Goal: Task Accomplishment & Management: Complete application form

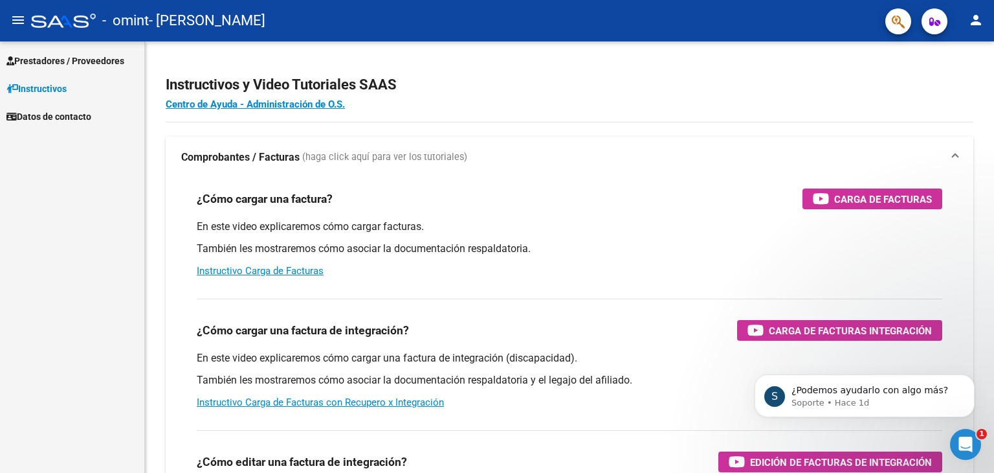
click at [962, 442] on icon "Abrir Intercom Messenger" at bounding box center [965, 444] width 21 height 21
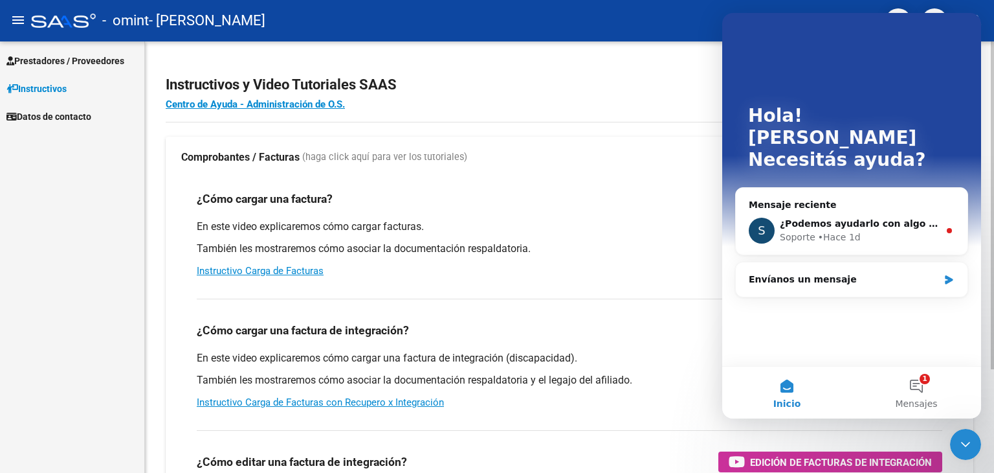
click at [632, 194] on div "¿Cómo cargar una factura? Carga de Facturas" at bounding box center [570, 198] width 746 height 21
click at [691, 414] on div "¿Cómo cargar una factura de integración? Carga de Facturas Integración En este …" at bounding box center [569, 353] width 777 height 131
click at [599, 118] on app-root-component "Instructivos y Video Tutoriales SAAS Centro de Ayuda - Administración de O.S. C…" at bounding box center [570, 304] width 808 height 485
click at [961, 441] on icon "Cerrar Intercom Messenger" at bounding box center [966, 444] width 16 height 16
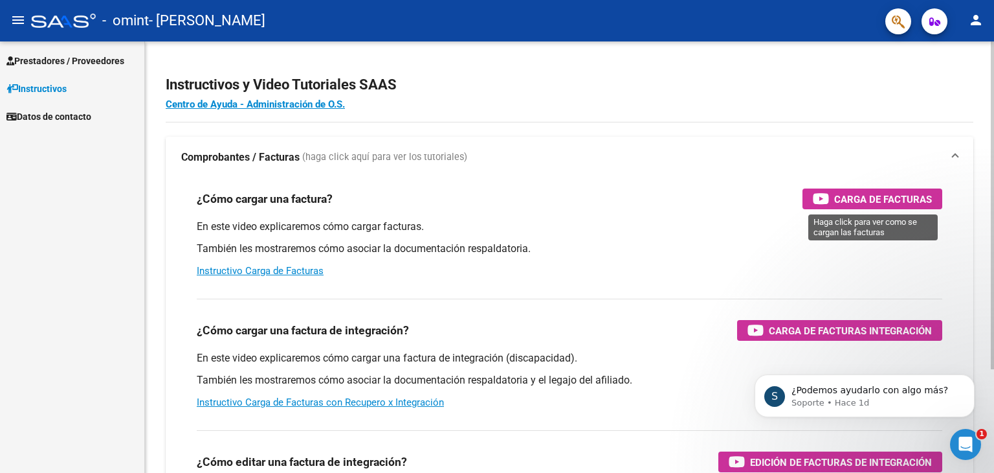
click at [847, 200] on span "Carga de Facturas" at bounding box center [883, 199] width 98 height 16
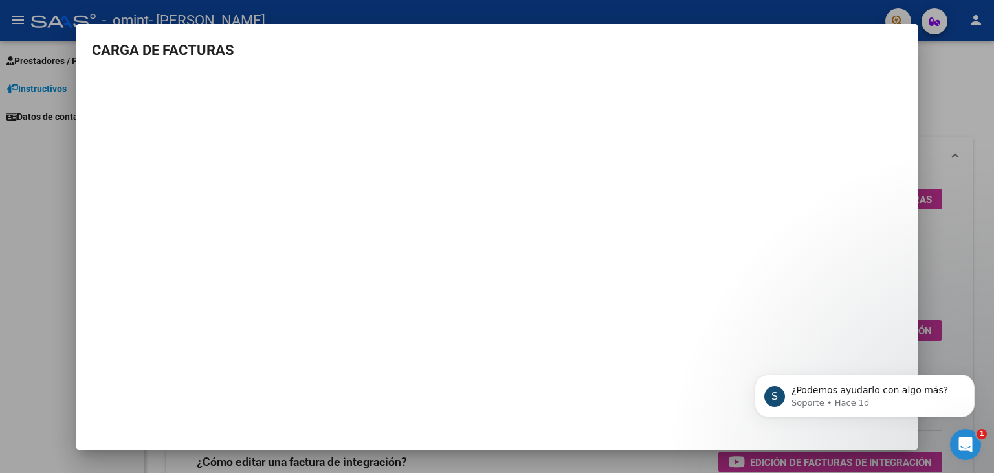
click at [960, 307] on div "S ¿Podemos ayudarlo con algo más? Soporte • Hace 1d" at bounding box center [865, 336] width 238 height 162
click at [660, 38] on mat-dialog-container "CARGA DE FACTURAS" at bounding box center [497, 236] width 842 height 425
click at [971, 22] on div at bounding box center [497, 236] width 994 height 473
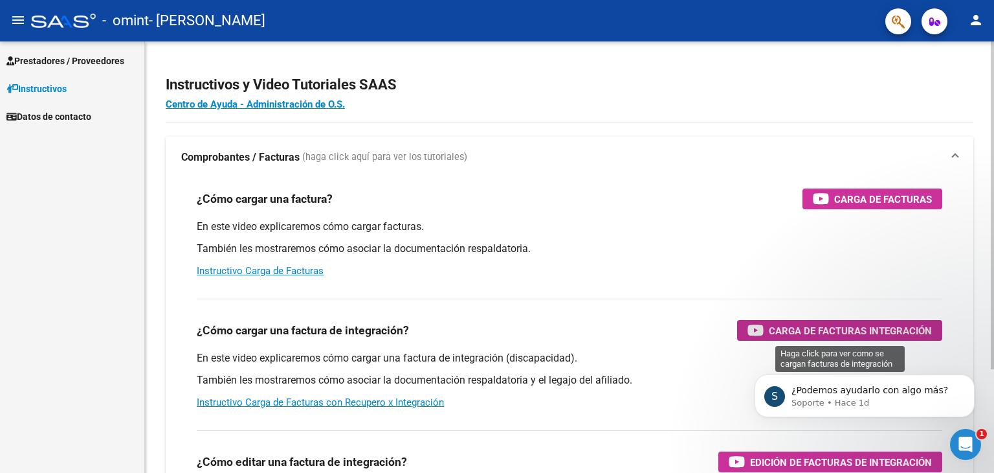
click at [827, 330] on span "Carga de Facturas Integración" at bounding box center [850, 330] width 163 height 16
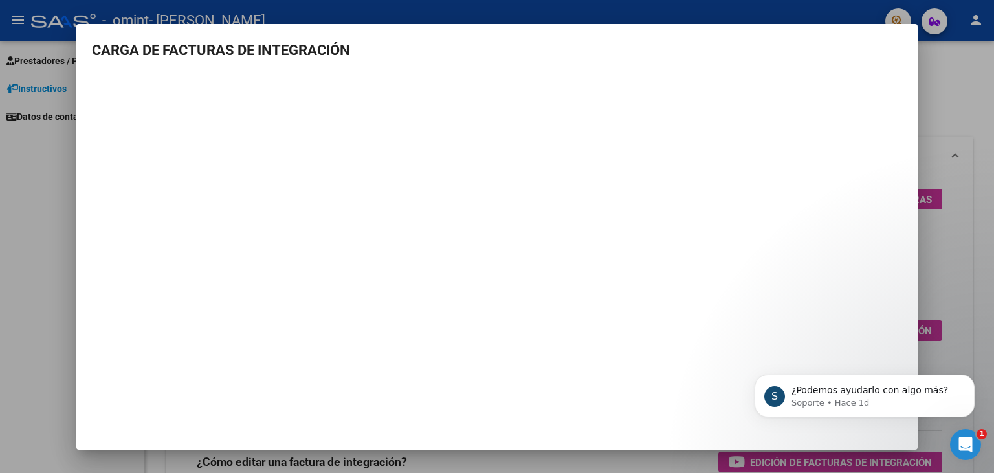
click at [943, 285] on div at bounding box center [497, 236] width 994 height 473
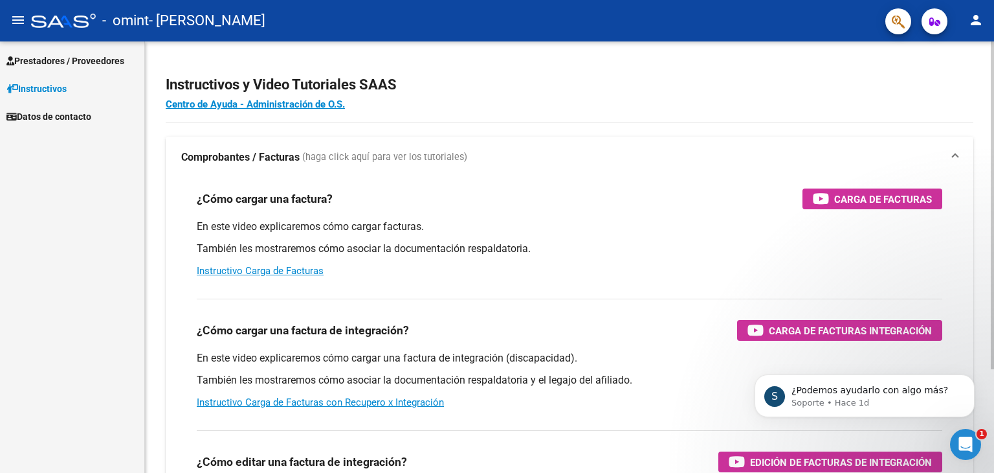
click at [974, 467] on div "Instructivos y Video Tutoriales SAAS Centro de Ayuda - Administración de O.S. C…" at bounding box center [569, 325] width 849 height 568
click html "S ¿Podemos ayudarlo con algo más? Soporte • Hace 1d"
click at [987, 383] on body "S ¿Podemos ayudarlo con algo más? Soporte • Hace 1d" at bounding box center [865, 392] width 249 height 80
click at [987, 401] on body "S ¿Podemos ayudarlo con algo más? Soporte • Hace 1d" at bounding box center [865, 392] width 249 height 80
click at [981, 459] on div "1" at bounding box center [965, 444] width 31 height 31
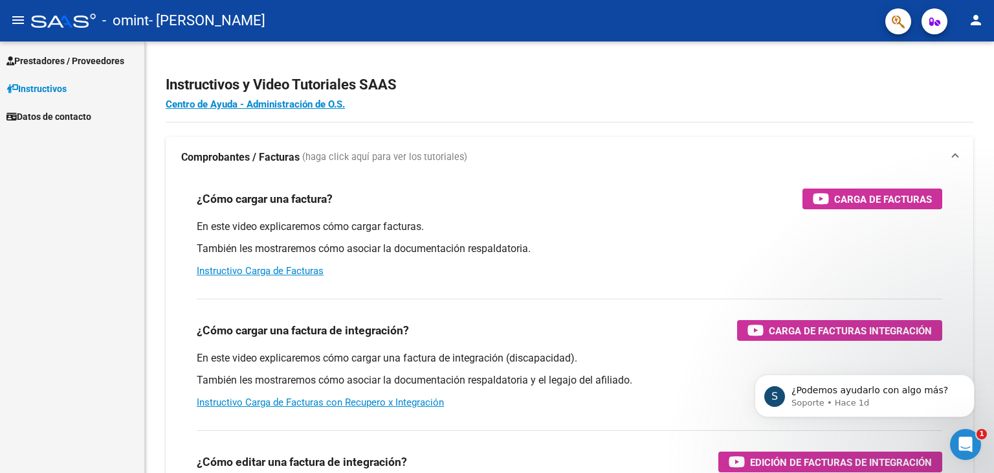
click at [985, 411] on body "S ¿Podemos ayudarlo con algo más? Soporte • Hace 1d" at bounding box center [865, 392] width 249 height 80
click html "S ¿Podemos ayudarlo con algo más? Soporte • Hace 1d"
click at [987, 376] on body "S ¿Podemos ayudarlo con algo más? Soporte • Hace 1d" at bounding box center [865, 392] width 249 height 80
click at [987, 392] on body "S ¿Podemos ayudarlo con algo más? Soporte • Hace 1d" at bounding box center [865, 392] width 249 height 80
click at [987, 408] on body "S ¿Podemos ayudarlo con algo más? Soporte • Hace 1d" at bounding box center [865, 392] width 249 height 80
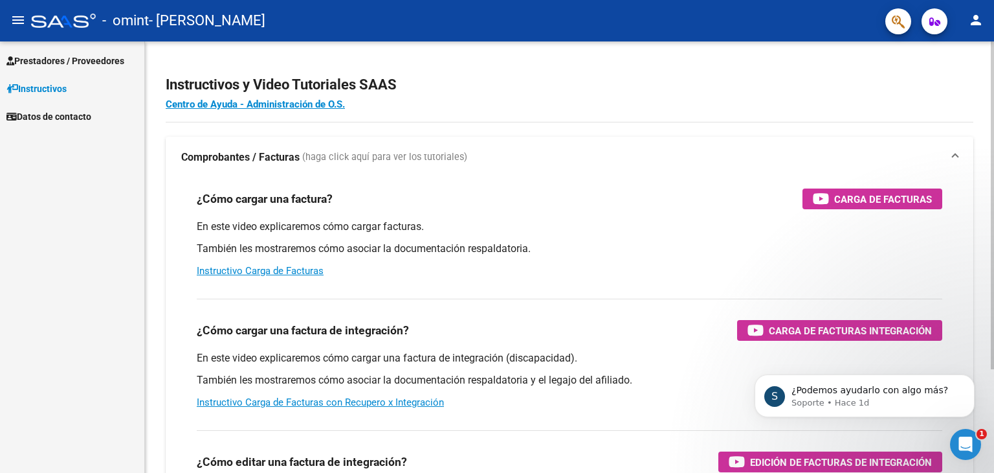
click at [994, 452] on div at bounding box center [992, 256] width 3 height 431
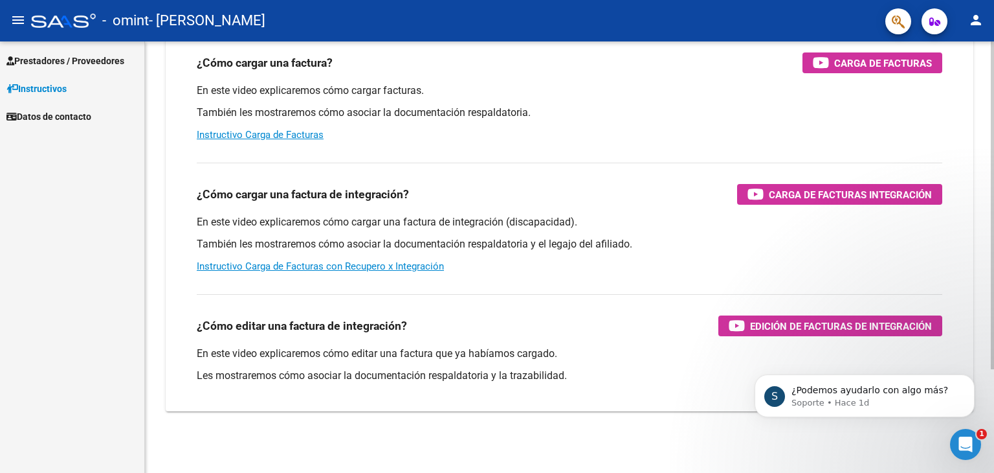
click at [994, 452] on div at bounding box center [992, 308] width 3 height 328
click at [831, 325] on div "S ¿Podemos ayudarlo con algo más? Soporte • Hace 1d" at bounding box center [865, 336] width 238 height 162
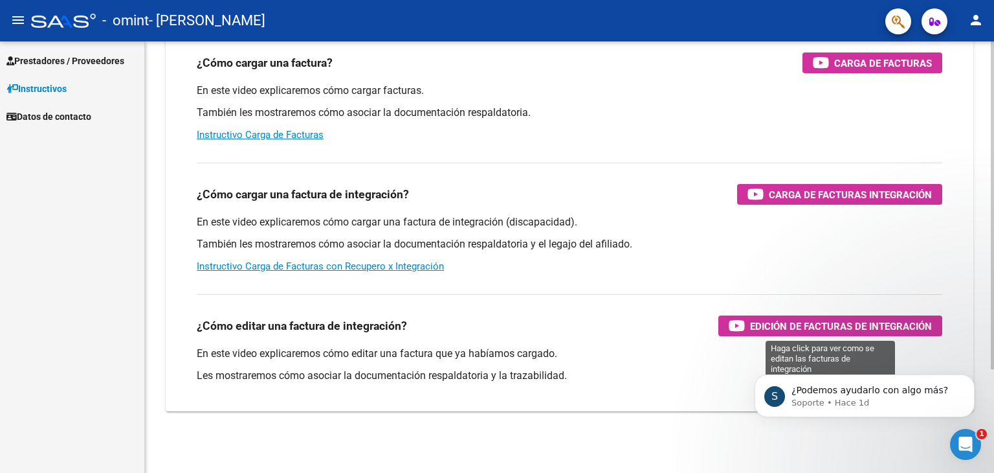
click at [736, 319] on icon "button" at bounding box center [737, 325] width 16 height 15
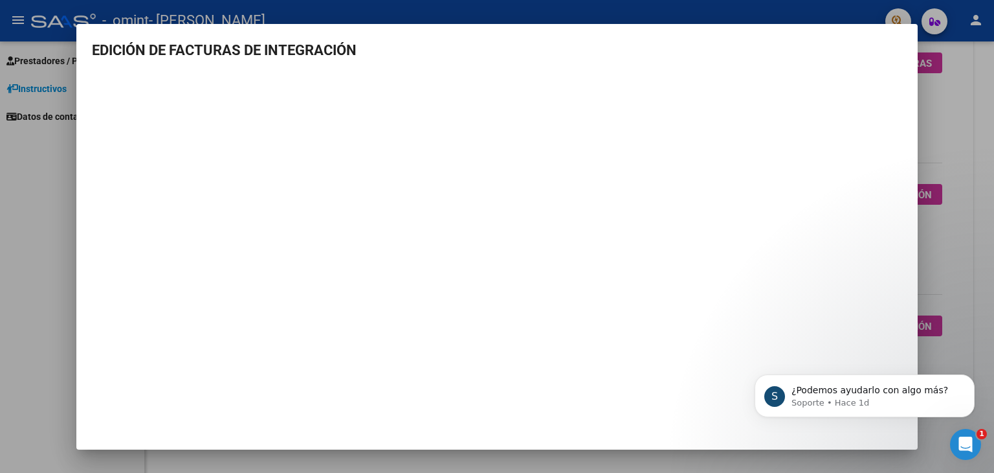
click at [719, 60] on mat-dialog-content "EDICIÓN DE FACTURAS DE INTEGRACIÓN" at bounding box center [497, 203] width 842 height 328
click at [959, 442] on icon "Abrir Intercom Messenger" at bounding box center [965, 444] width 21 height 21
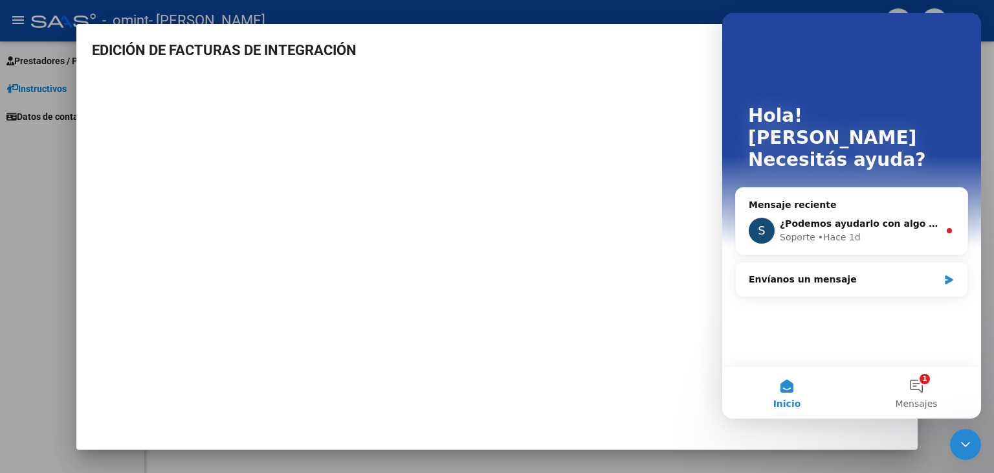
click at [959, 442] on icon "Cerrar Intercom Messenger" at bounding box center [966, 444] width 16 height 16
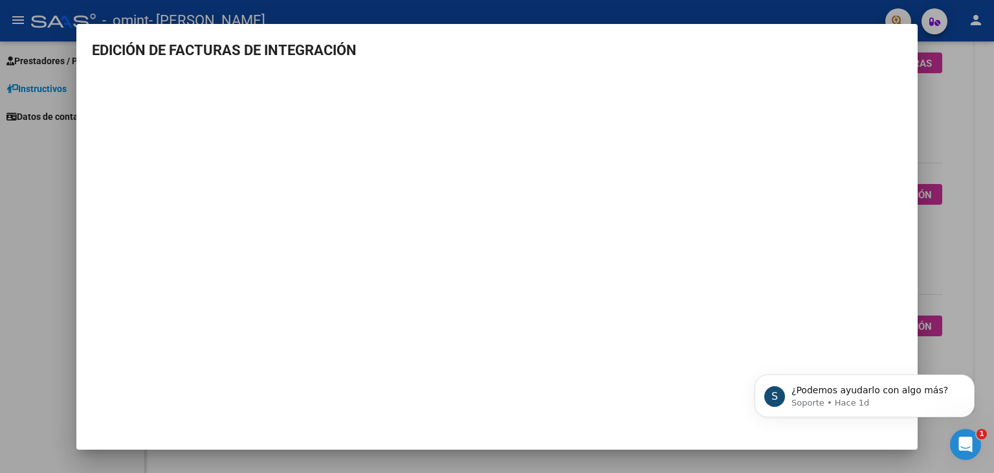
scroll to position [0, 0]
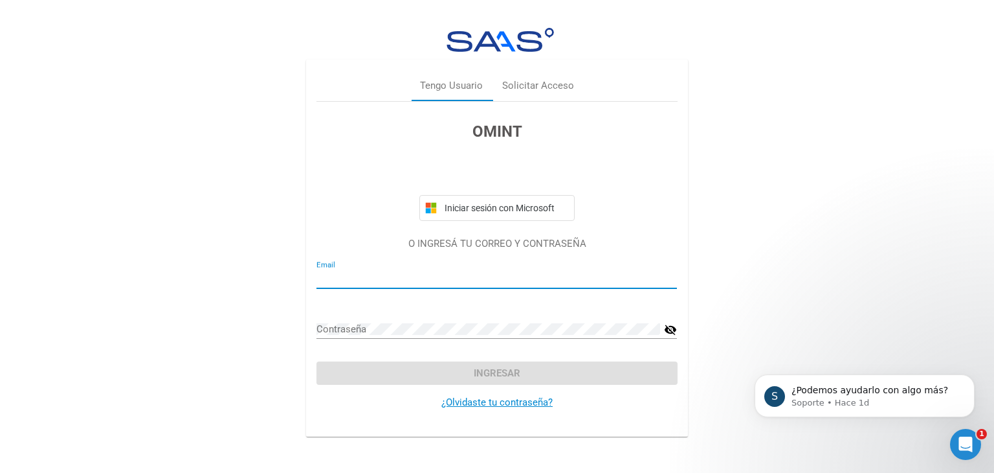
click at [355, 277] on input "Email" at bounding box center [497, 279] width 361 height 12
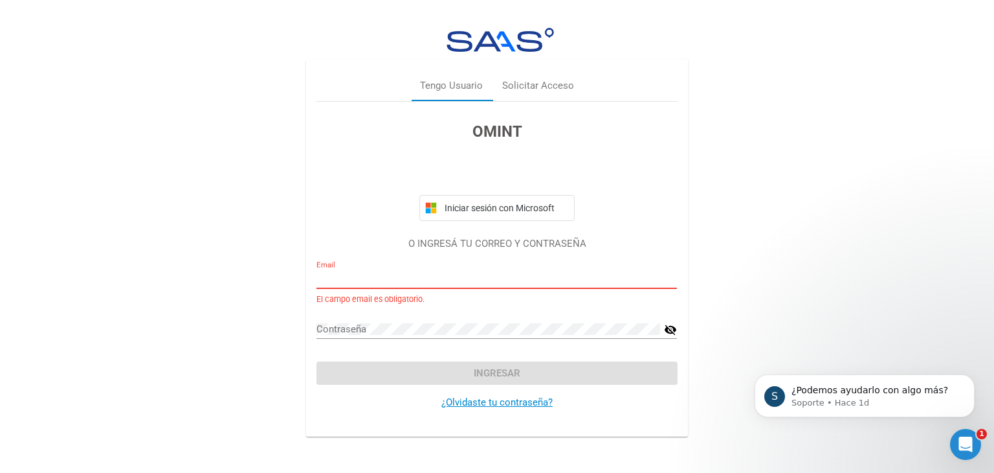
type input "dario_maximo1@hotmail.com"
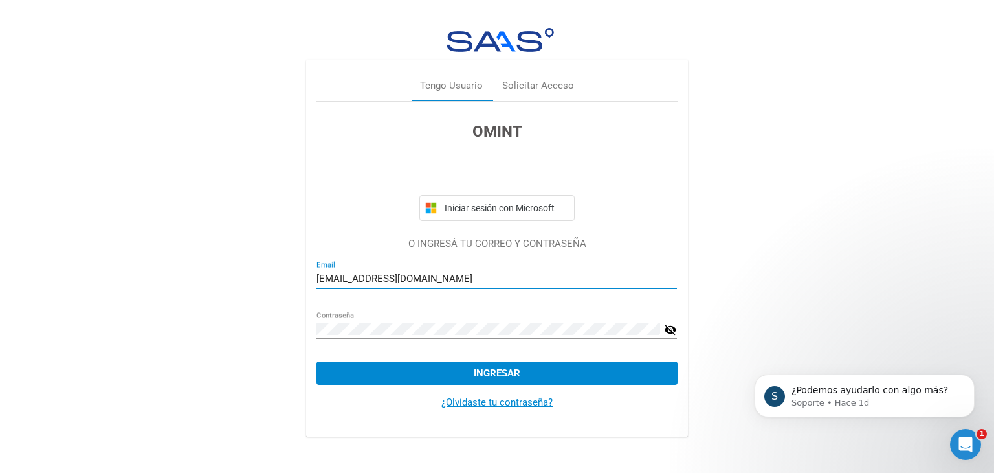
click at [476, 374] on span "Ingresar" at bounding box center [497, 373] width 47 height 12
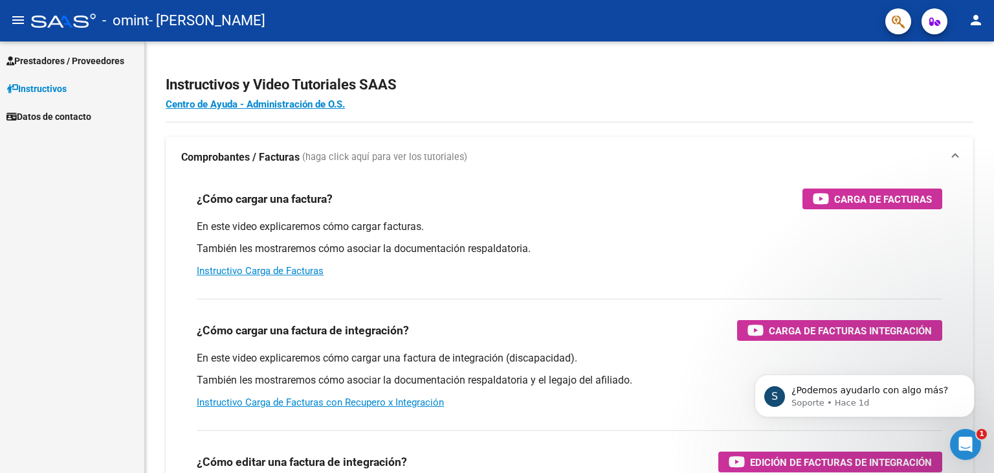
click at [71, 55] on span "Prestadores / Proveedores" at bounding box center [65, 61] width 118 height 14
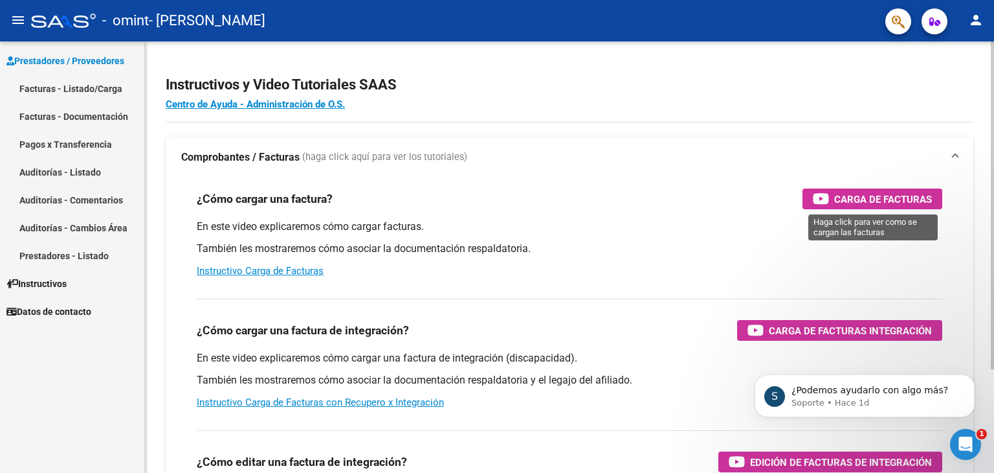
click at [845, 192] on span "Carga de Facturas" at bounding box center [883, 199] width 98 height 16
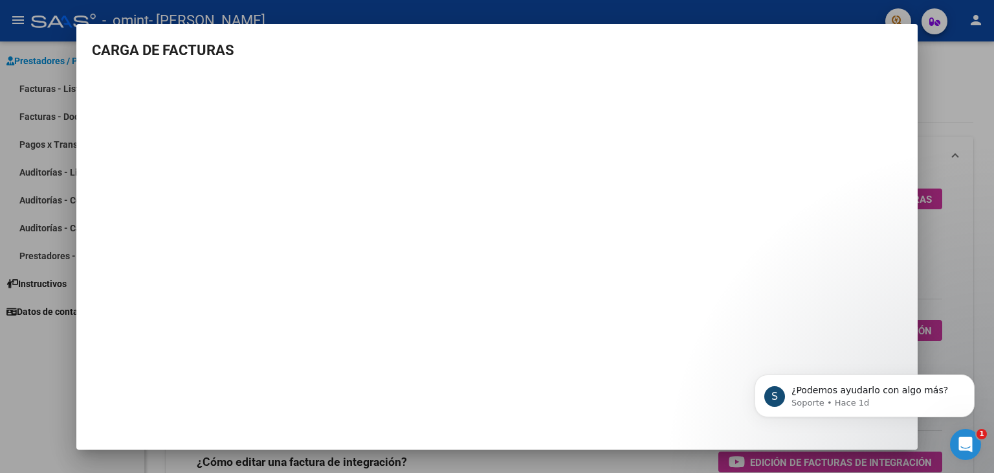
click at [1, 135] on div at bounding box center [497, 236] width 994 height 473
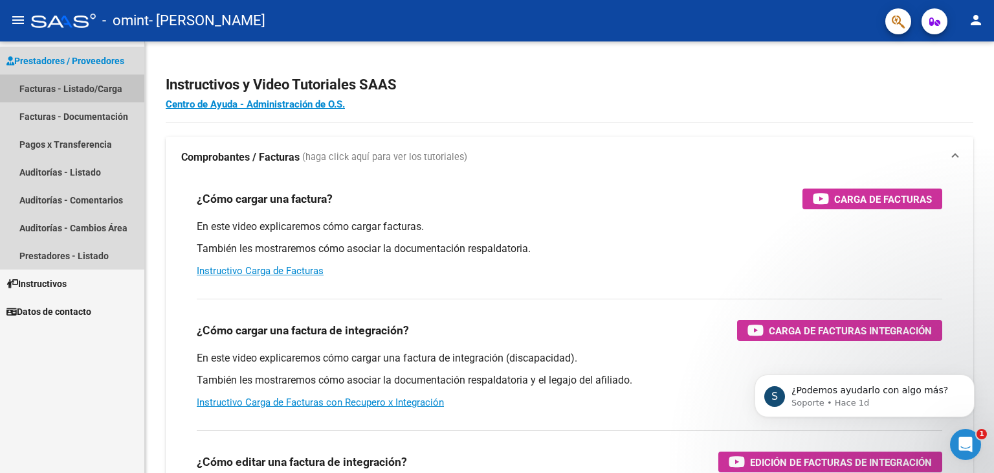
click at [83, 89] on link "Facturas - Listado/Carga" at bounding box center [72, 88] width 144 height 28
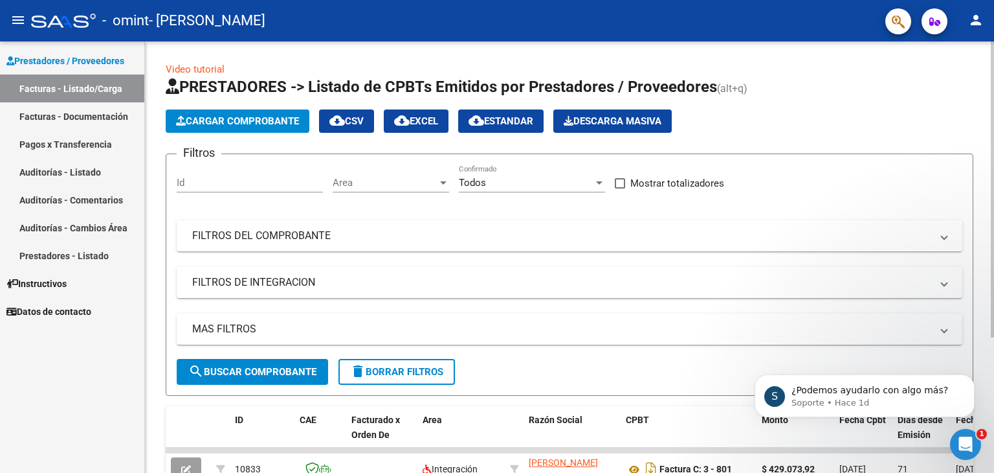
click at [265, 109] on button "Cargar Comprobante" at bounding box center [238, 120] width 144 height 23
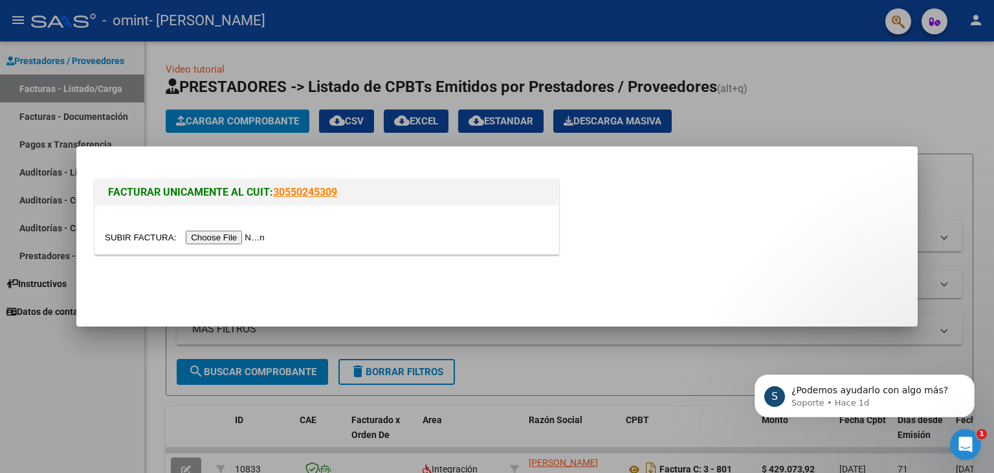
click at [243, 235] on input "file" at bounding box center [187, 237] width 164 height 14
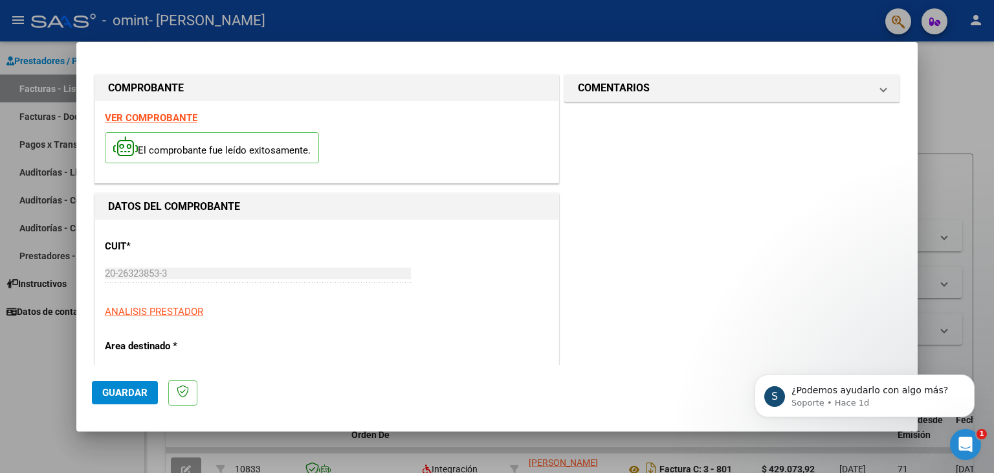
click at [906, 360] on body "S ¿Podemos ayudarlo con algo más? Soporte • Hace 1d" at bounding box center [865, 392] width 249 height 80
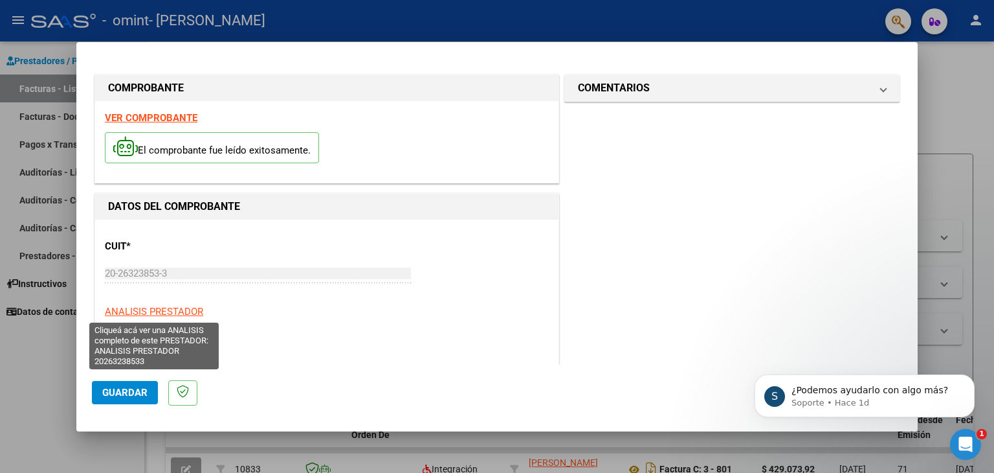
click at [136, 313] on span "ANALISIS PRESTADOR" at bounding box center [154, 312] width 98 height 12
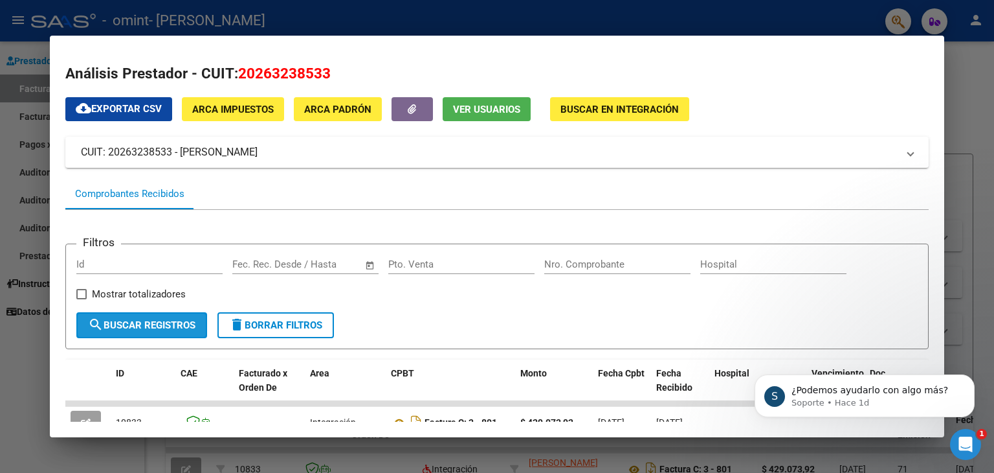
click at [136, 315] on button "search Buscar Registros" at bounding box center [141, 325] width 131 height 26
click at [969, 378] on icon "Dismiss notification" at bounding box center [971, 377] width 7 height 7
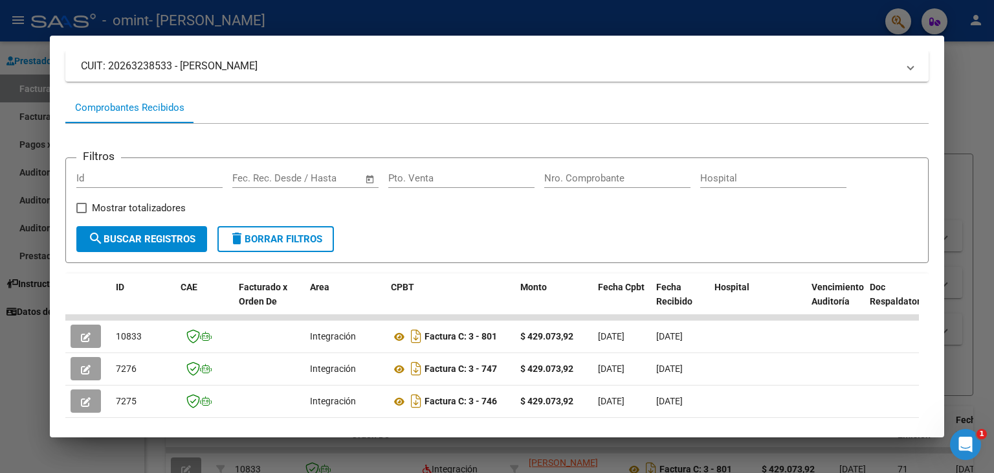
scroll to position [112, 0]
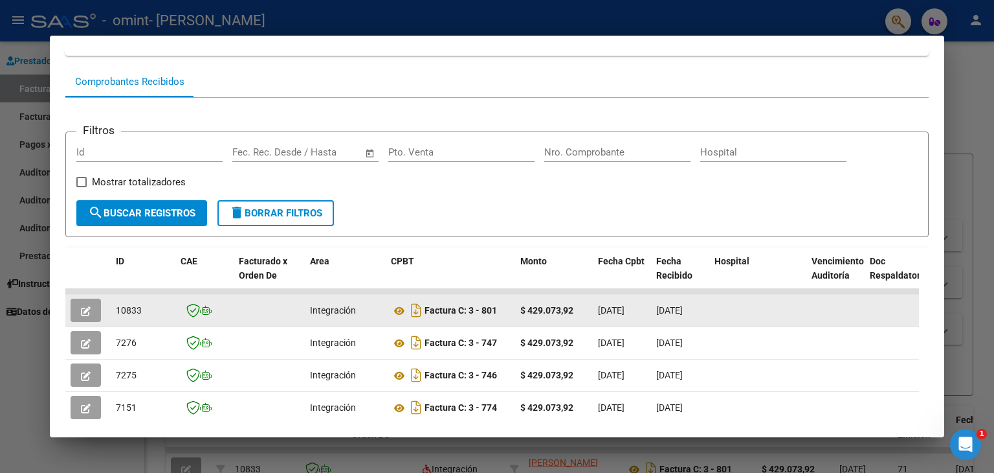
click at [80, 310] on button "button" at bounding box center [86, 309] width 30 height 23
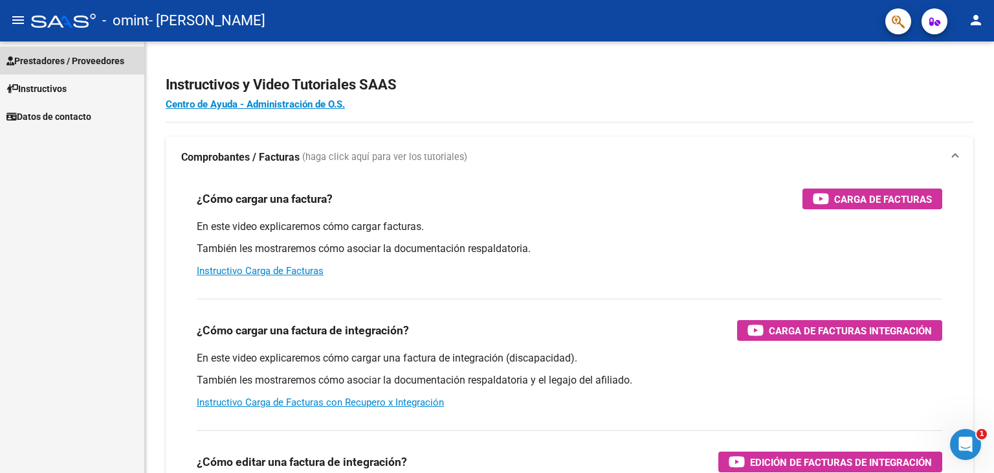
click at [49, 56] on span "Prestadores / Proveedores" at bounding box center [65, 61] width 118 height 14
click at [62, 64] on span "Prestadores / Proveedores" at bounding box center [65, 61] width 118 height 14
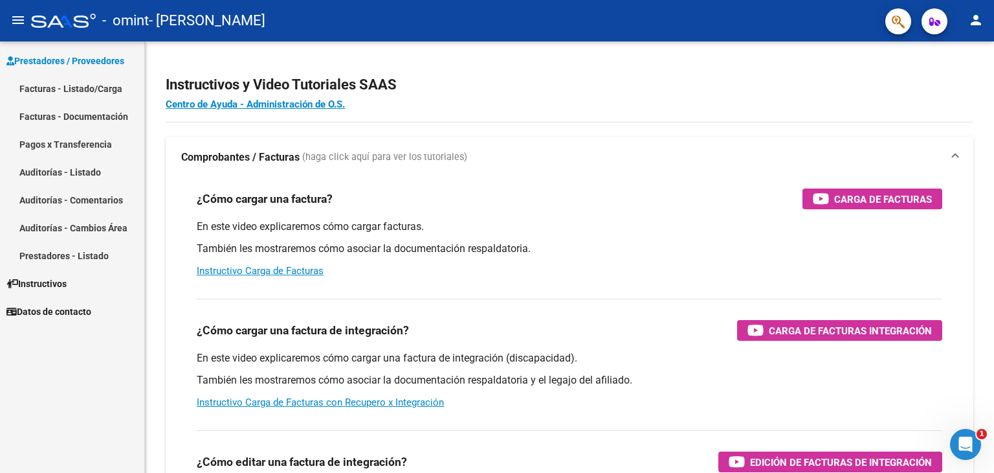
click at [68, 87] on link "Facturas - Listado/Carga" at bounding box center [72, 88] width 144 height 28
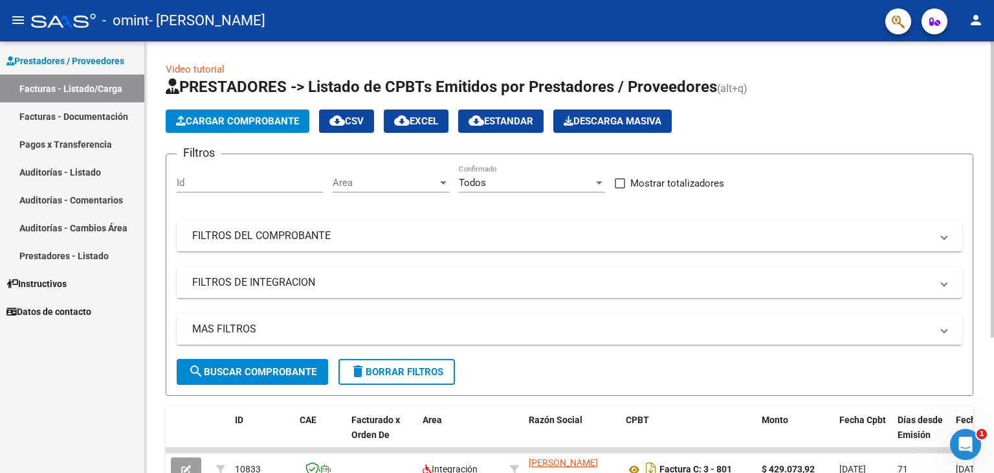
click at [251, 124] on span "Cargar Comprobante" at bounding box center [237, 121] width 123 height 12
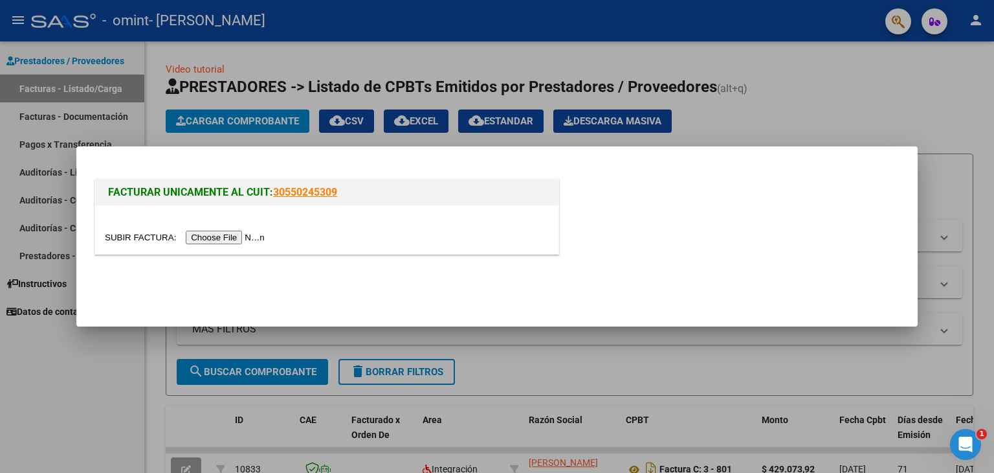
click at [233, 237] on input "file" at bounding box center [187, 237] width 164 height 14
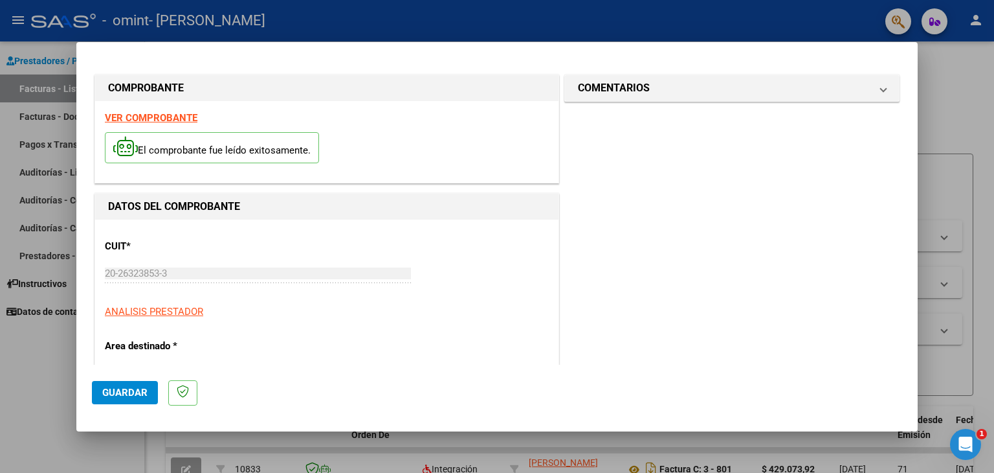
click at [117, 393] on span "Guardar" at bounding box center [124, 392] width 45 height 12
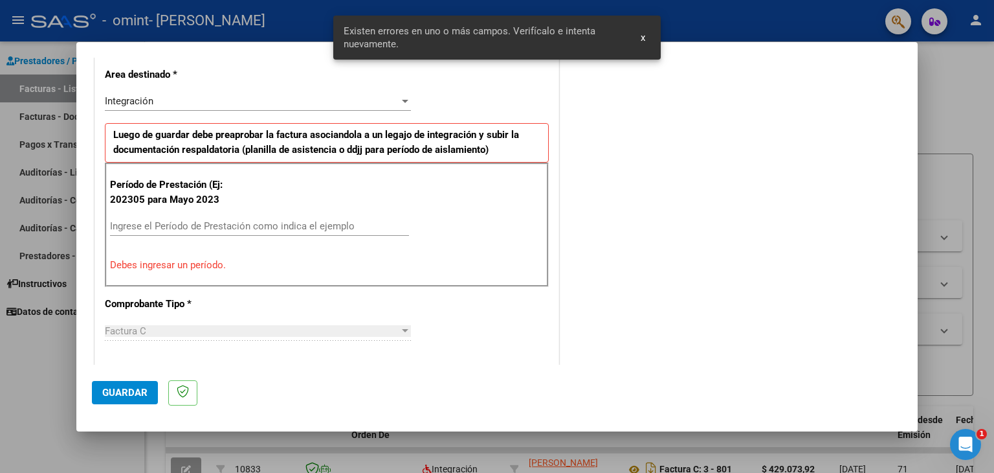
scroll to position [272, 0]
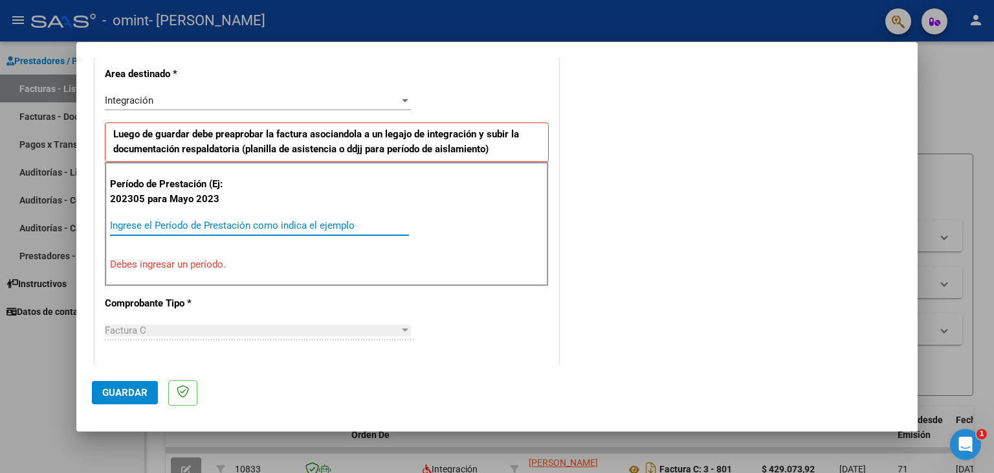
click at [155, 221] on input "Ingrese el Período de Prestación como indica el ejemplo" at bounding box center [259, 225] width 299 height 12
type input "-2"
click at [142, 234] on div "Ingrese el Período de Prestación como indica el ejemplo" at bounding box center [259, 225] width 299 height 19
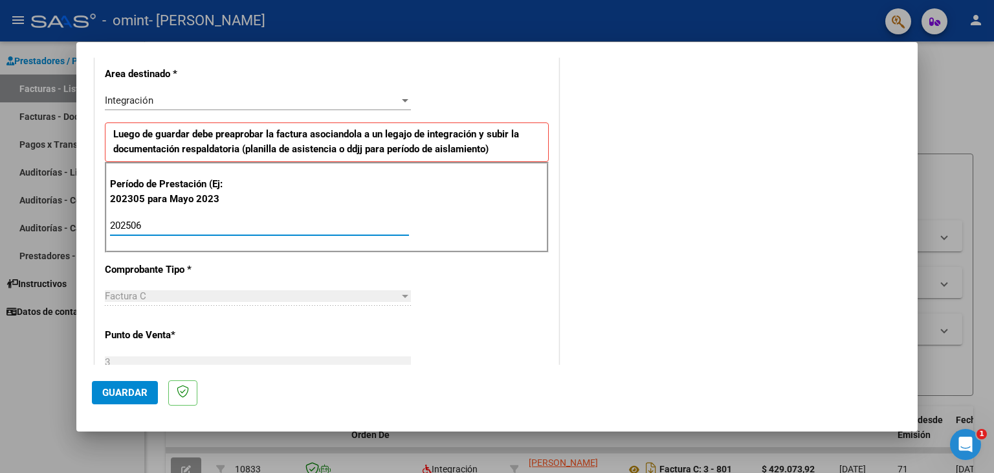
type input "202506"
click at [134, 392] on span "Guardar" at bounding box center [124, 392] width 45 height 12
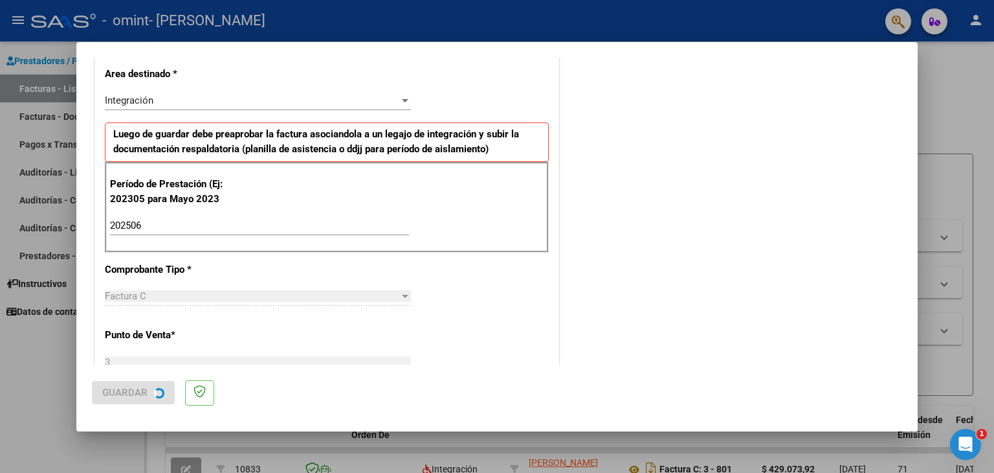
scroll to position [0, 0]
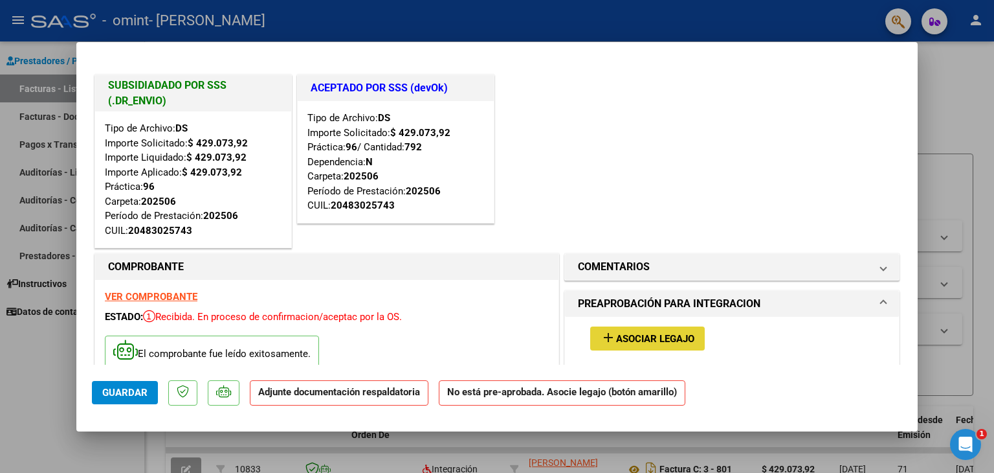
click at [655, 337] on span "Asociar Legajo" at bounding box center [655, 339] width 78 height 12
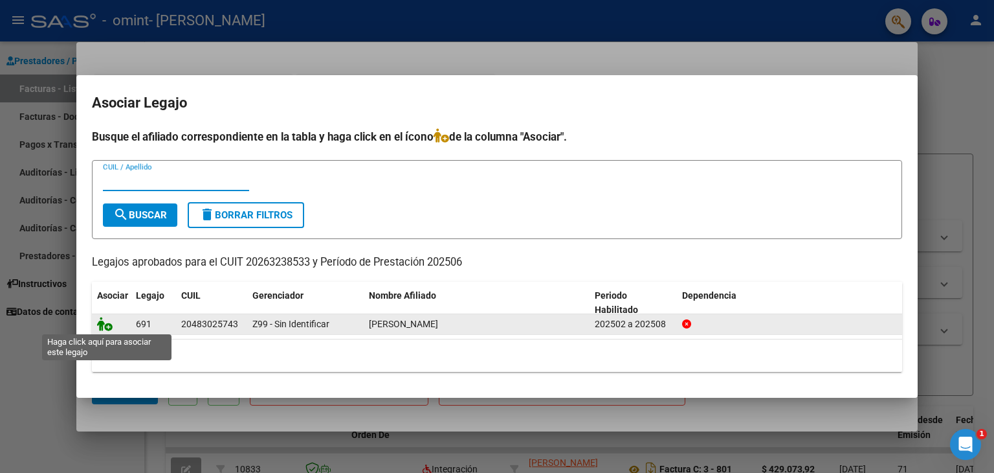
click at [109, 320] on icon at bounding box center [105, 324] width 16 height 14
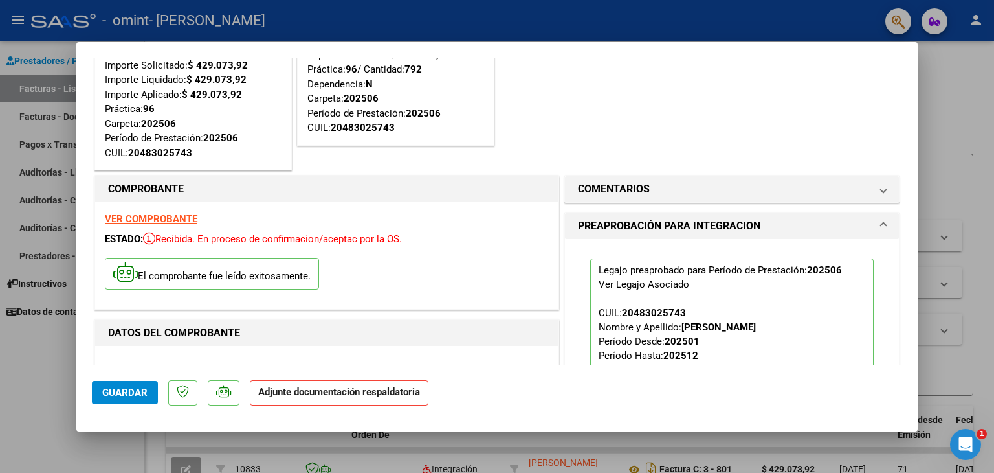
scroll to position [104, 0]
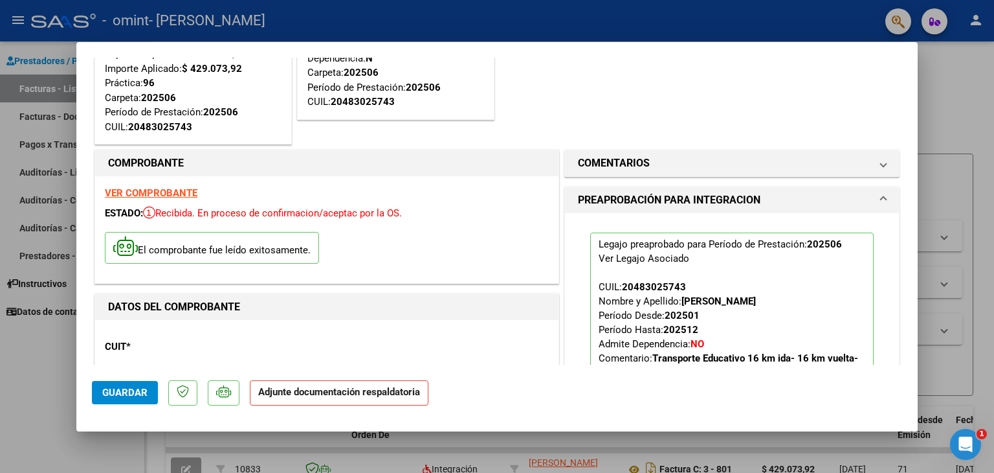
click at [907, 363] on mat-dialog-content "SUBSIDIADADO POR SSS (.DR_ENVIO) Tipo de Archivo: DS Importe Solicitado: $ 429.…" at bounding box center [497, 211] width 842 height 307
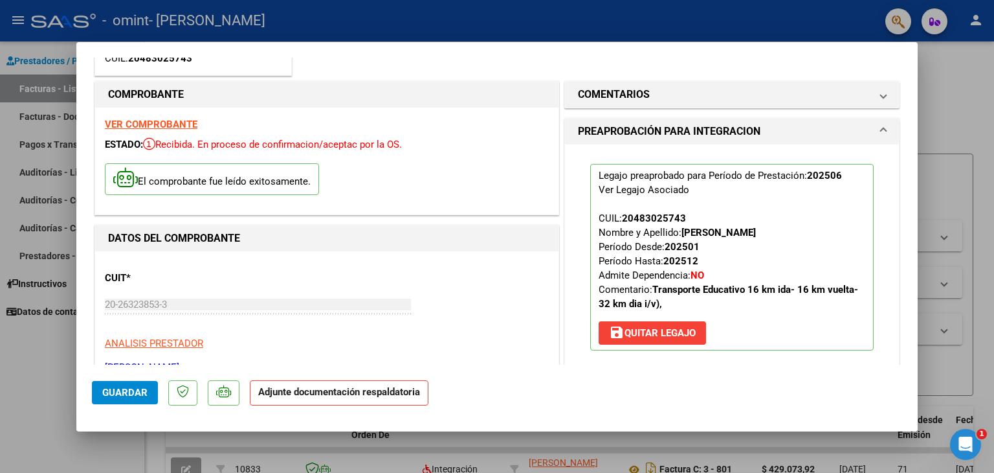
scroll to position [181, 0]
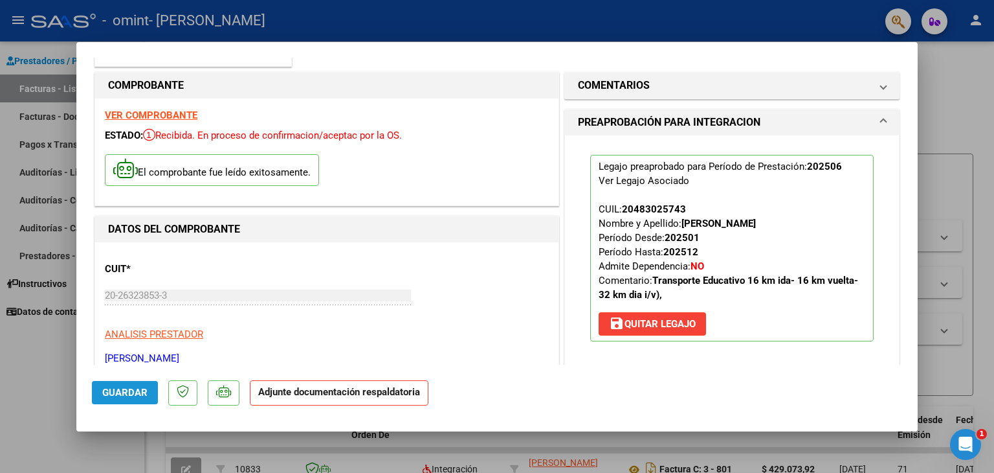
click at [137, 392] on span "Guardar" at bounding box center [124, 392] width 45 height 12
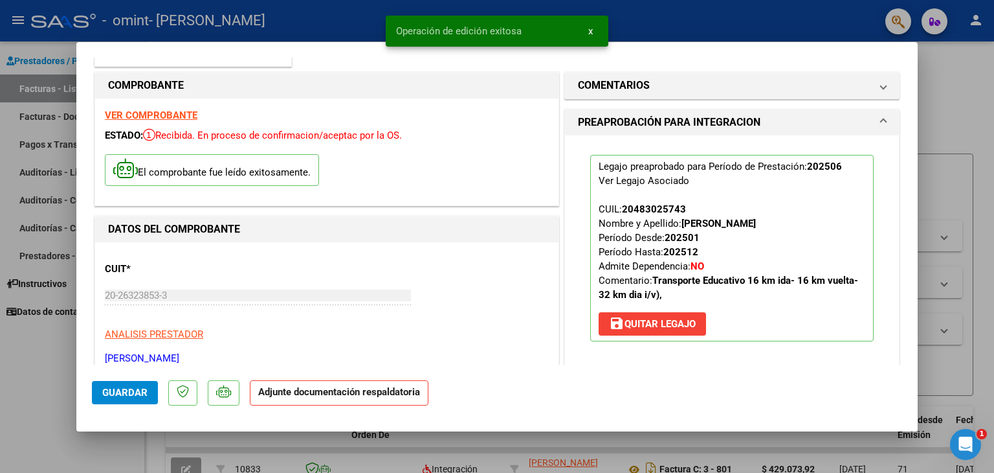
click at [330, 391] on strong "Adjunte documentación respaldatoria" at bounding box center [339, 392] width 162 height 12
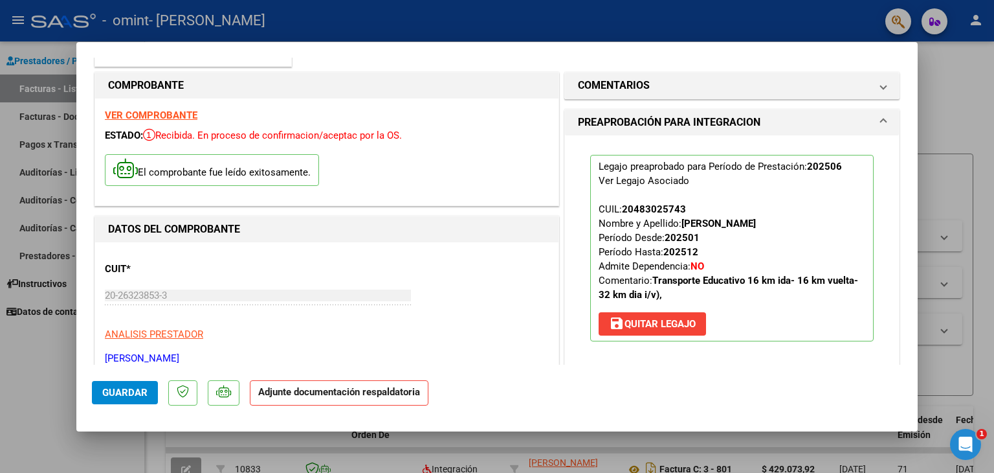
click at [267, 396] on strong "Adjunte documentación respaldatoria" at bounding box center [339, 392] width 162 height 12
click at [153, 384] on button "Guardar" at bounding box center [125, 392] width 66 height 23
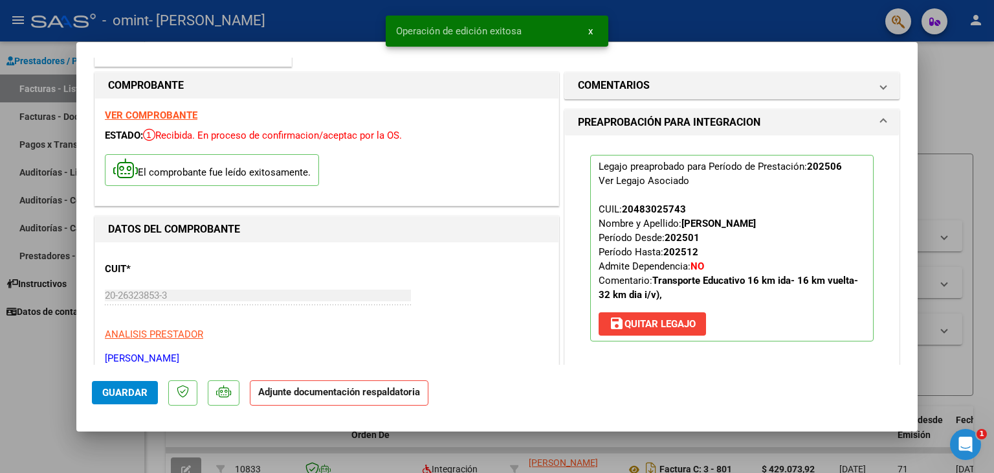
click at [306, 392] on strong "Adjunte documentación respaldatoria" at bounding box center [339, 392] width 162 height 12
click at [588, 30] on span "x" at bounding box center [590, 31] width 5 height 12
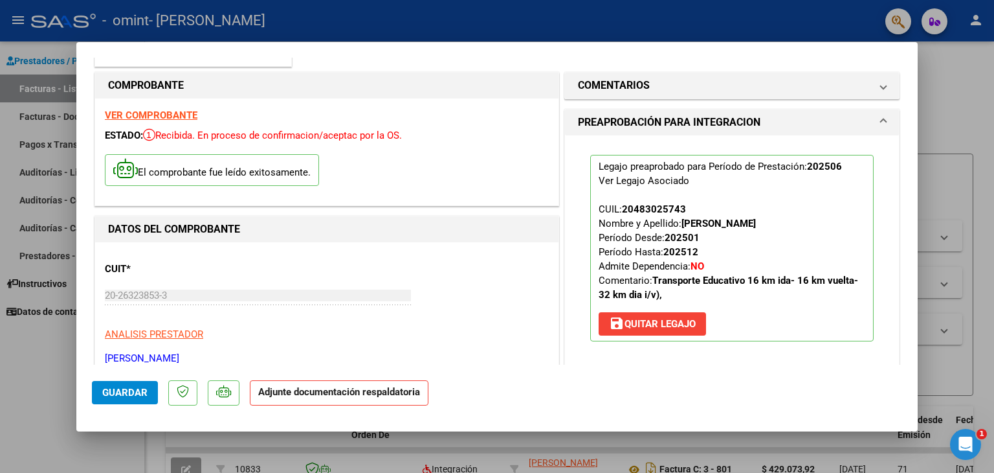
click at [357, 396] on strong "Adjunte documentación respaldatoria" at bounding box center [339, 392] width 162 height 12
click at [697, 121] on h1 "PREAPROBACIÓN PARA INTEGRACION" at bounding box center [669, 123] width 183 height 16
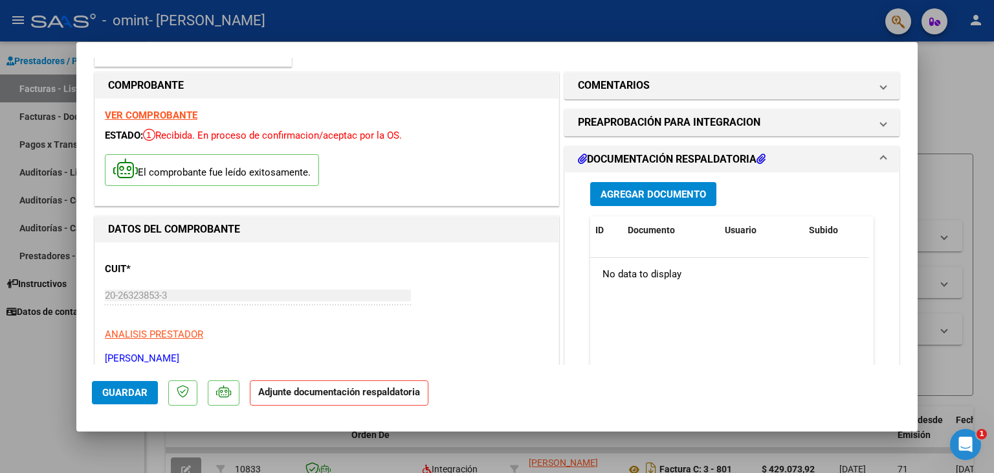
click at [373, 405] on mat-dialog-actions "Guardar Adjunte documentación respaldatoria" at bounding box center [497, 389] width 810 height 51
click at [690, 198] on span "Agregar Documento" at bounding box center [654, 194] width 106 height 12
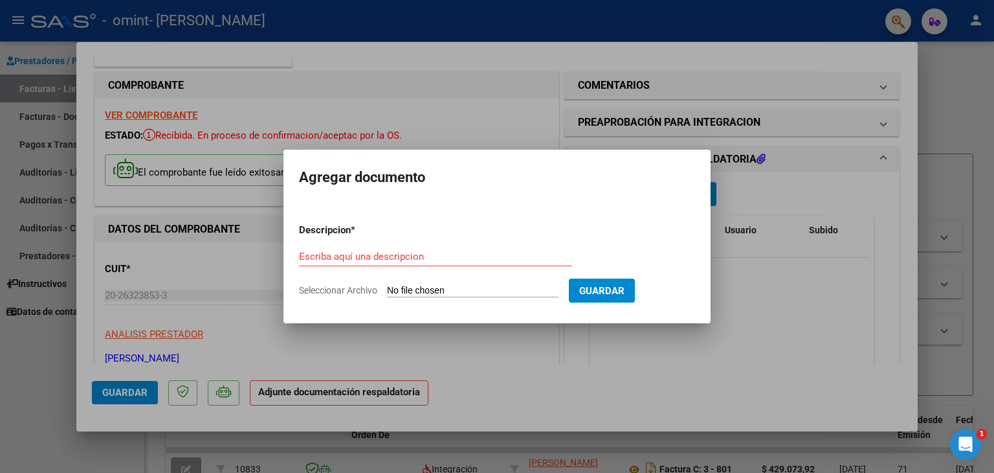
click at [690, 198] on mat-dialog-container "Agregar documento Descripcion * Escriba aquí una descripcion Seleccionar Archiv…" at bounding box center [497, 236] width 427 height 173
click at [503, 356] on div at bounding box center [497, 236] width 994 height 473
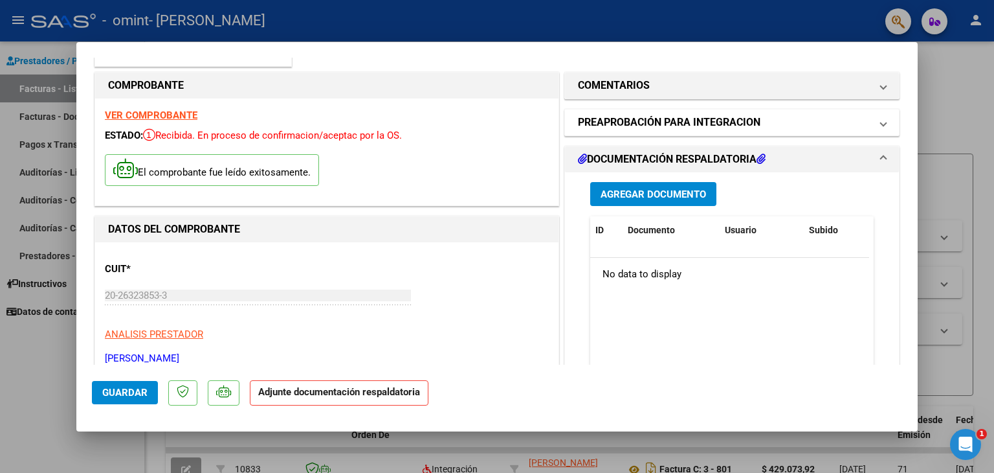
click at [870, 122] on span "PREAPROBACIÓN PARA INTEGRACION" at bounding box center [729, 123] width 303 height 16
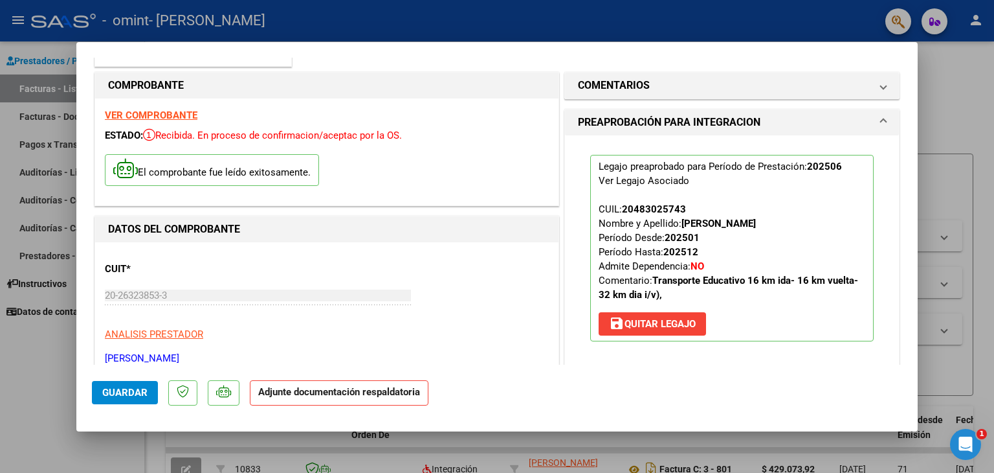
click at [399, 399] on p "Adjunte documentación respaldatoria" at bounding box center [339, 392] width 179 height 25
click at [134, 389] on span "Guardar" at bounding box center [124, 392] width 45 height 12
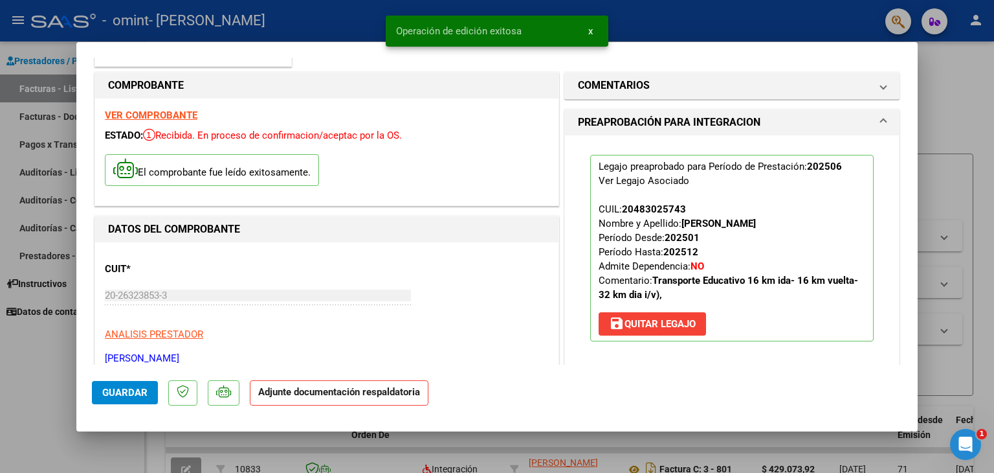
click at [289, 399] on p "Adjunte documentación respaldatoria" at bounding box center [339, 392] width 179 height 25
click at [291, 399] on p "Adjunte documentación respaldatoria" at bounding box center [339, 392] width 179 height 25
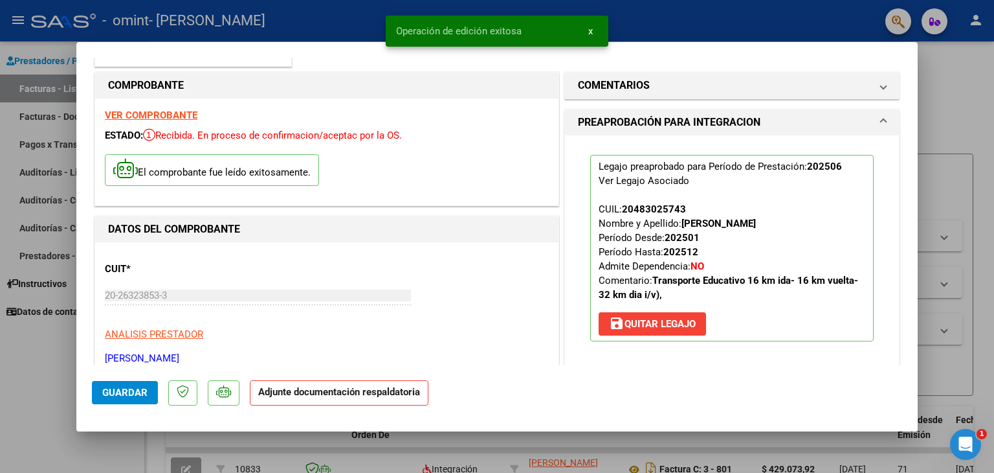
click at [291, 397] on p "Adjunte documentación respaldatoria" at bounding box center [339, 392] width 179 height 25
drag, startPoint x: 291, startPoint y: 397, endPoint x: 555, endPoint y: 293, distance: 284.2
click at [473, 312] on mat-dialog-container "SUBSIDIADADO POR SSS (.DR_ENVIO) Tipo de Archivo: DS Importe Solicitado: $ 429.…" at bounding box center [497, 236] width 842 height 389
click at [489, 344] on div "CUIT * 20-26323853-3 Ingresar CUIT ANALISIS PRESTADOR GALVAN ANGEL DARIO ARCA P…" at bounding box center [327, 309] width 444 height 114
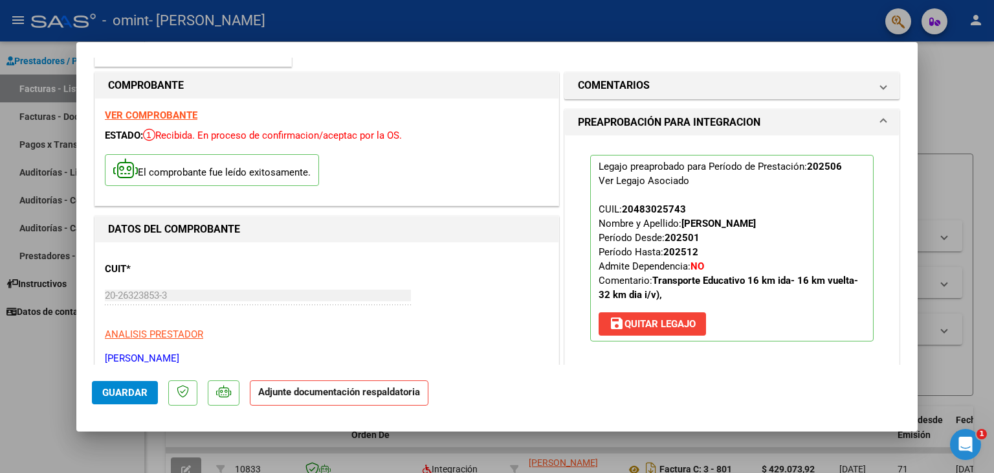
click at [869, 117] on span "PREAPROBACIÓN PARA INTEGRACION" at bounding box center [729, 123] width 303 height 16
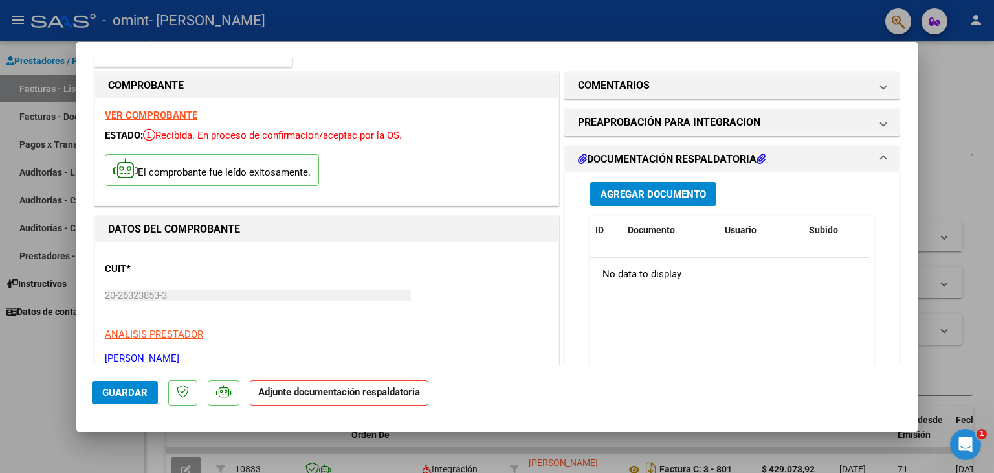
click at [634, 152] on h1 "DOCUMENTACIÓN RESPALDATORIA" at bounding box center [672, 159] width 188 height 16
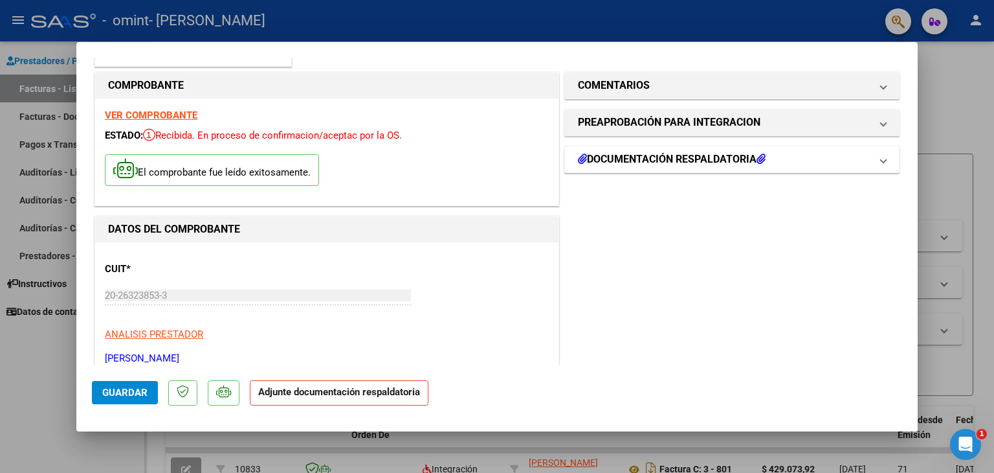
click at [633, 161] on h1 "DOCUMENTACIÓN RESPALDATORIA" at bounding box center [672, 159] width 188 height 16
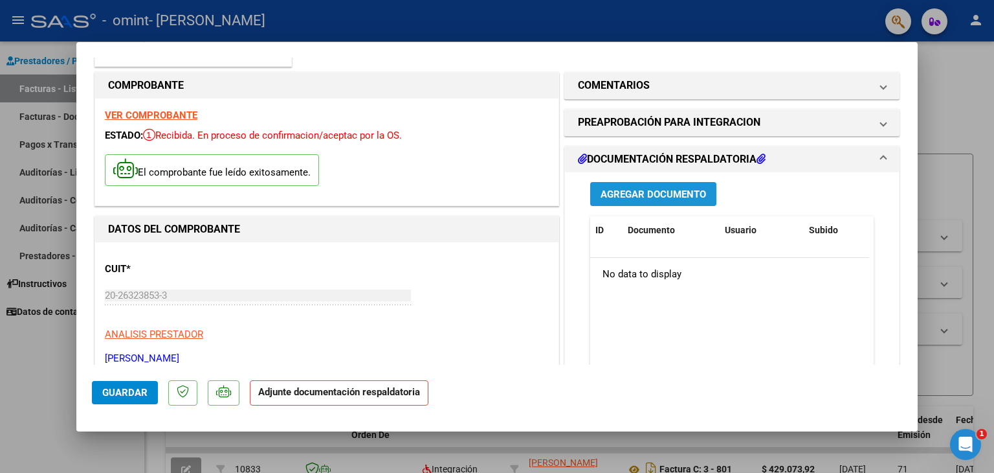
click at [639, 192] on span "Agregar Documento" at bounding box center [654, 194] width 106 height 12
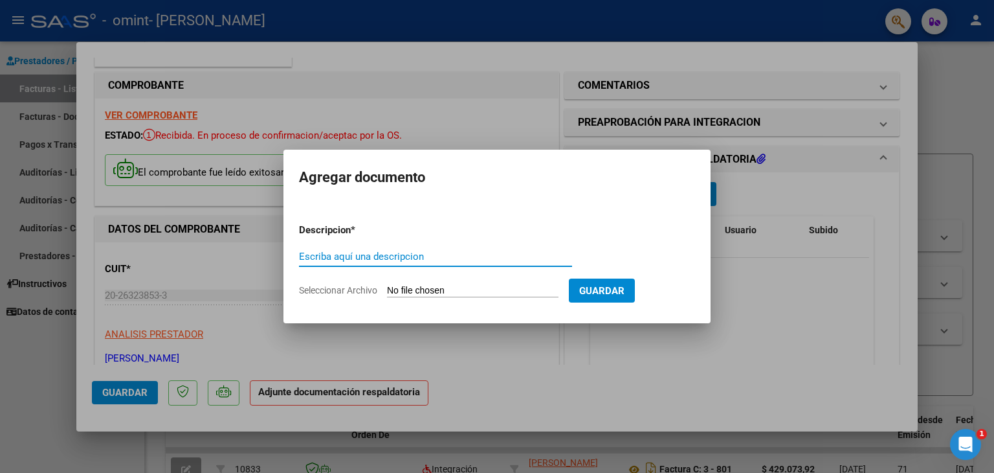
click at [462, 256] on input "Escriba aquí una descripcion" at bounding box center [435, 257] width 273 height 12
click at [360, 254] on input "planilla de assitencia" at bounding box center [435, 257] width 273 height 12
click at [357, 254] on input "planilla de asitencia" at bounding box center [435, 257] width 273 height 12
type input "planilla de asistencia"
click at [409, 285] on input "Seleccionar Archivo" at bounding box center [473, 291] width 172 height 12
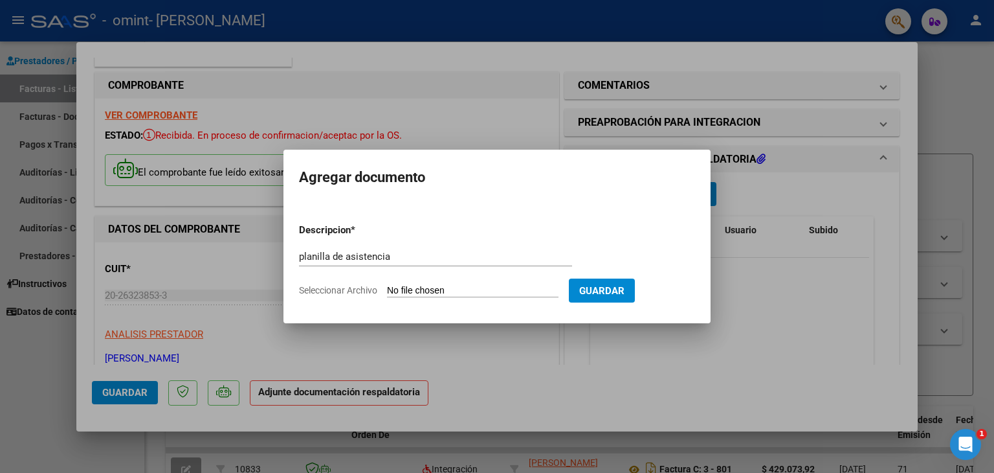
type input "C:\fakepath\planilla jardo6.pdf"
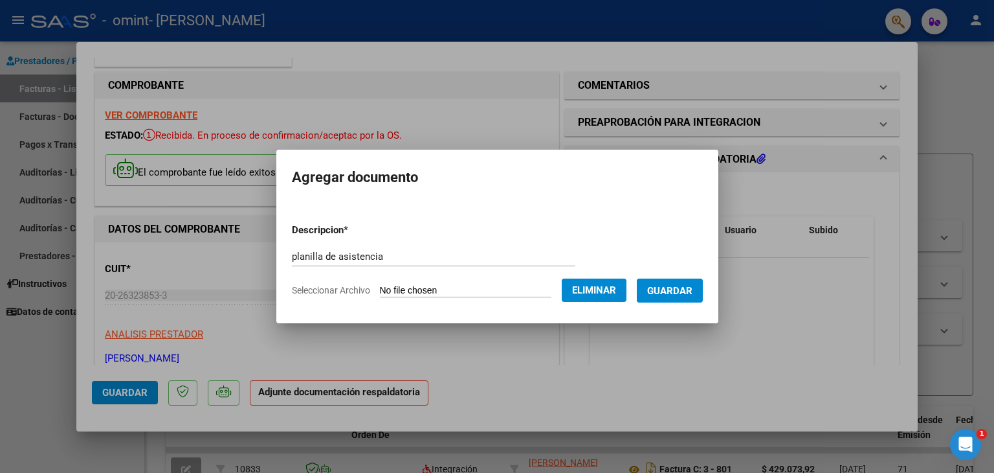
click at [667, 283] on button "Guardar" at bounding box center [670, 290] width 66 height 24
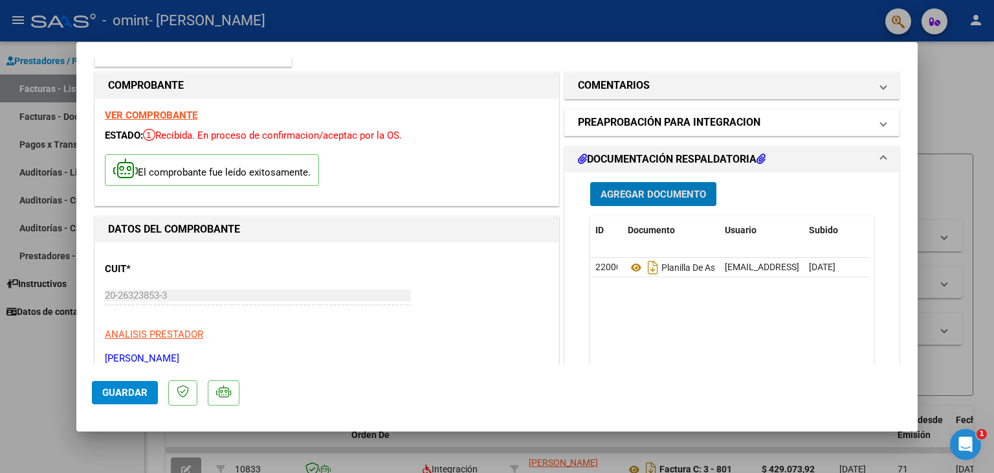
click at [881, 123] on span at bounding box center [883, 123] width 5 height 16
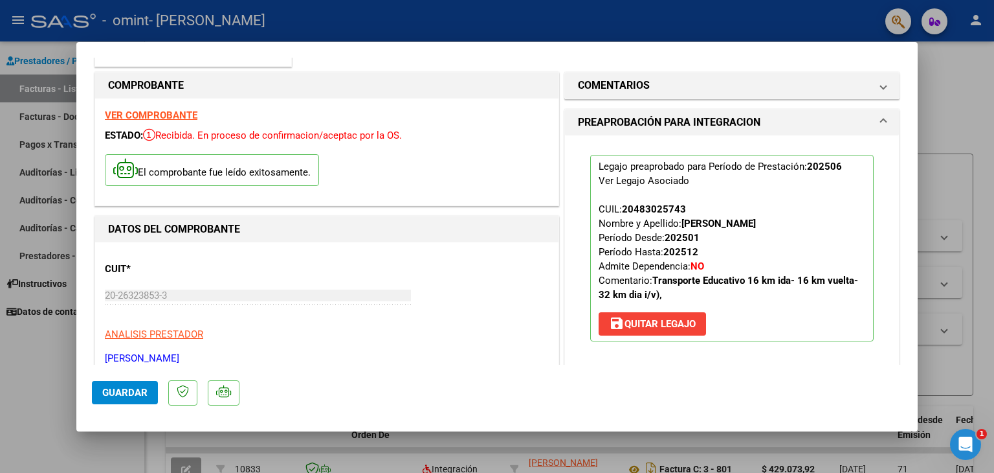
click at [510, 342] on div "CUIT * 20-26323853-3 Ingresar CUIT ANALISIS PRESTADOR GALVAN ANGEL DARIO ARCA P…" at bounding box center [327, 309] width 444 height 114
click at [132, 394] on span "Guardar" at bounding box center [124, 392] width 45 height 12
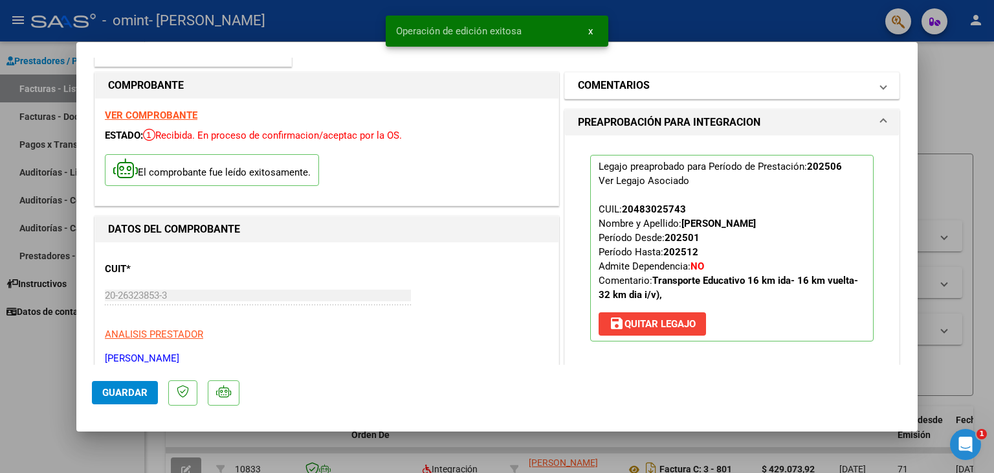
click at [881, 88] on span at bounding box center [883, 86] width 5 height 16
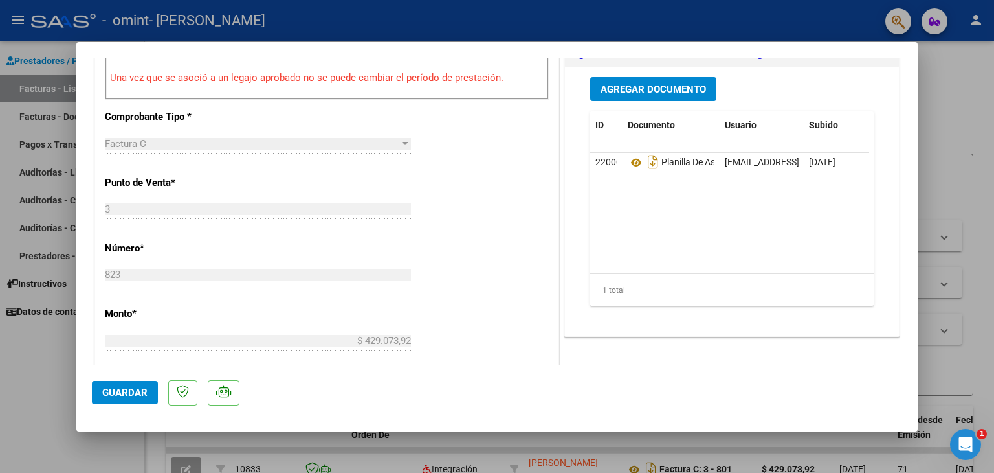
scroll to position [673, 0]
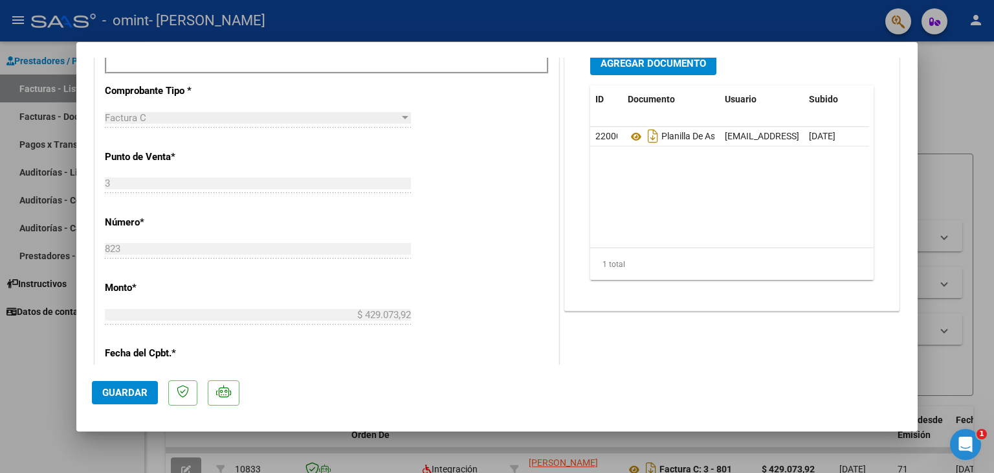
click at [120, 392] on span "Guardar" at bounding box center [124, 392] width 45 height 12
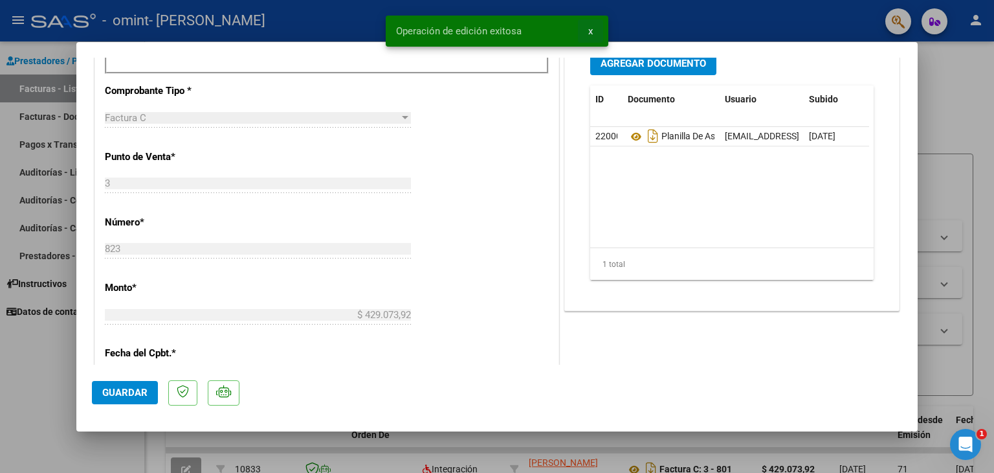
click at [592, 27] on span "x" at bounding box center [590, 31] width 5 height 12
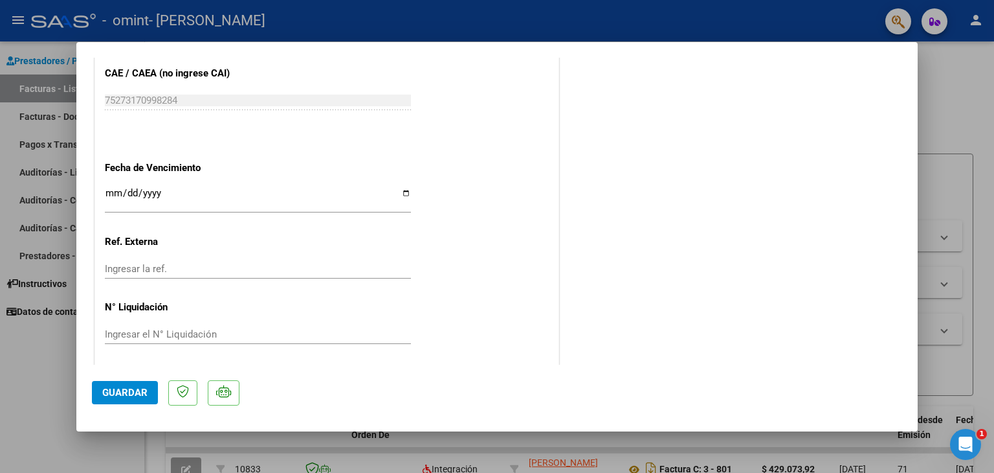
scroll to position [1028, 0]
click at [132, 186] on input "Ingresar la fecha" at bounding box center [258, 196] width 306 height 21
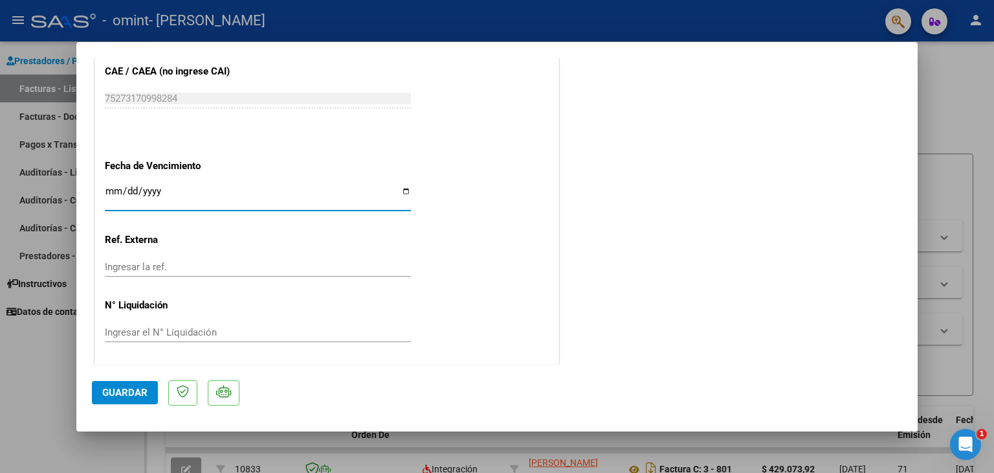
click at [402, 190] on input "Ingresar la fecha" at bounding box center [258, 196] width 306 height 21
click at [946, 107] on div at bounding box center [497, 236] width 994 height 473
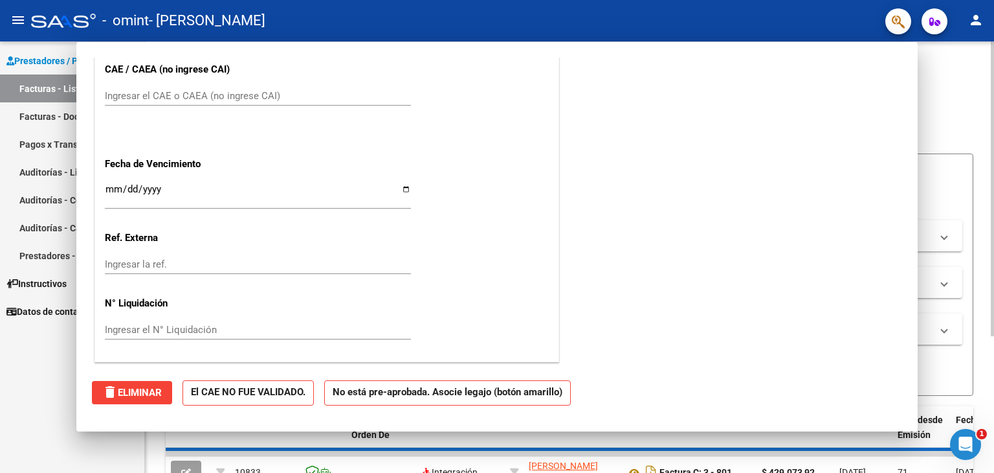
scroll to position [0, 0]
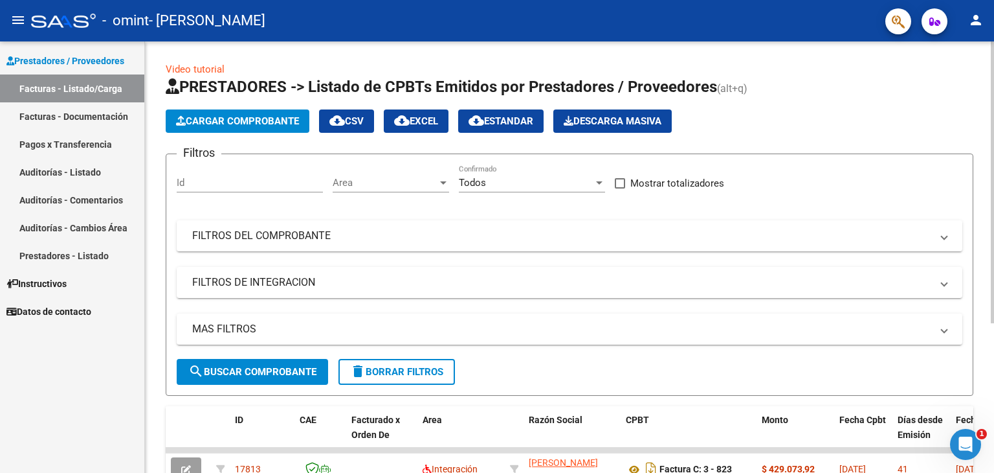
click at [986, 452] on div "Video tutorial PRESTADORES -> Listado de CPBTs Emitidos por Prestadores / Prove…" at bounding box center [569, 367] width 849 height 652
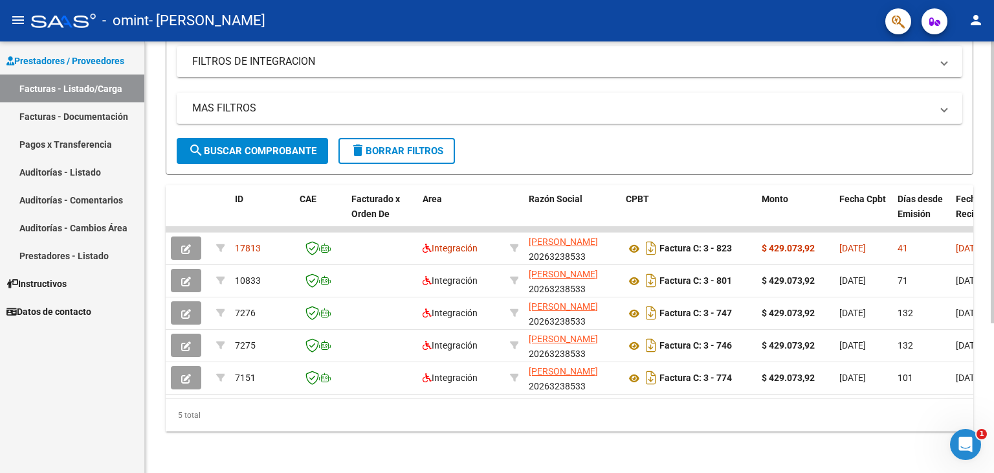
click at [994, 355] on div at bounding box center [992, 256] width 3 height 431
click at [992, 355] on div at bounding box center [992, 332] width 3 height 282
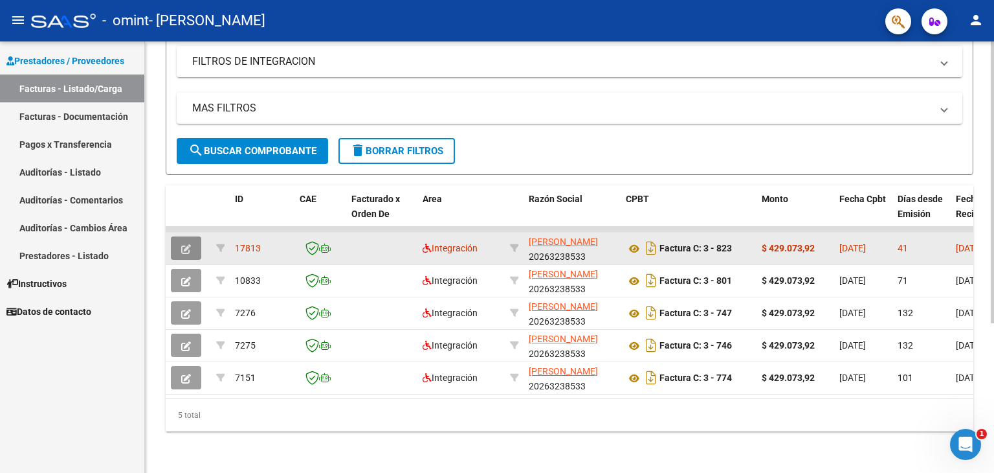
click at [184, 244] on icon "button" at bounding box center [186, 249] width 10 height 10
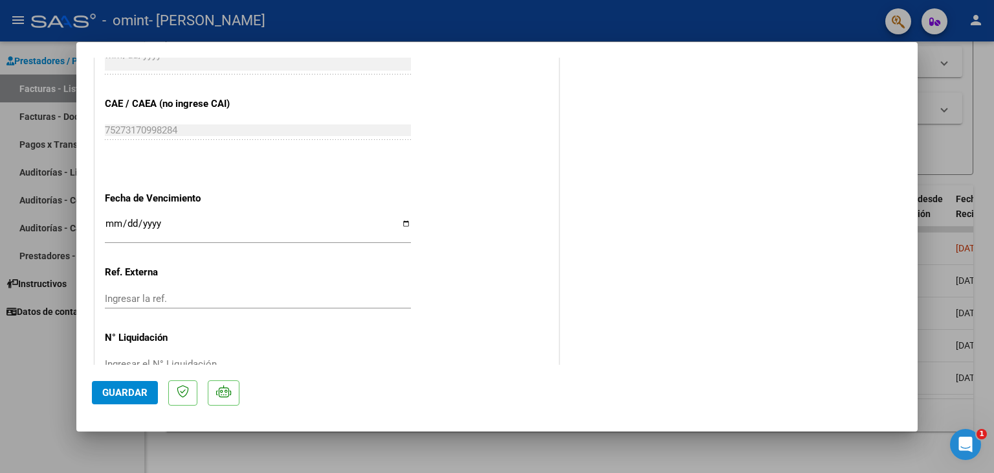
scroll to position [981, 0]
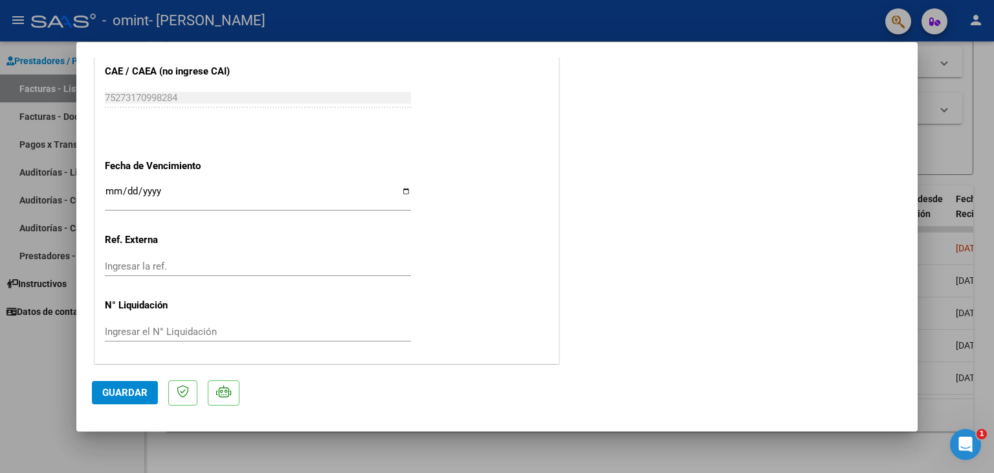
click at [124, 397] on span "Guardar" at bounding box center [124, 392] width 45 height 12
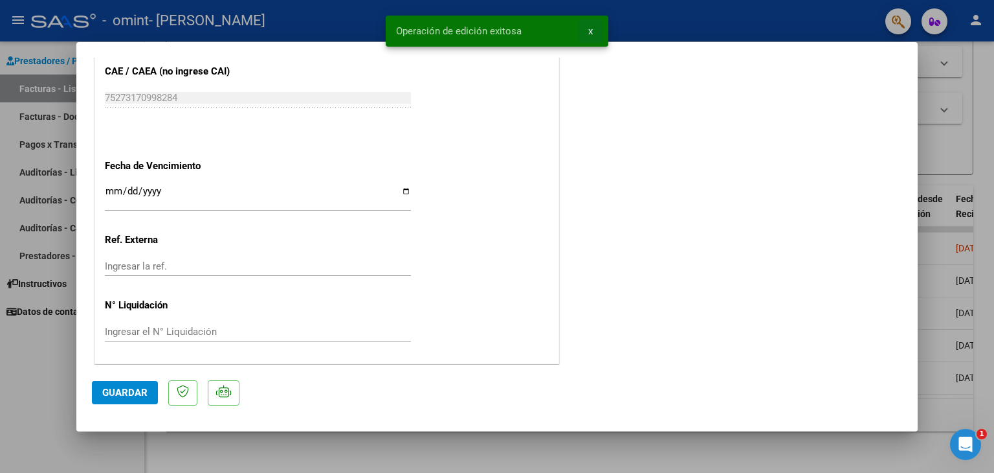
click at [592, 32] on span "x" at bounding box center [590, 31] width 5 height 12
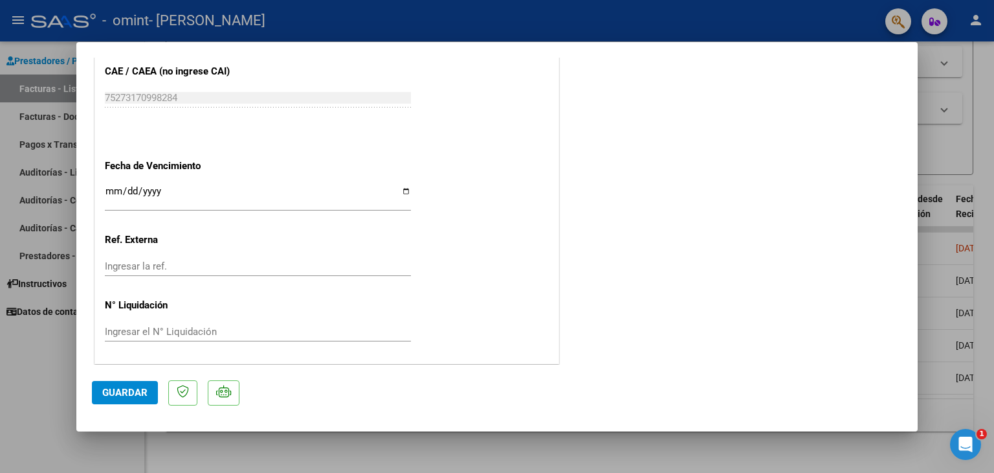
click at [953, 156] on div at bounding box center [497, 236] width 994 height 473
type input "$ 0,00"
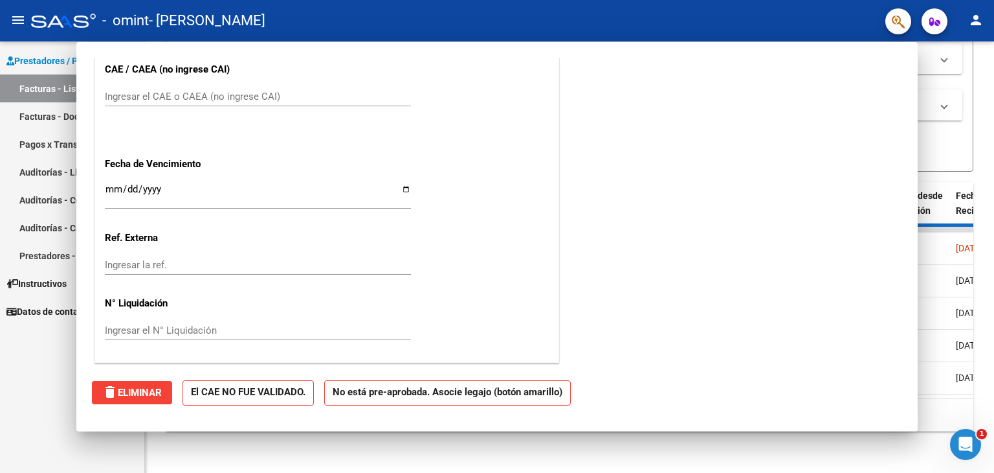
scroll to position [0, 0]
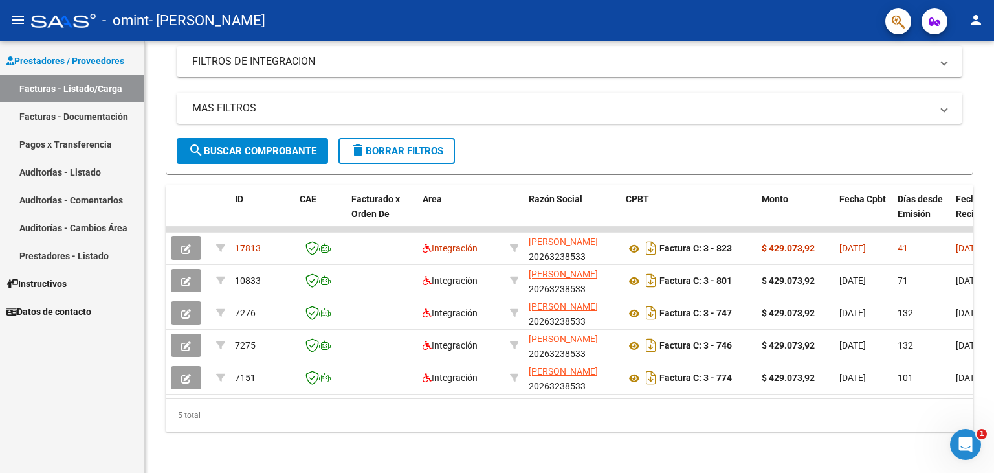
click at [953, 156] on form "Filtros Id Area Area Todos Confirmado Mostrar totalizadores FILTROS DEL COMPROB…" at bounding box center [570, 54] width 808 height 242
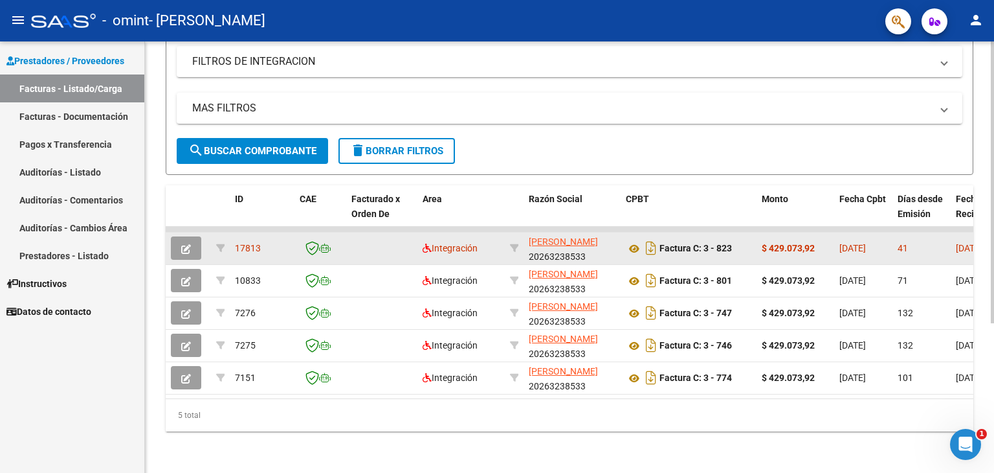
drag, startPoint x: 961, startPoint y: 241, endPoint x: 913, endPoint y: 246, distance: 48.1
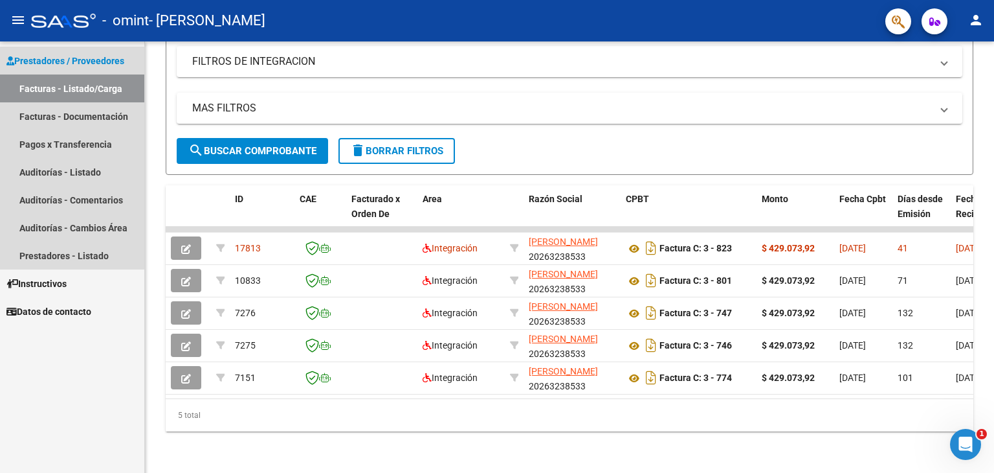
click at [64, 60] on span "Prestadores / Proveedores" at bounding box center [65, 61] width 118 height 14
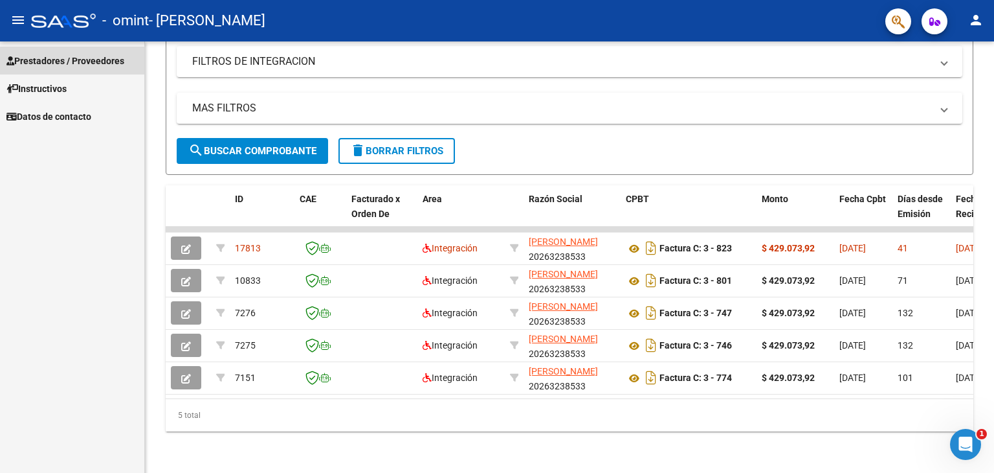
click at [63, 58] on span "Prestadores / Proveedores" at bounding box center [65, 61] width 118 height 14
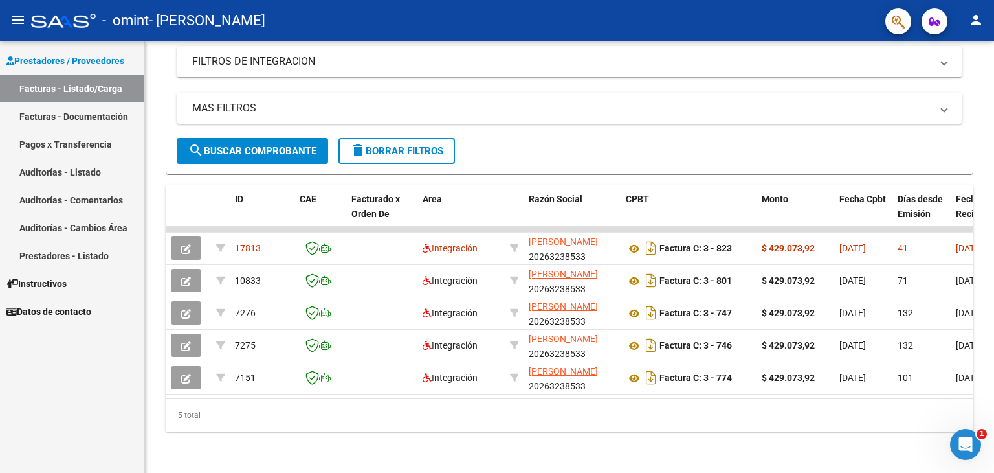
click at [74, 85] on link "Facturas - Listado/Carga" at bounding box center [72, 88] width 144 height 28
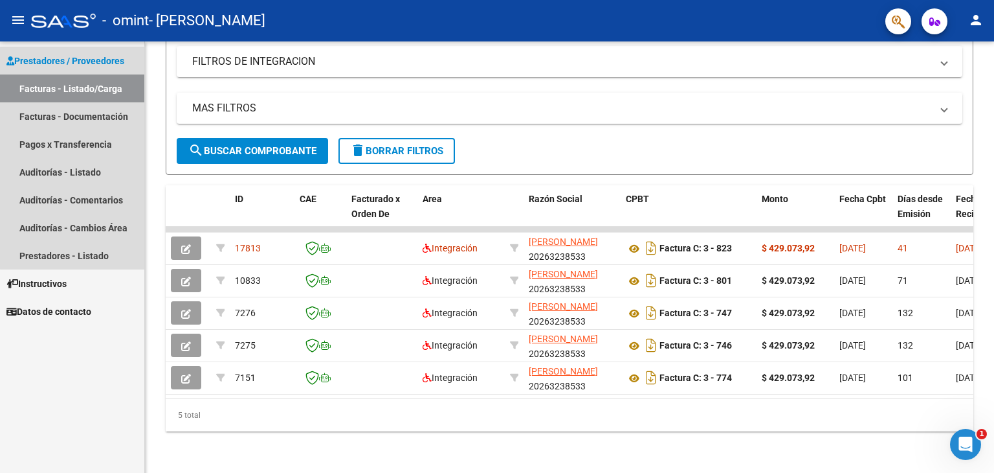
click at [74, 85] on link "Facturas - Listado/Carga" at bounding box center [72, 88] width 144 height 28
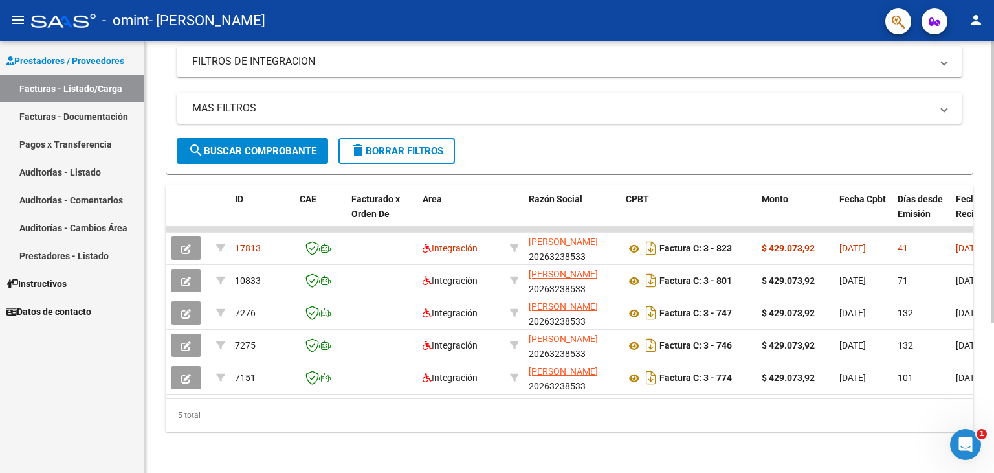
click at [987, 82] on div "Video tutorial PRESTADORES -> Listado de CPBTs Emitidos por Prestadores / Prove…" at bounding box center [569, 147] width 849 height 652
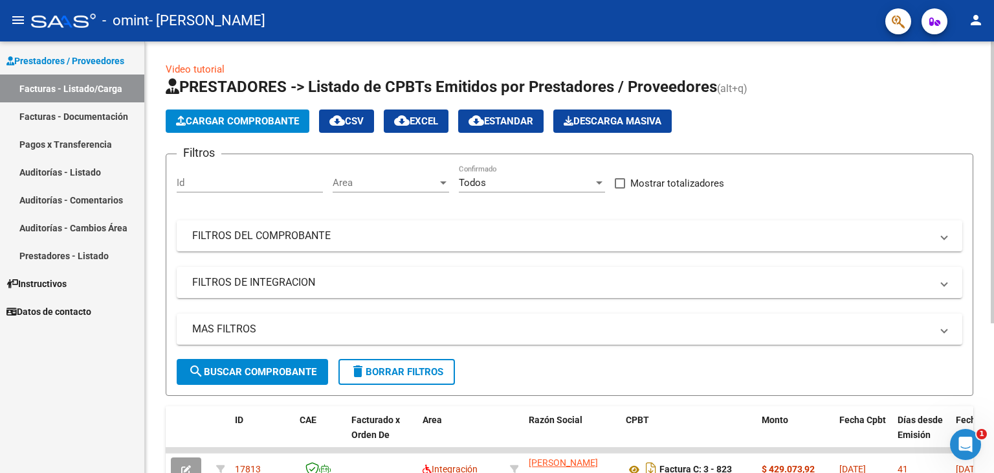
click at [994, 69] on div at bounding box center [992, 256] width 3 height 431
click at [225, 122] on span "Cargar Comprobante" at bounding box center [237, 121] width 123 height 12
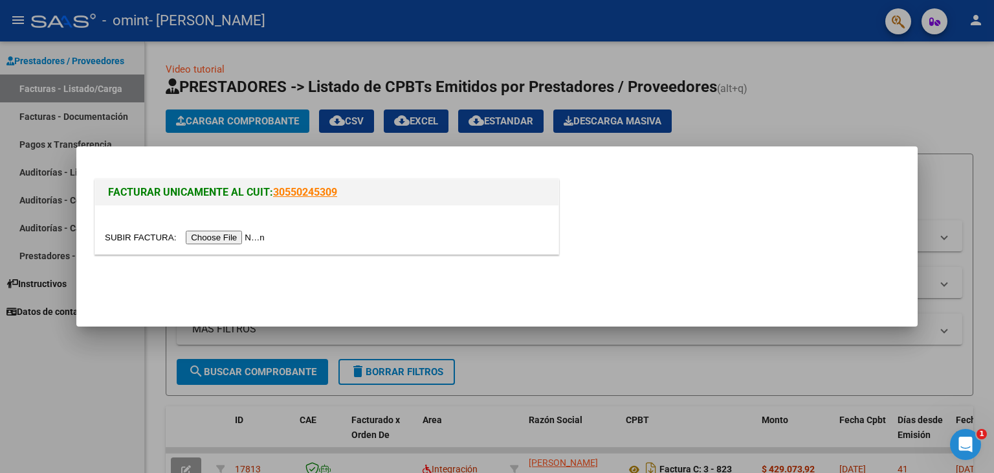
click at [236, 240] on input "file" at bounding box center [187, 237] width 164 height 14
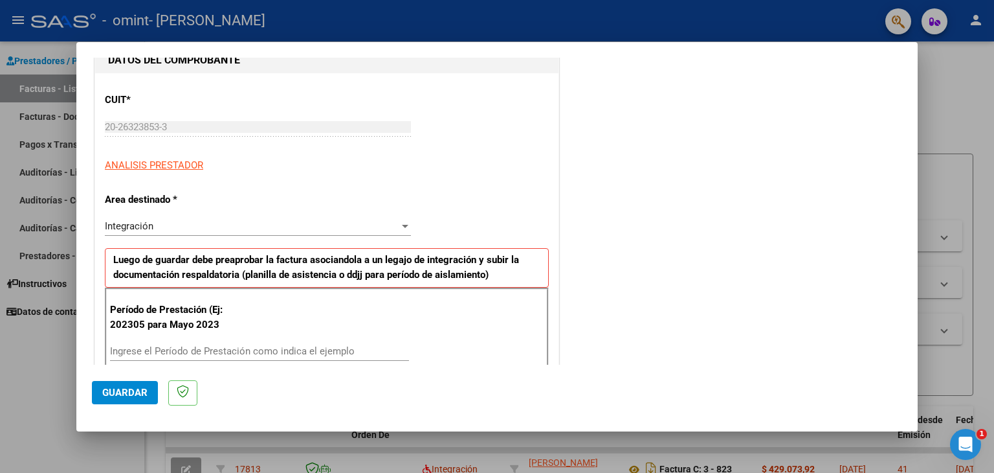
scroll to position [207, 0]
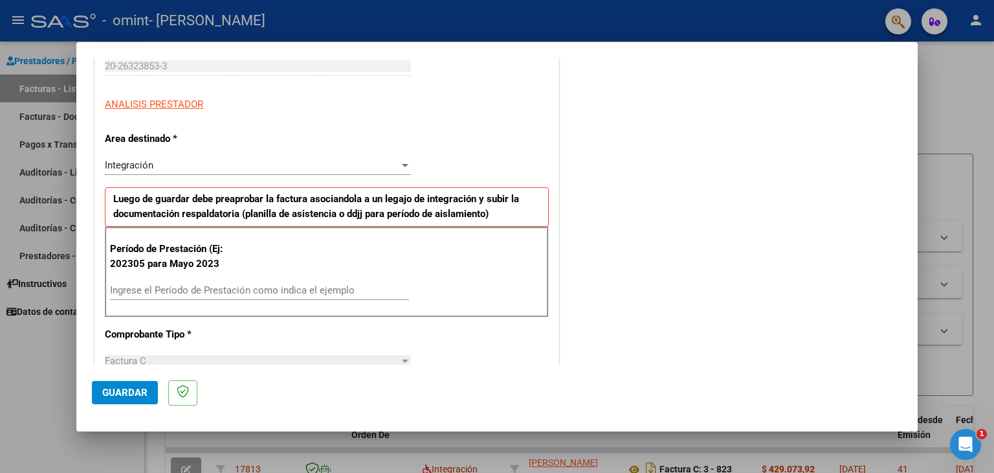
click at [154, 289] on input "Ingrese el Período de Prestación como indica el ejemplo" at bounding box center [259, 290] width 299 height 12
type input "202507"
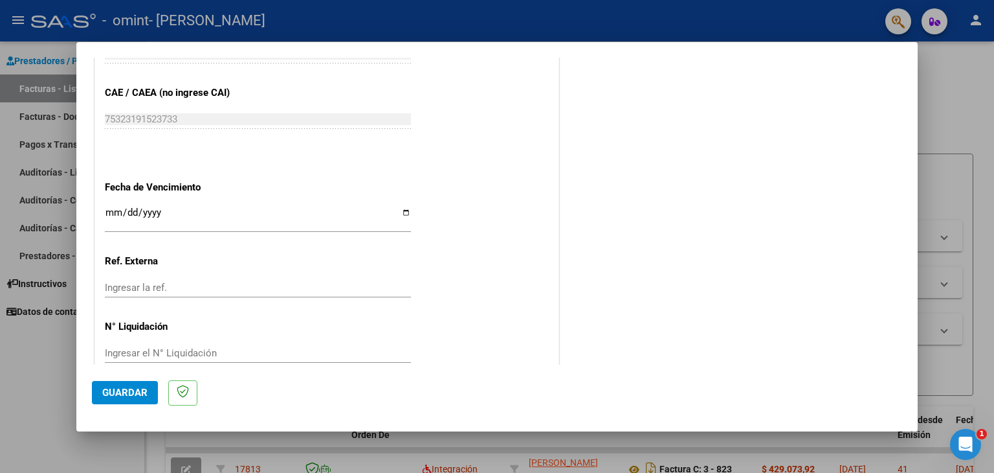
scroll to position [806, 0]
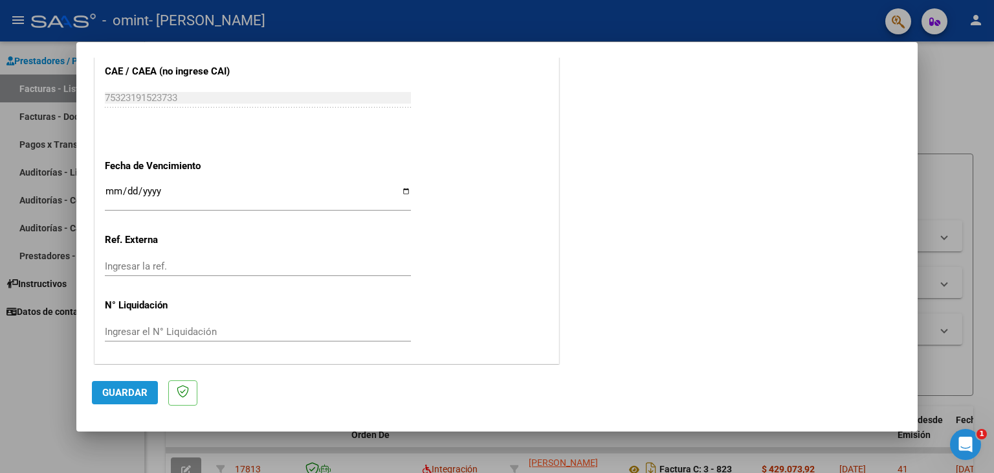
click at [131, 399] on button "Guardar" at bounding box center [125, 392] width 66 height 23
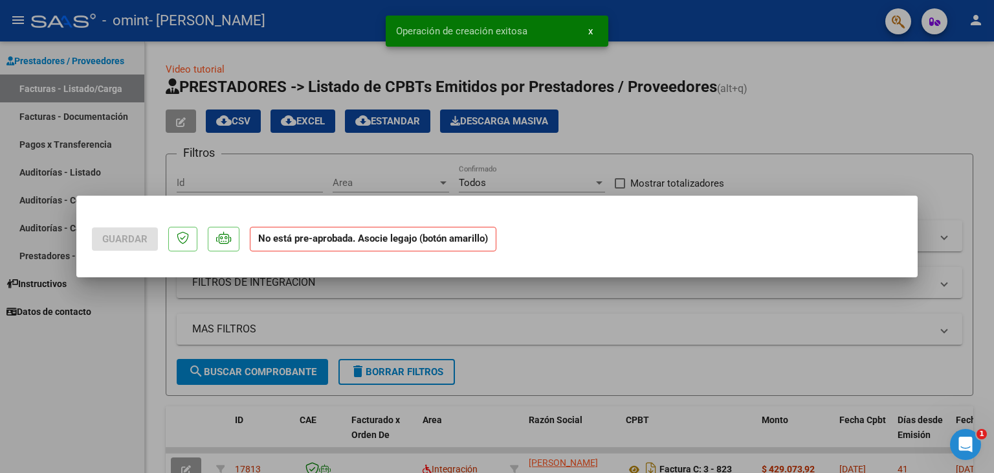
scroll to position [0, 0]
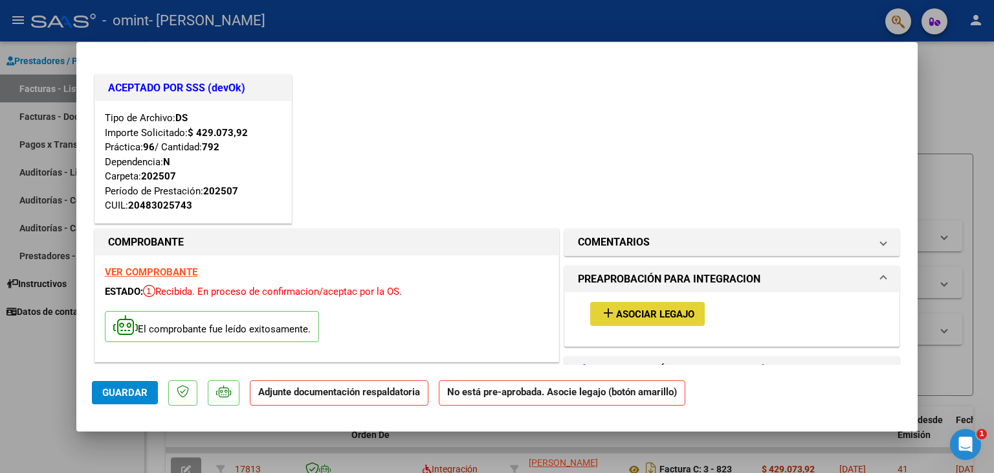
click at [682, 309] on span "Asociar Legajo" at bounding box center [655, 314] width 78 height 12
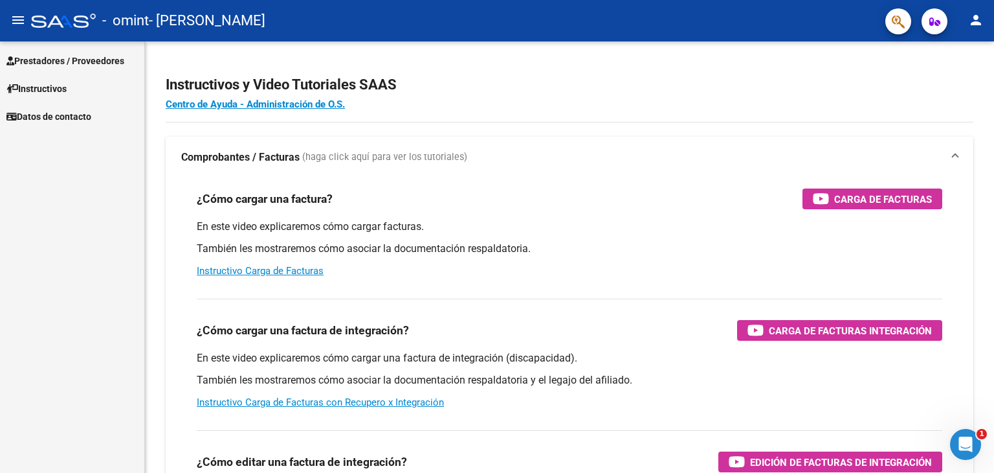
click at [59, 54] on span "Prestadores / Proveedores" at bounding box center [65, 61] width 118 height 14
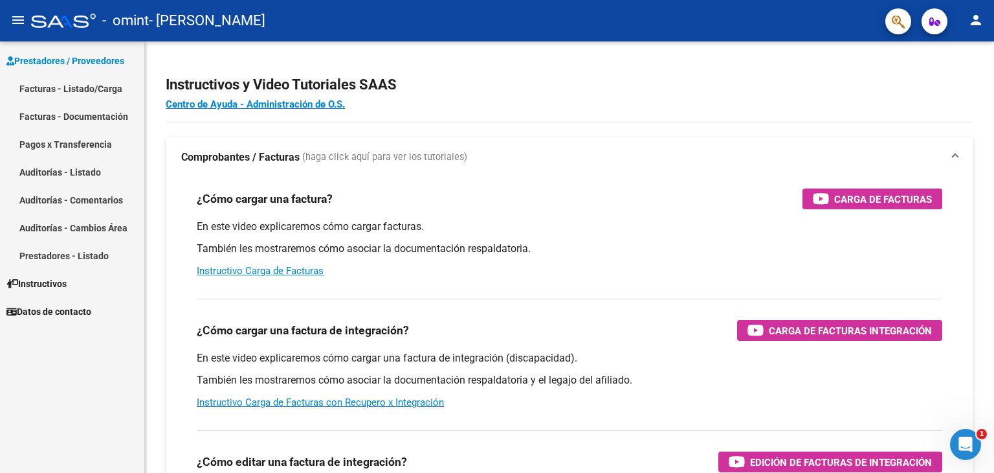
click at [71, 89] on link "Facturas - Listado/Carga" at bounding box center [72, 88] width 144 height 28
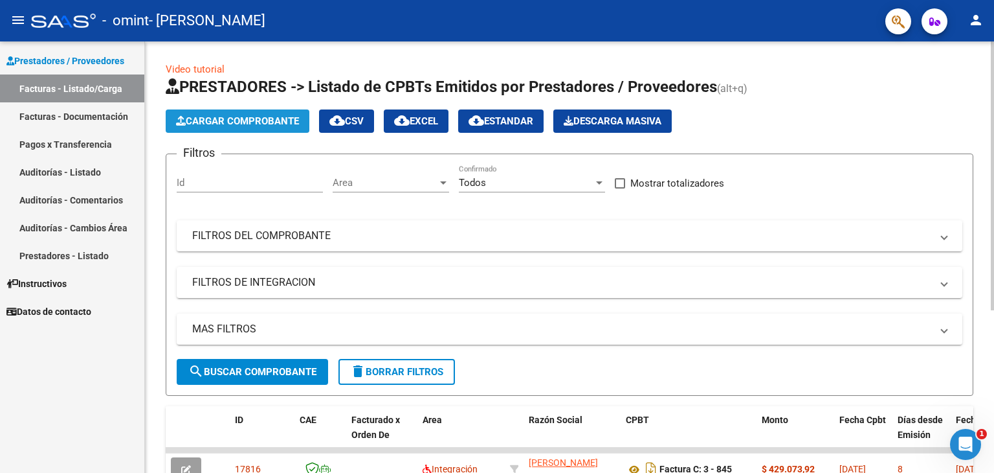
click at [254, 130] on button "Cargar Comprobante" at bounding box center [238, 120] width 144 height 23
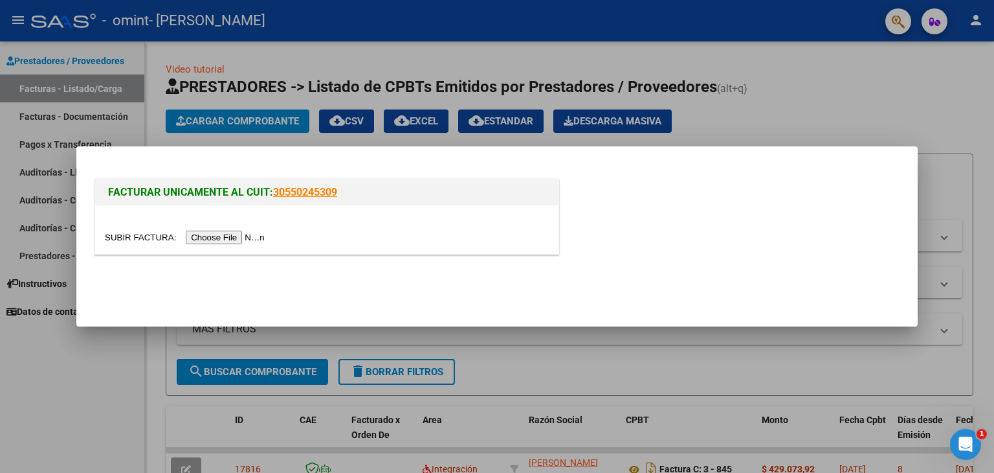
click at [236, 239] on input "file" at bounding box center [187, 237] width 164 height 14
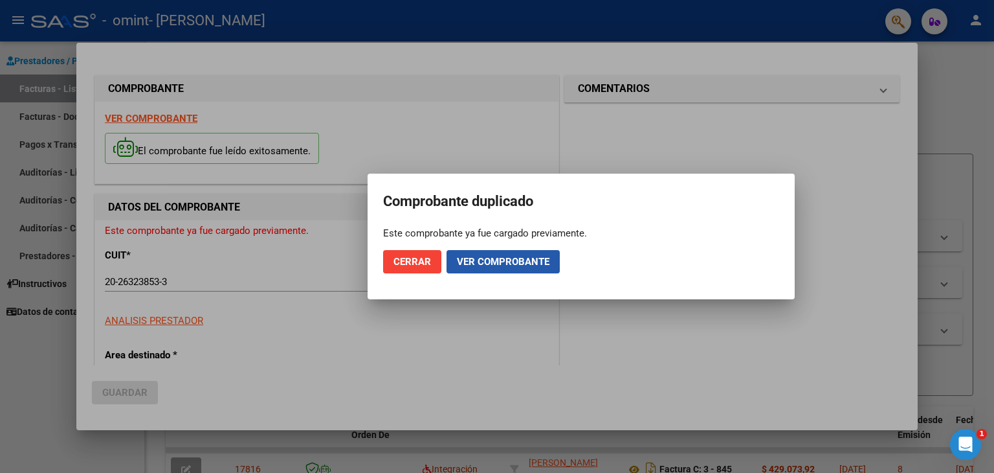
click at [510, 263] on span "Ver comprobante" at bounding box center [503, 262] width 93 height 12
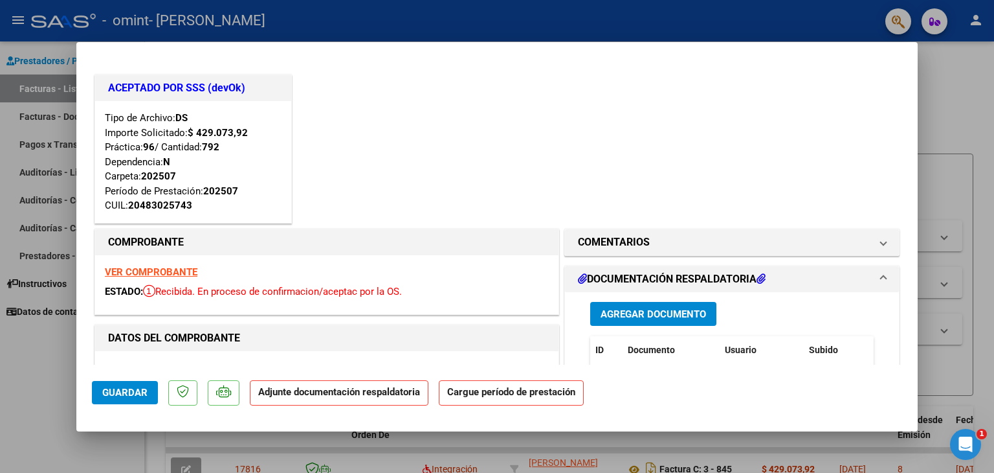
drag, startPoint x: 702, startPoint y: 272, endPoint x: 693, endPoint y: 361, distance: 89.8
click at [693, 361] on mat-expansion-panel "DOCUMENTACIÓN RESPALDATORIA Agregar Documento ID Documento Usuario Subido Acció…" at bounding box center [731, 413] width 335 height 296
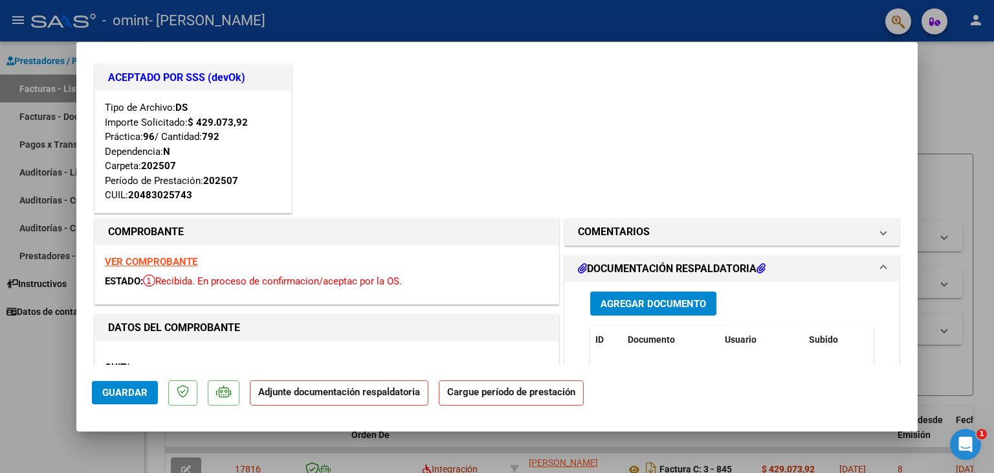
click at [521, 395] on strong "Cargue período de prestación" at bounding box center [511, 392] width 145 height 25
click at [495, 400] on strong "Cargue período de prestación" at bounding box center [511, 392] width 145 height 25
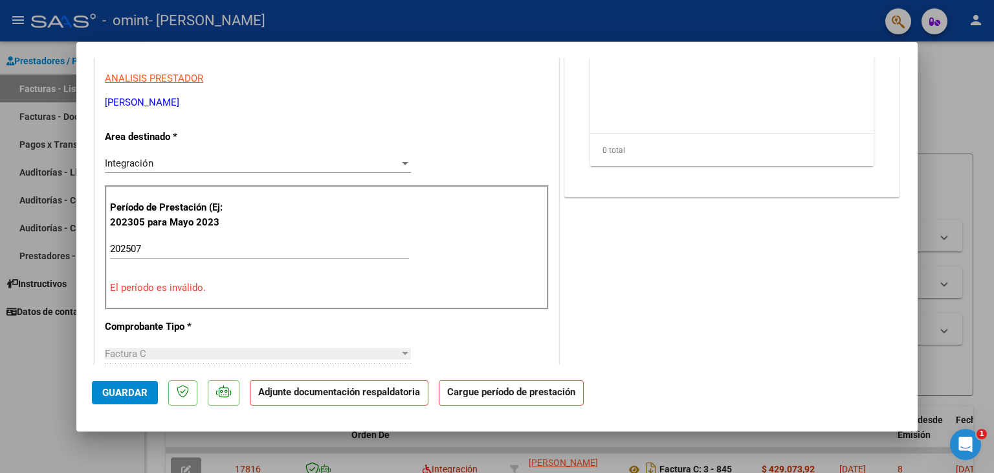
scroll to position [373, 0]
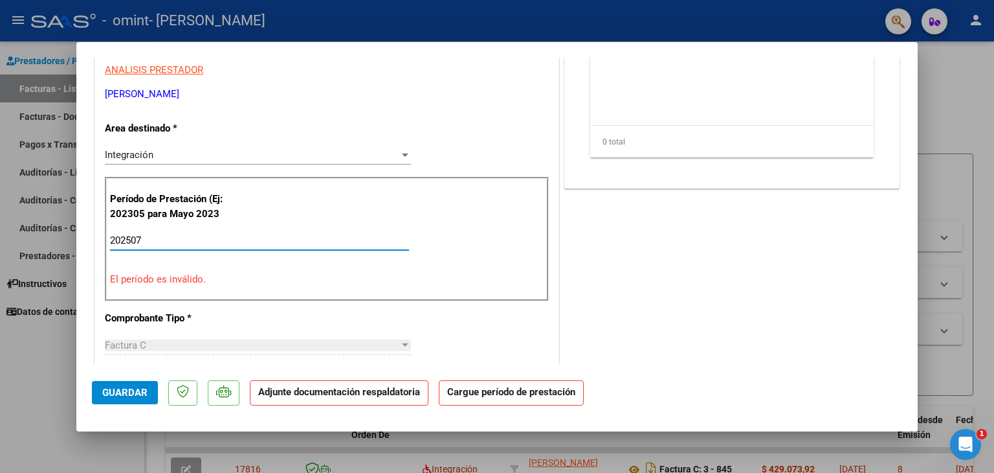
click at [157, 236] on input "202507" at bounding box center [259, 240] width 299 height 12
type input "202507"
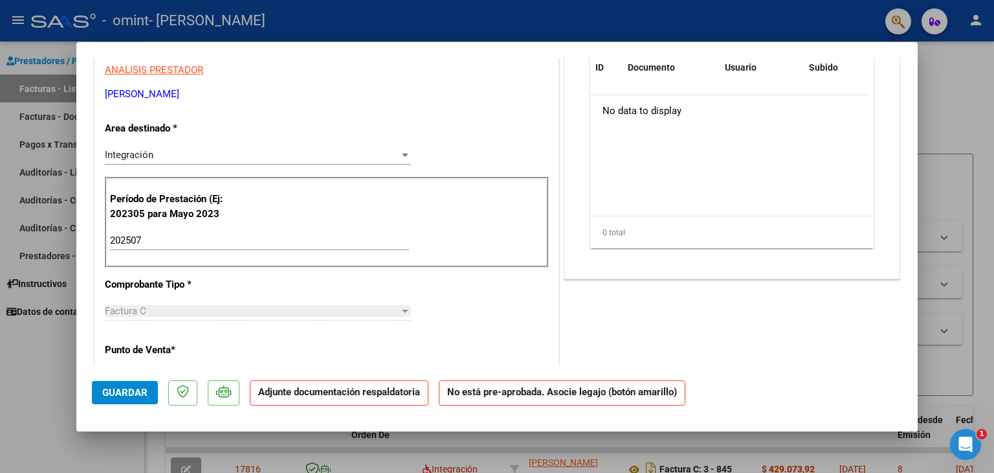
click at [579, 394] on strong "No está pre-aprobada. Asocie legajo (botón amarillo)" at bounding box center [562, 392] width 247 height 25
click at [564, 394] on strong "No está pre-aprobada. Asocie legajo (botón amarillo)" at bounding box center [562, 392] width 247 height 25
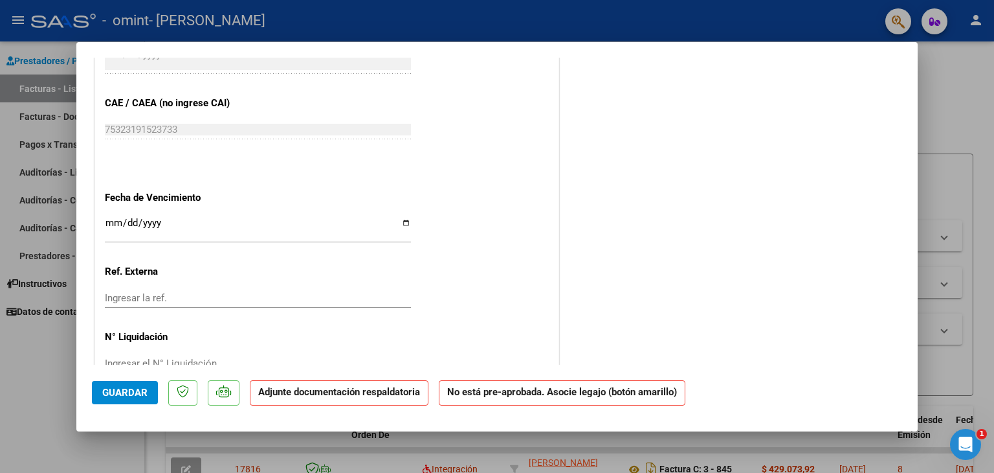
scroll to position [922, 0]
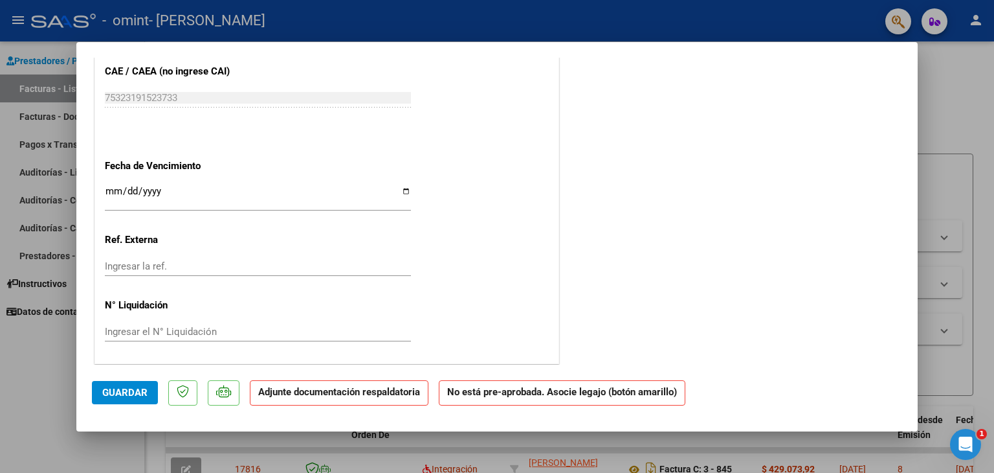
click at [119, 389] on span "Guardar" at bounding box center [124, 392] width 45 height 12
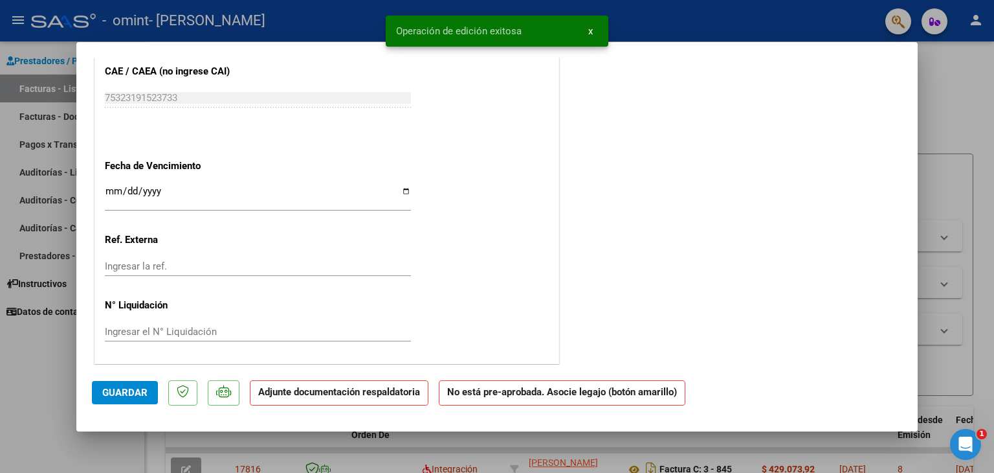
click at [509, 397] on strong "No está pre-aprobada. Asocie legajo (botón amarillo)" at bounding box center [562, 392] width 247 height 25
click at [508, 397] on strong "No está pre-aprobada. Asocie legajo (botón amarillo)" at bounding box center [562, 392] width 247 height 25
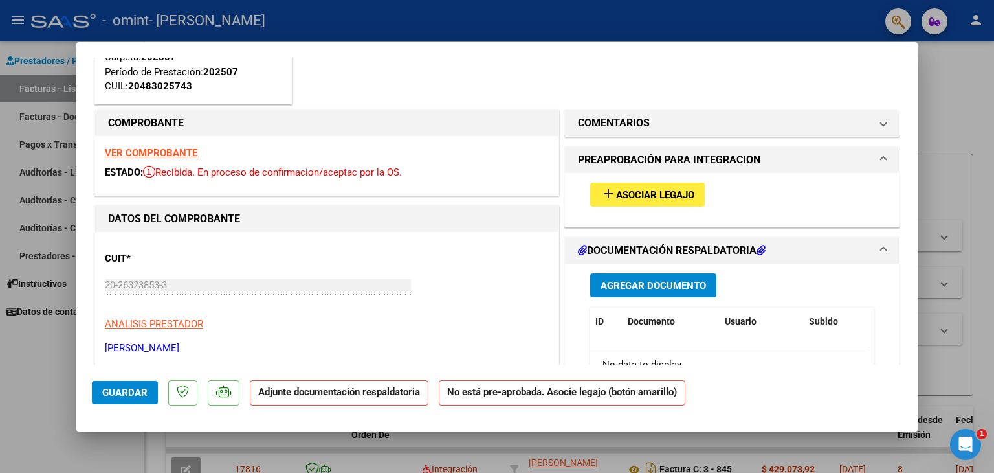
scroll to position [41, 0]
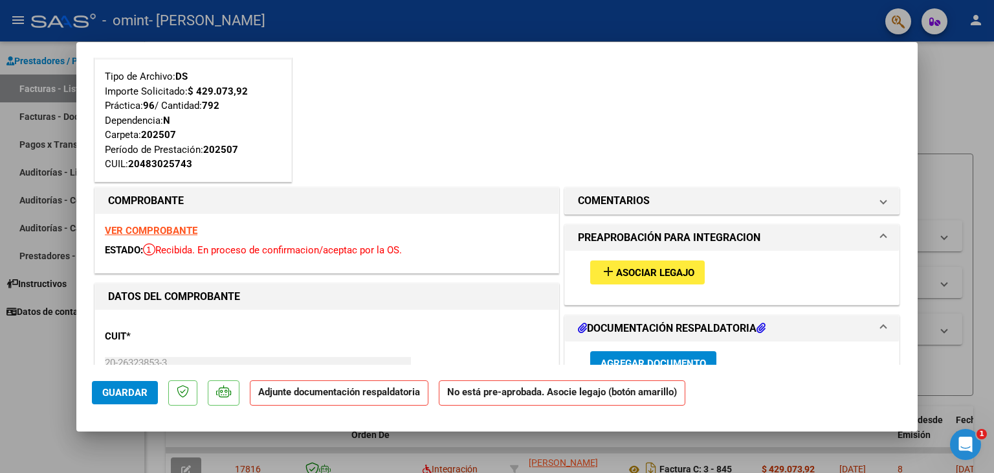
click at [644, 274] on span "Asociar Legajo" at bounding box center [655, 273] width 78 height 12
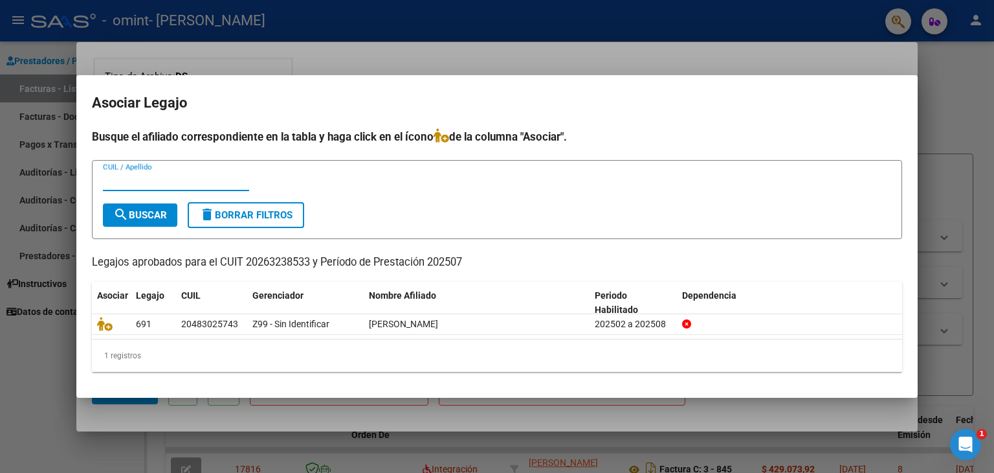
click at [143, 180] on input "CUIL / Apellido" at bounding box center [176, 181] width 146 height 12
click at [916, 62] on div at bounding box center [497, 236] width 994 height 473
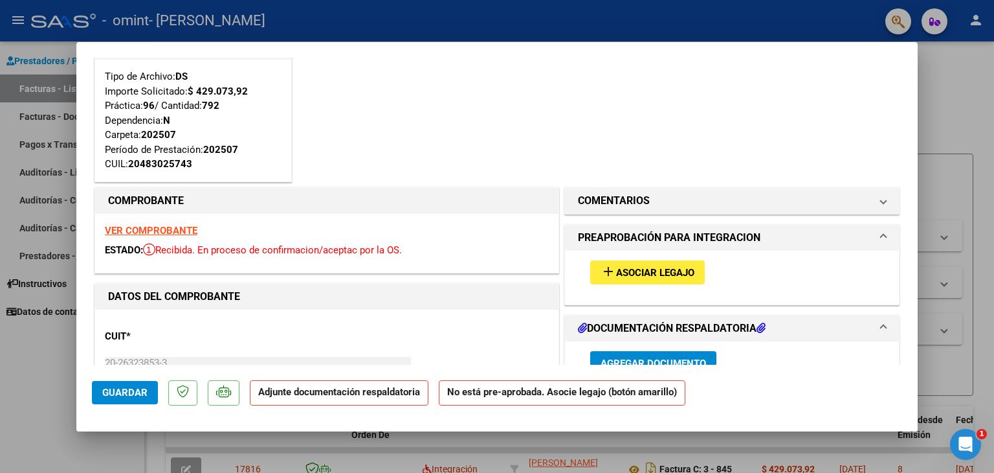
click at [709, 330] on h1 "DOCUMENTACIÓN RESPALDATORIA" at bounding box center [672, 328] width 188 height 16
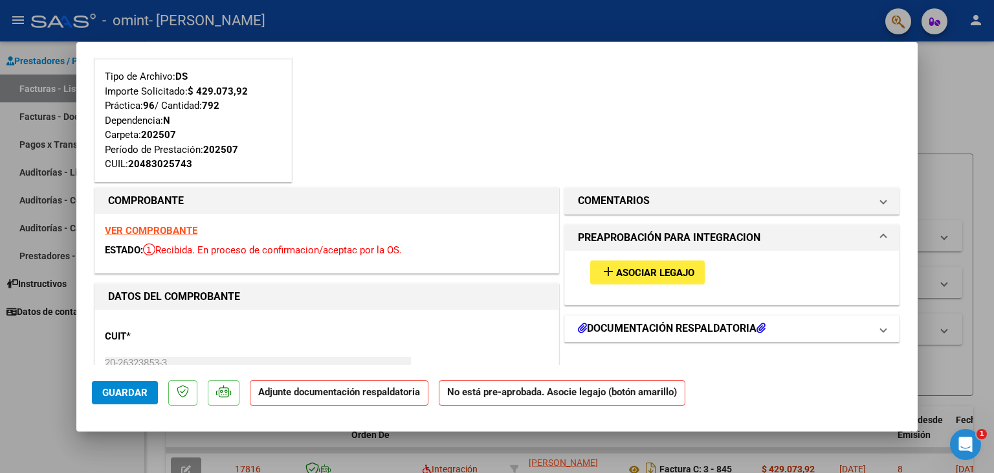
click at [709, 330] on h1 "DOCUMENTACIÓN RESPALDATORIA" at bounding box center [672, 328] width 188 height 16
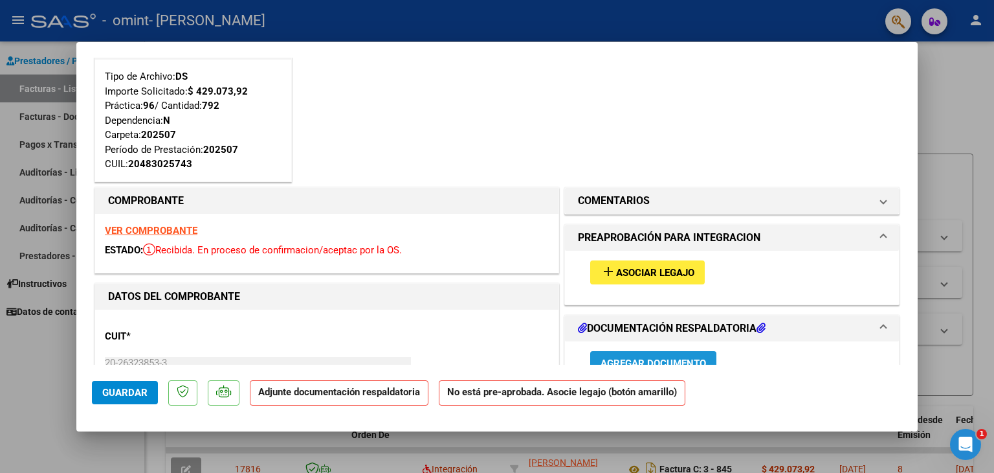
click at [674, 359] on span "Agregar Documento" at bounding box center [654, 363] width 106 height 12
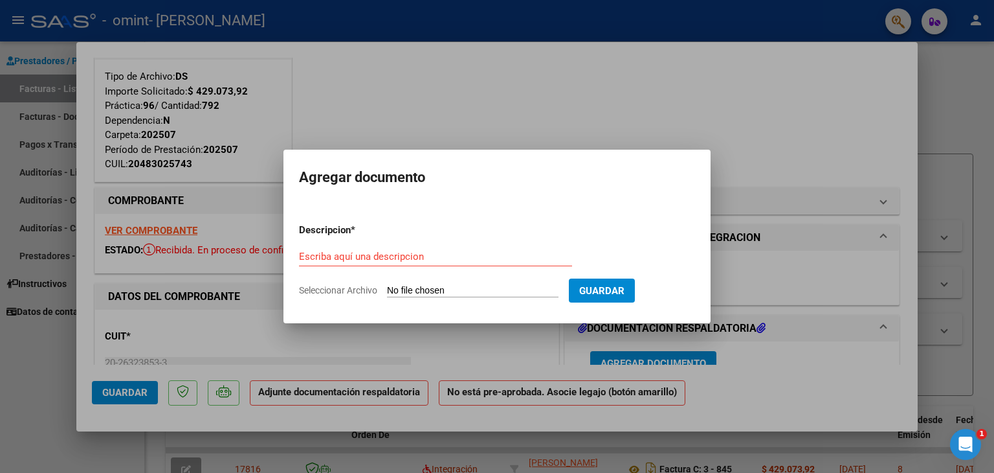
click at [487, 282] on form "Descripcion * Escriba aquí una descripcion Seleccionar Archivo Guardar" at bounding box center [497, 260] width 396 height 95
click at [493, 292] on input "Seleccionar Archivo" at bounding box center [473, 291] width 172 height 12
type input "C:\fakepath\planilla jardo 07.pdf"
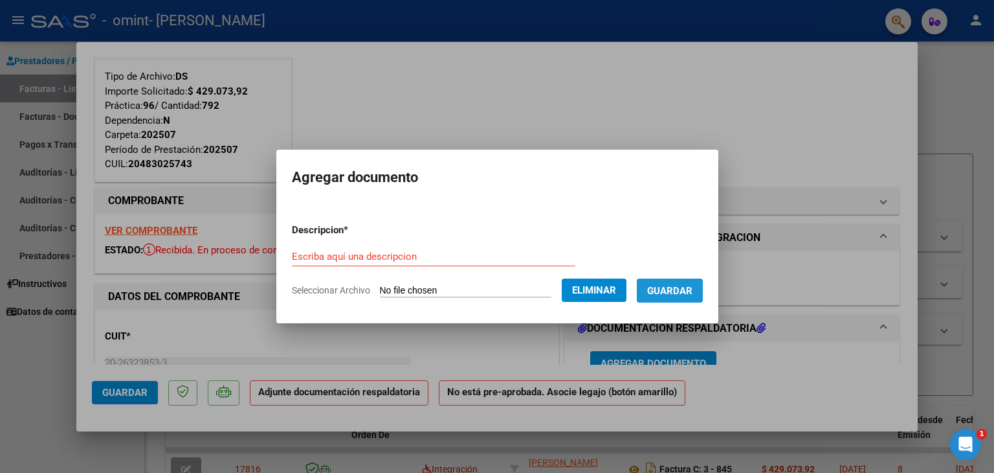
click at [685, 285] on span "Guardar" at bounding box center [669, 291] width 45 height 12
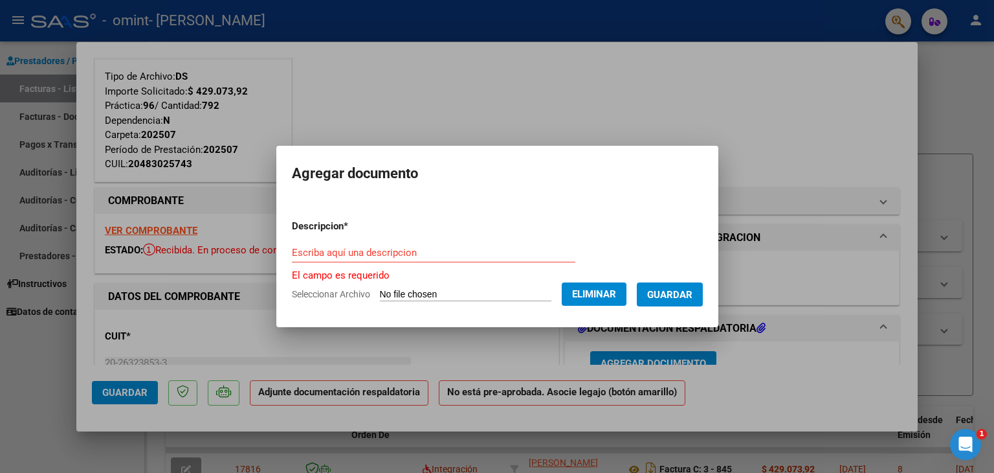
click at [344, 249] on input "Escriba aquí una descripcion" at bounding box center [434, 253] width 284 height 12
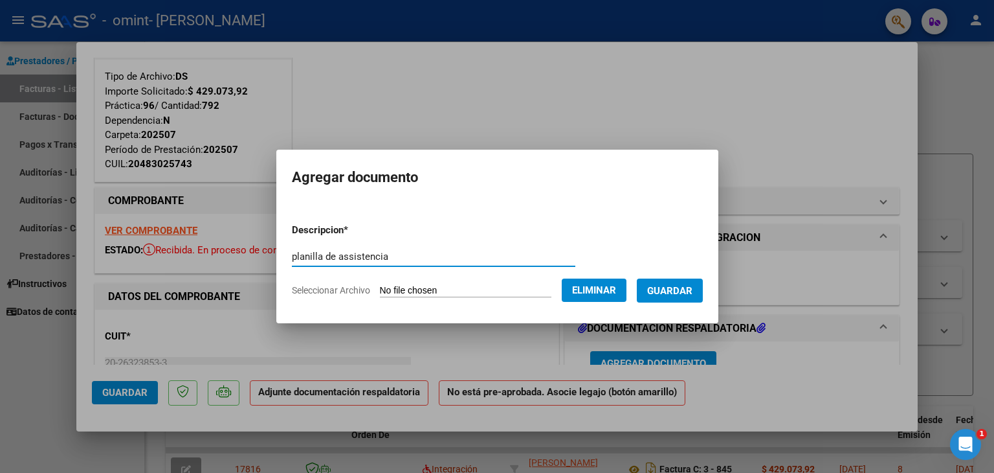
type input "planilla de assistencia"
click at [687, 294] on span "Guardar" at bounding box center [669, 291] width 45 height 12
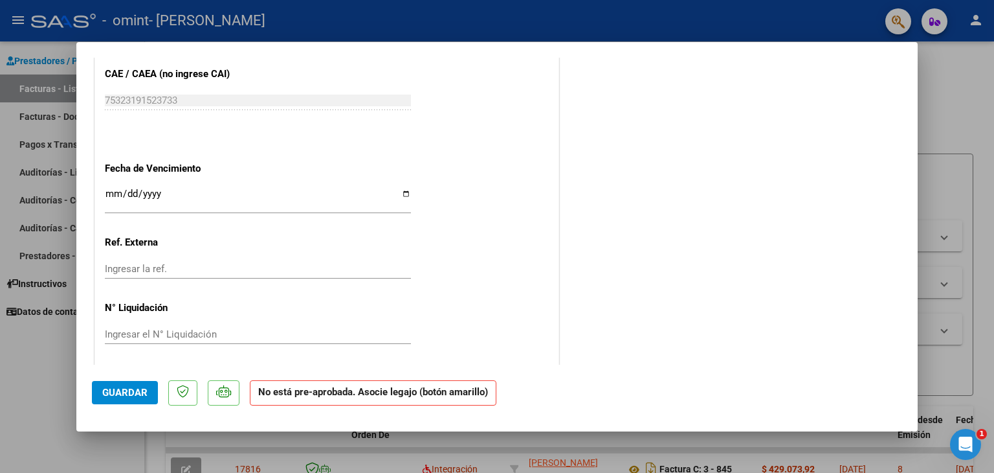
scroll to position [922, 0]
click at [370, 391] on strong "No está pre-aprobada. Asocie legajo (botón amarillo)" at bounding box center [373, 392] width 247 height 25
drag, startPoint x: 370, startPoint y: 391, endPoint x: 289, endPoint y: 393, distance: 80.3
click at [289, 393] on strong "No está pre-aprobada. Asocie legajo (botón amarillo)" at bounding box center [373, 392] width 247 height 25
click at [466, 392] on strong "No está pre-aprobada. Asocie legajo (botón amarillo)" at bounding box center [373, 392] width 247 height 25
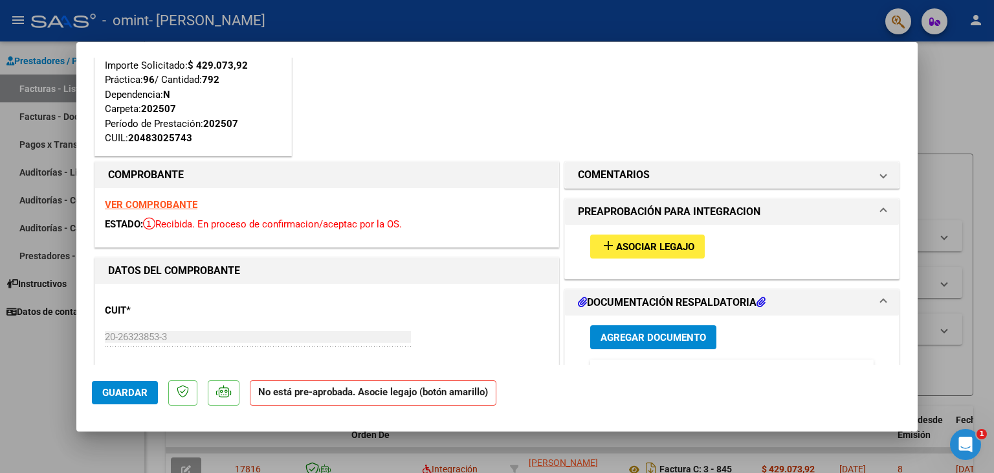
scroll to position [25, 0]
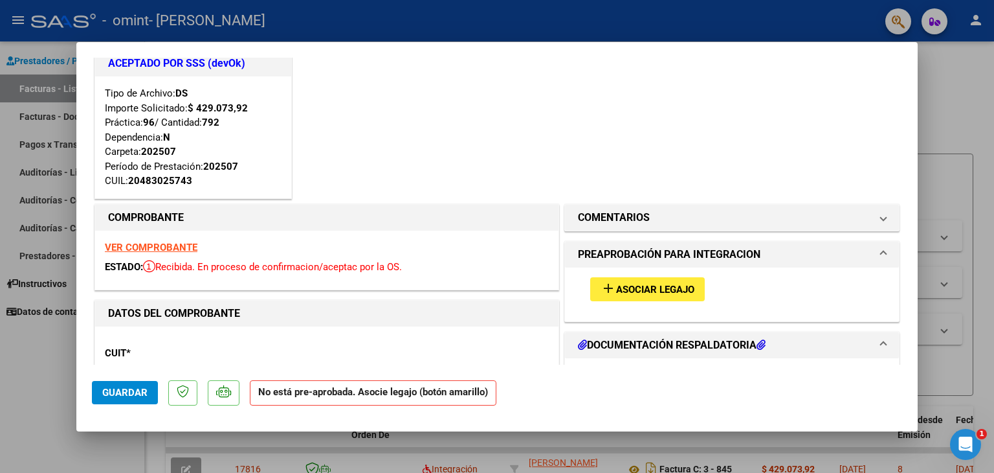
click at [636, 287] on span "Asociar Legajo" at bounding box center [655, 290] width 78 height 12
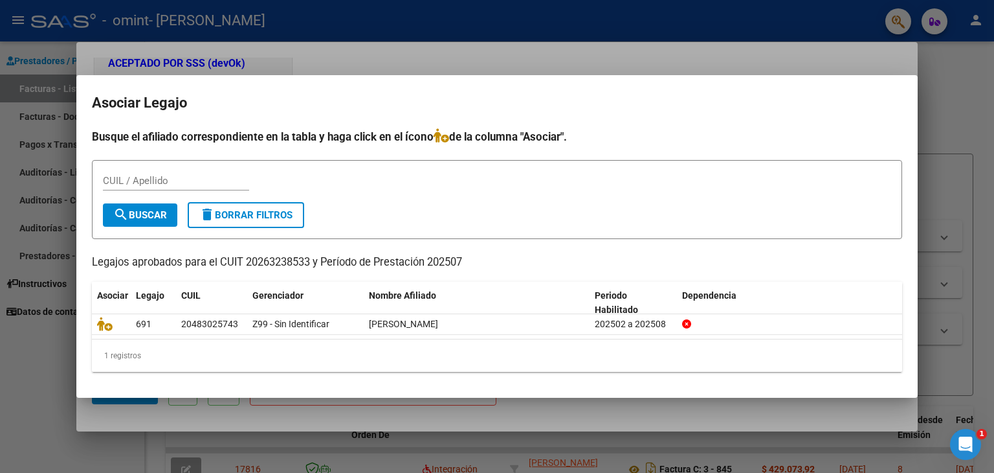
click at [924, 104] on div at bounding box center [497, 236] width 994 height 473
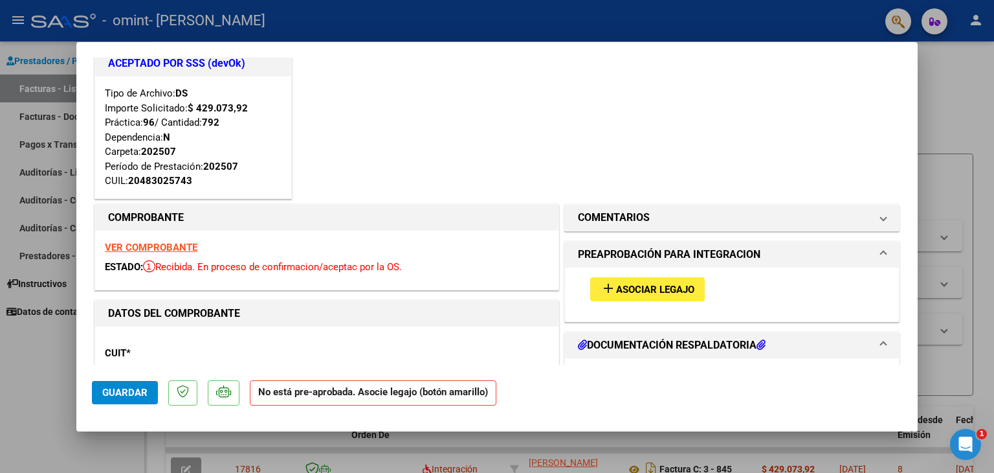
click at [175, 245] on strong "VER COMPROBANTE" at bounding box center [151, 247] width 93 height 12
click at [881, 247] on span at bounding box center [883, 255] width 5 height 16
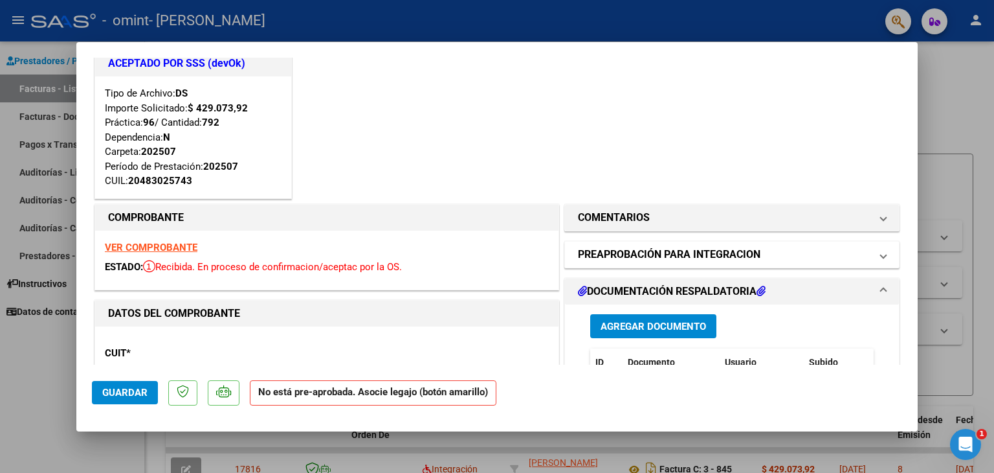
click at [881, 247] on span at bounding box center [883, 255] width 5 height 16
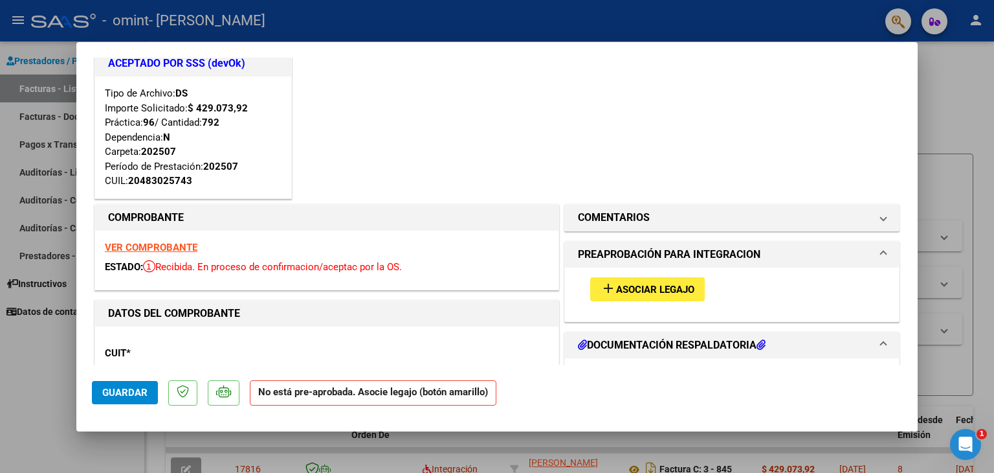
click at [693, 284] on button "add Asociar Legajo" at bounding box center [647, 289] width 115 height 24
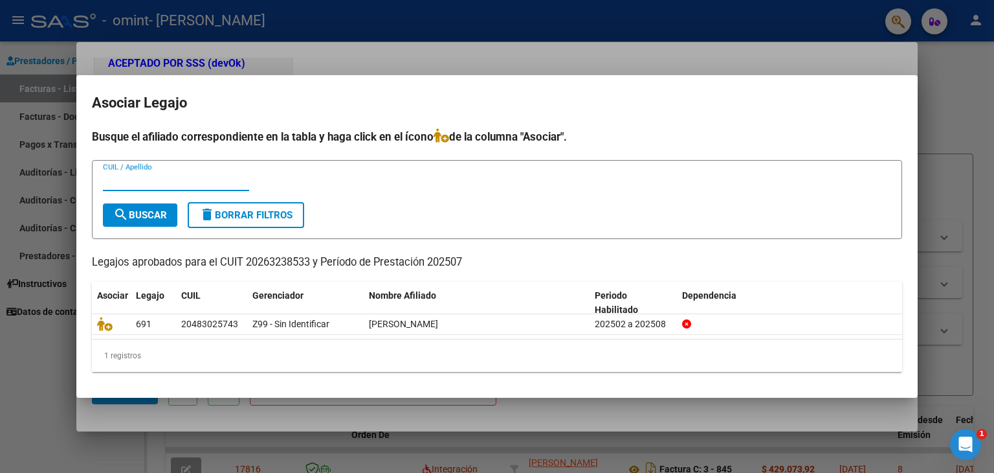
click at [1, 378] on div at bounding box center [497, 236] width 994 height 473
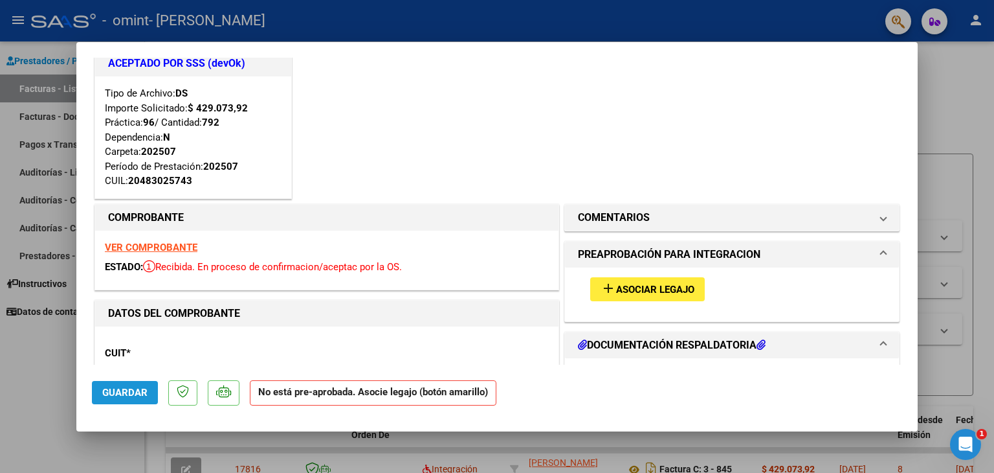
click at [106, 401] on button "Guardar" at bounding box center [125, 392] width 66 height 23
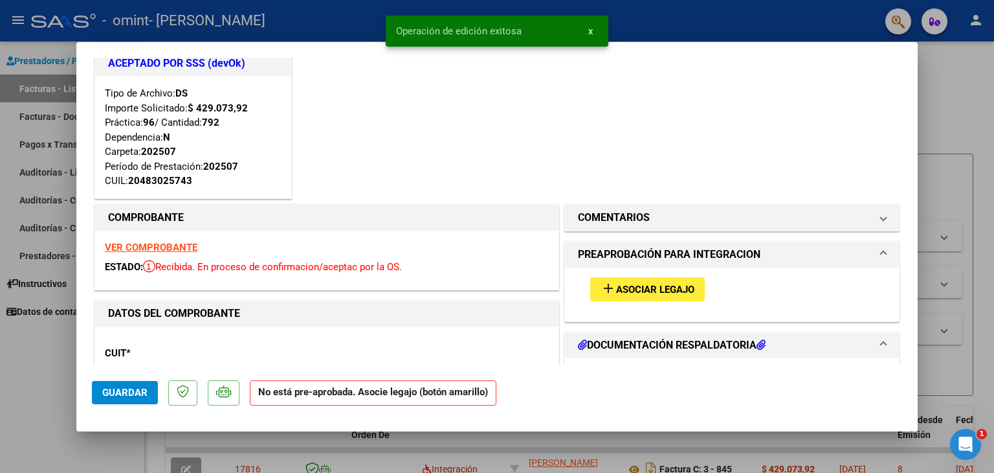
click at [388, 392] on strong "No está pre-aprobada. Asocie legajo (botón amarillo)" at bounding box center [373, 392] width 247 height 25
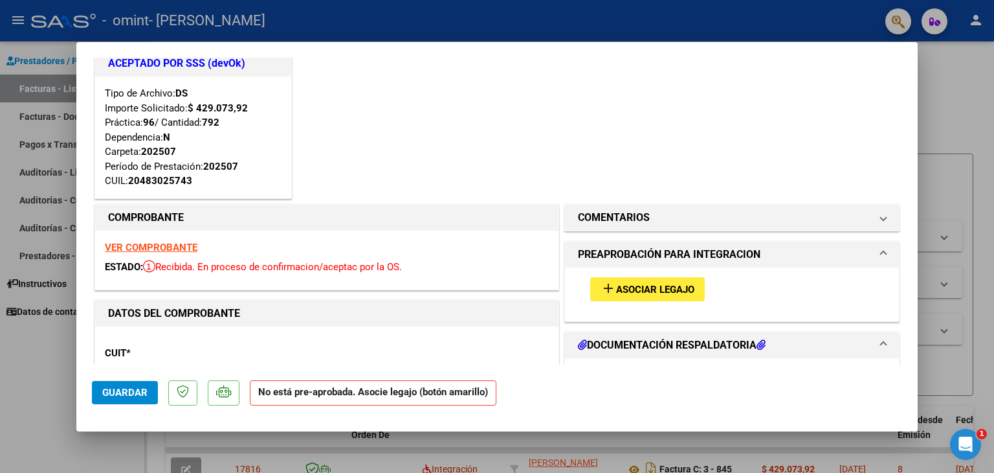
click at [603, 289] on mat-icon "add" at bounding box center [609, 288] width 16 height 16
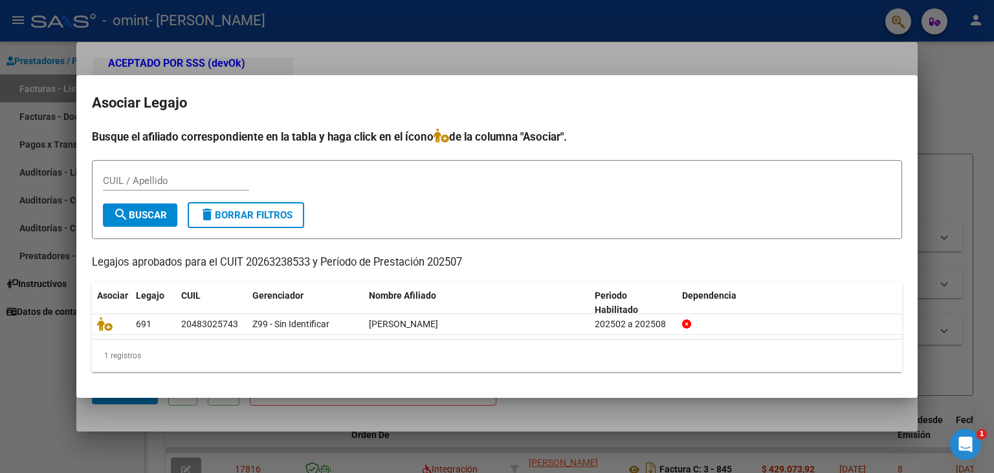
click at [460, 58] on div at bounding box center [497, 236] width 994 height 473
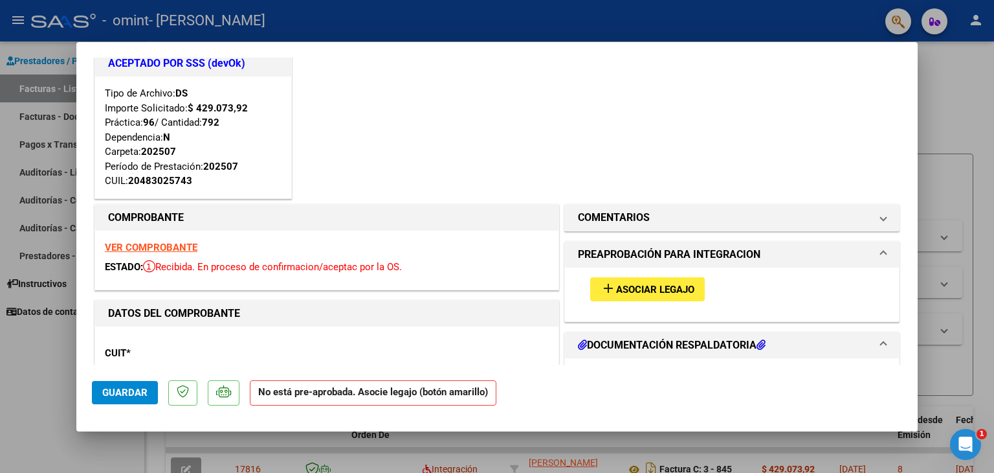
click at [619, 248] on h1 "PREAPROBACIÓN PARA INTEGRACION" at bounding box center [669, 255] width 183 height 16
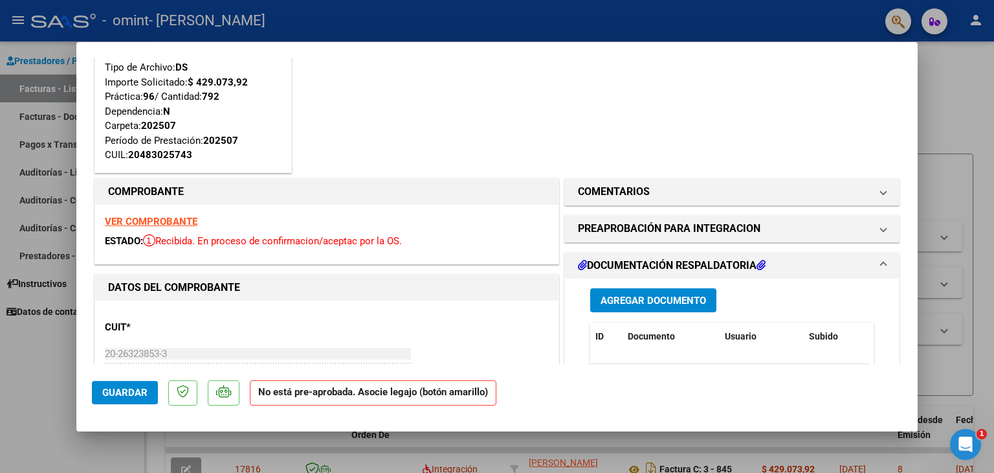
scroll to position [154, 0]
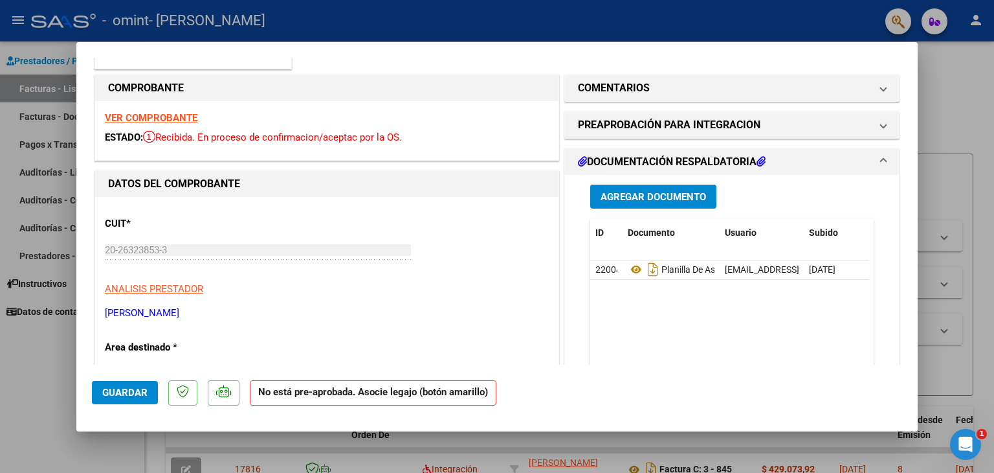
click at [645, 197] on span "Agregar Documento" at bounding box center [654, 197] width 106 height 12
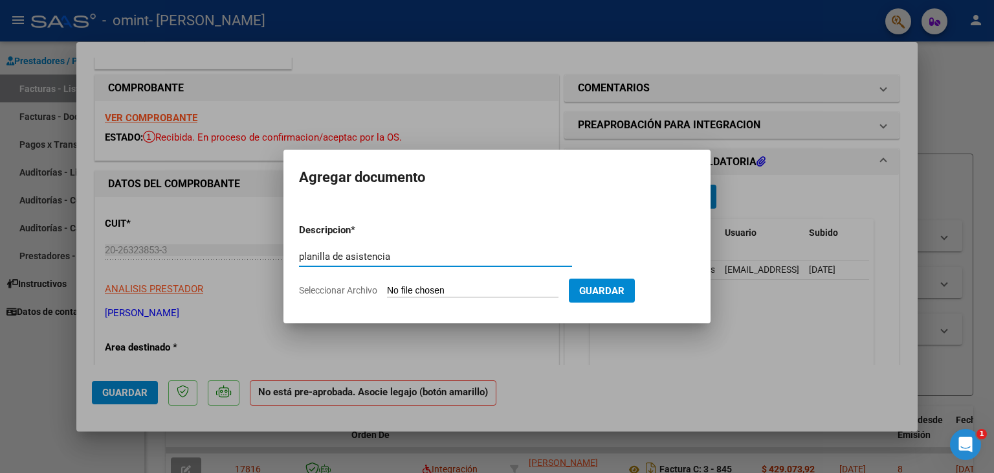
type input "planilla de asistencia"
click at [617, 288] on span "Guardar" at bounding box center [601, 291] width 45 height 12
click at [622, 295] on span "Guardar" at bounding box center [601, 291] width 45 height 12
click at [509, 137] on div at bounding box center [497, 236] width 994 height 473
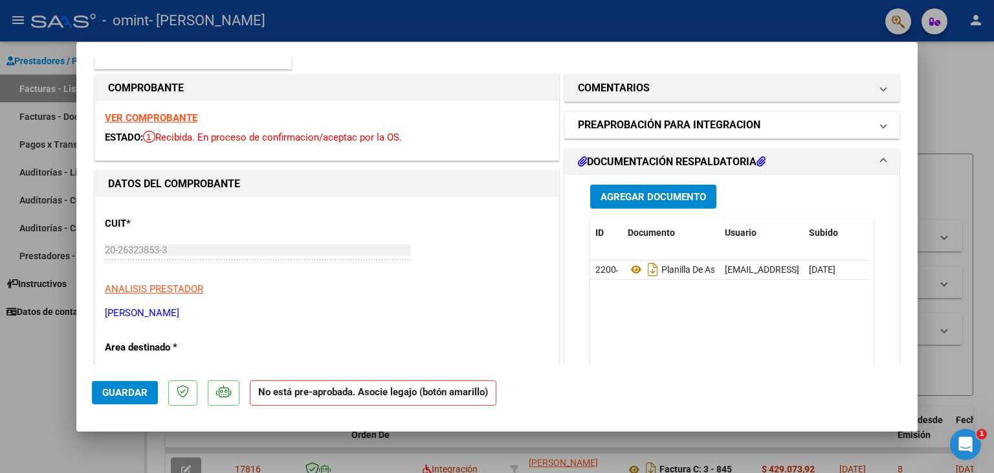
click at [838, 124] on mat-panel-title "PREAPROBACIÓN PARA INTEGRACION" at bounding box center [724, 125] width 293 height 16
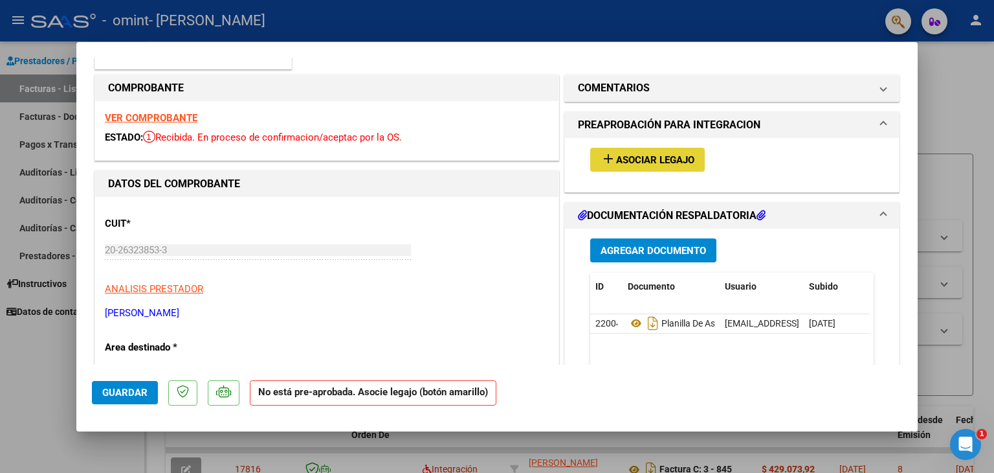
click at [645, 161] on span "Asociar Legajo" at bounding box center [655, 160] width 78 height 12
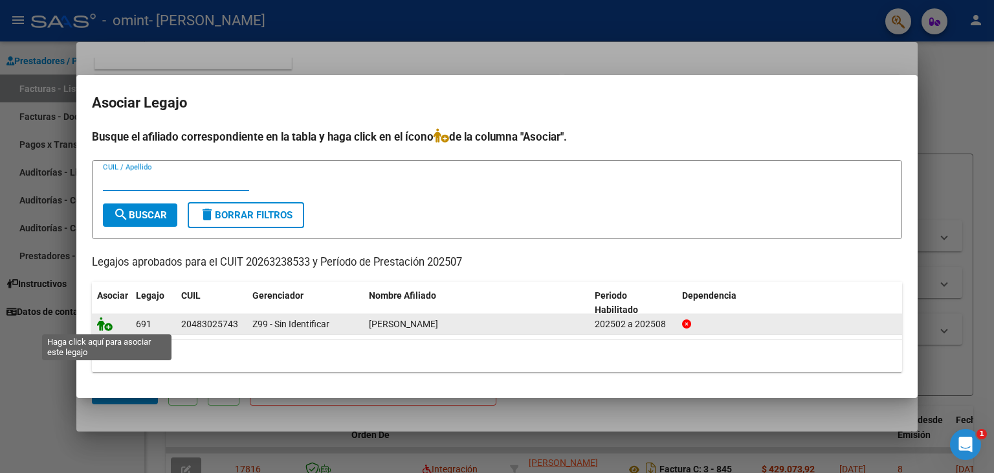
click at [107, 322] on icon at bounding box center [105, 324] width 16 height 14
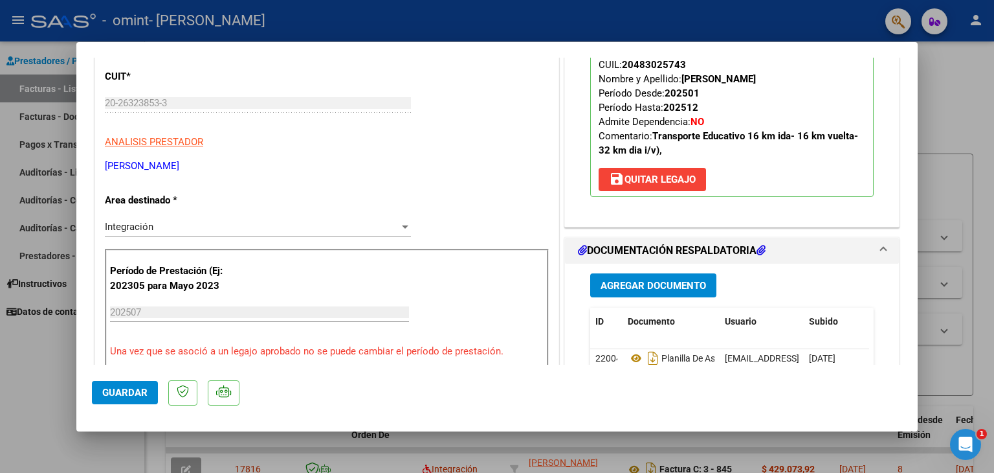
scroll to position [353, 0]
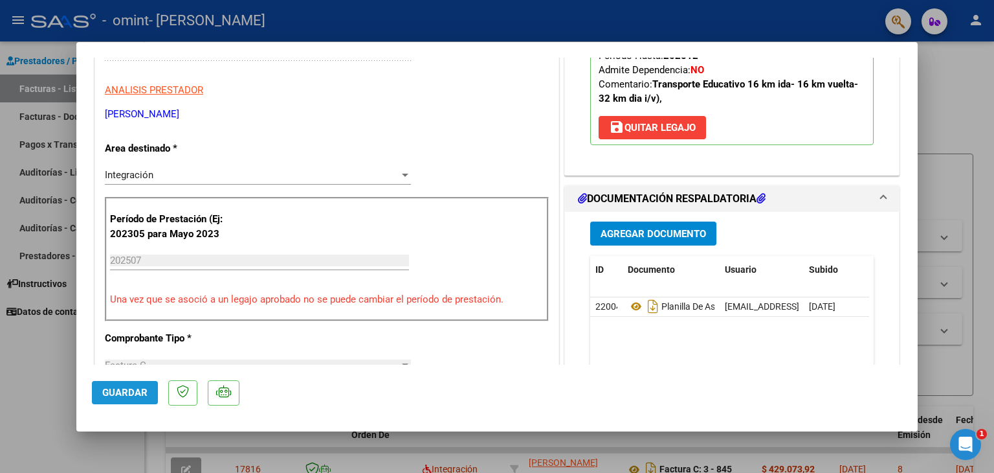
click at [115, 399] on button "Guardar" at bounding box center [125, 392] width 66 height 23
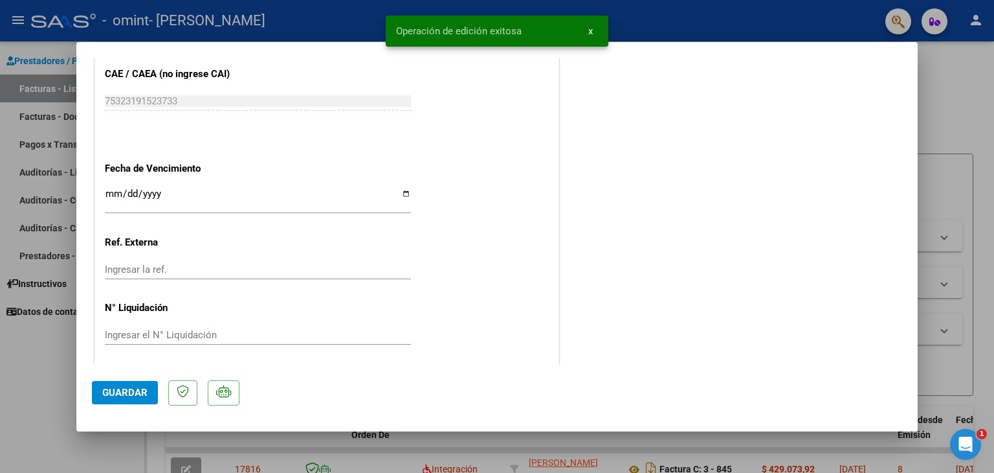
scroll to position [955, 0]
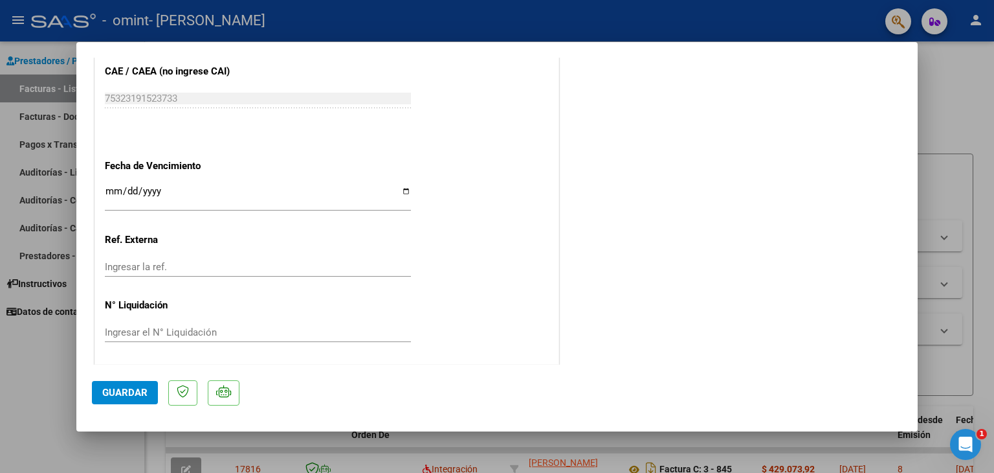
click at [1, 110] on div at bounding box center [497, 236] width 994 height 473
type input "$ 0,00"
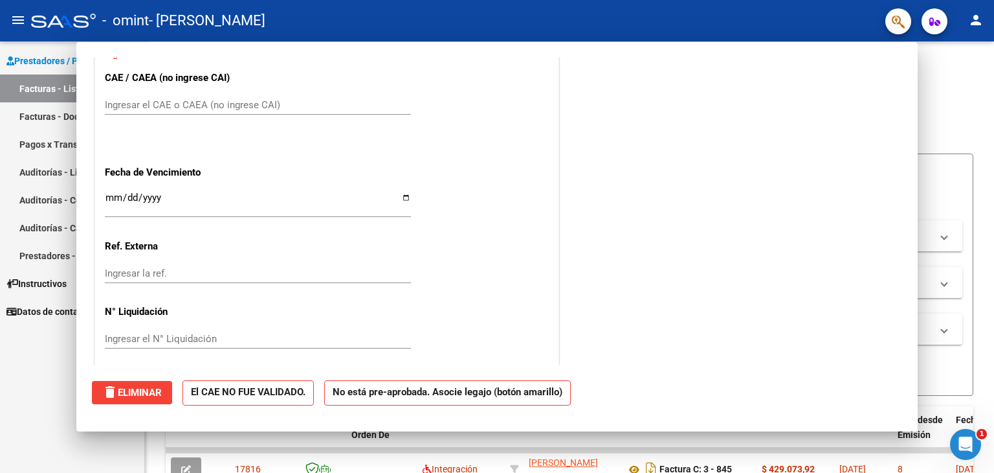
scroll to position [0, 0]
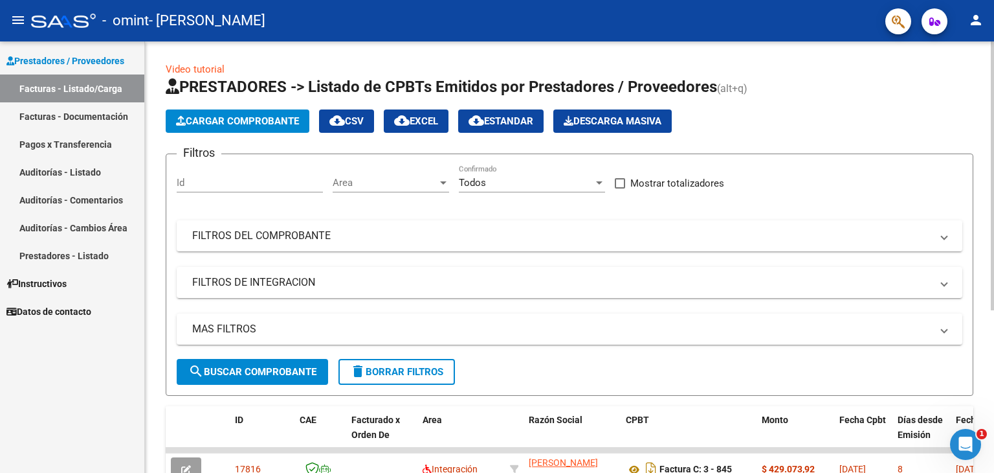
click at [988, 347] on div "Video tutorial PRESTADORES -> Listado de CPBTs Emitidos por Prestadores / Prove…" at bounding box center [569, 383] width 849 height 684
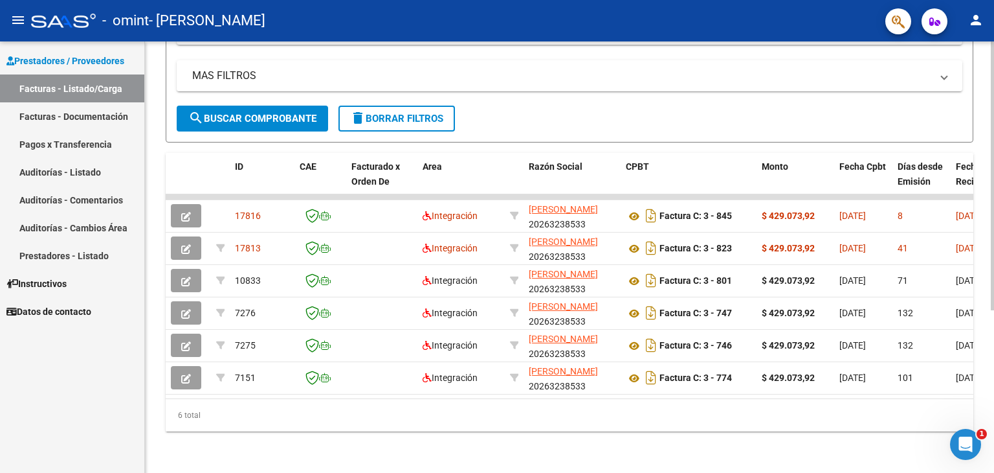
click at [992, 454] on div at bounding box center [992, 256] width 3 height 431
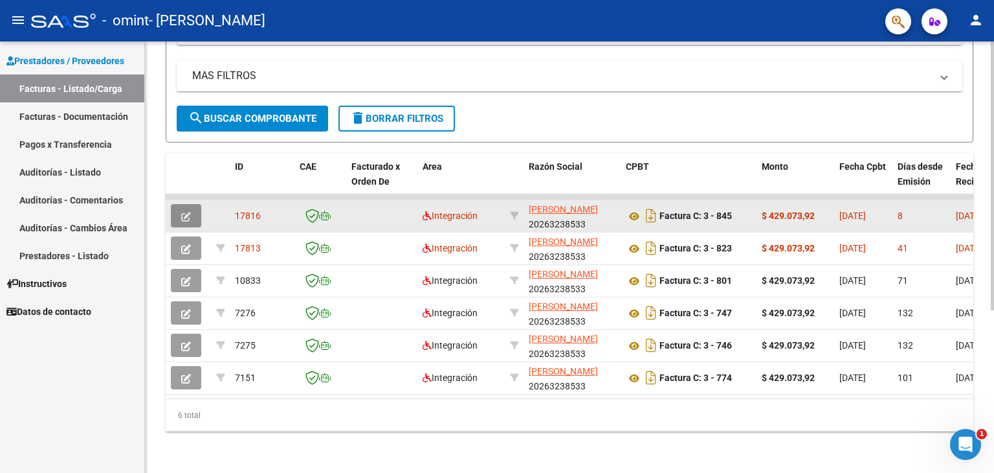
click at [181, 212] on icon "button" at bounding box center [186, 217] width 10 height 10
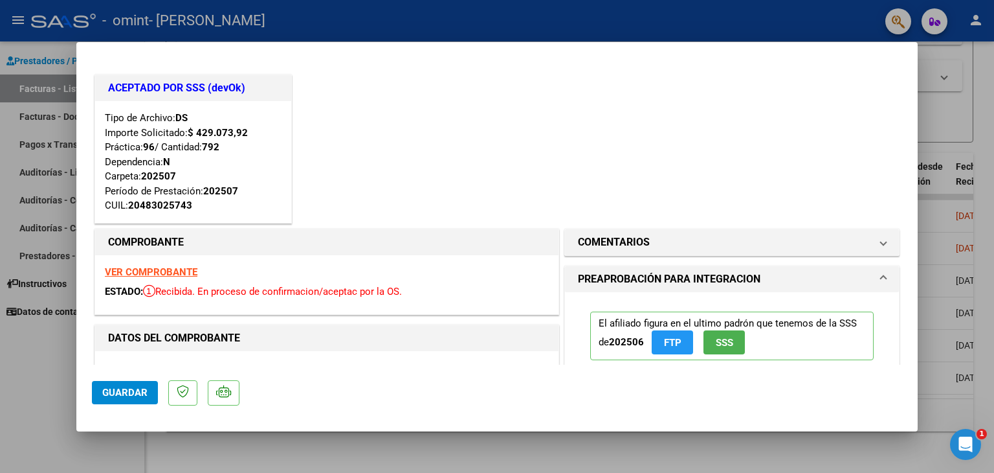
click at [40, 359] on div at bounding box center [497, 236] width 994 height 473
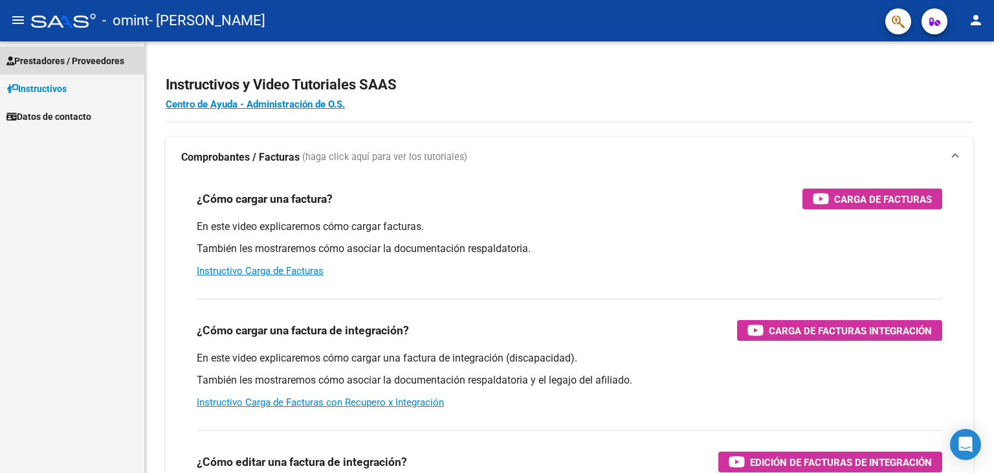
click at [104, 58] on span "Prestadores / Proveedores" at bounding box center [65, 61] width 118 height 14
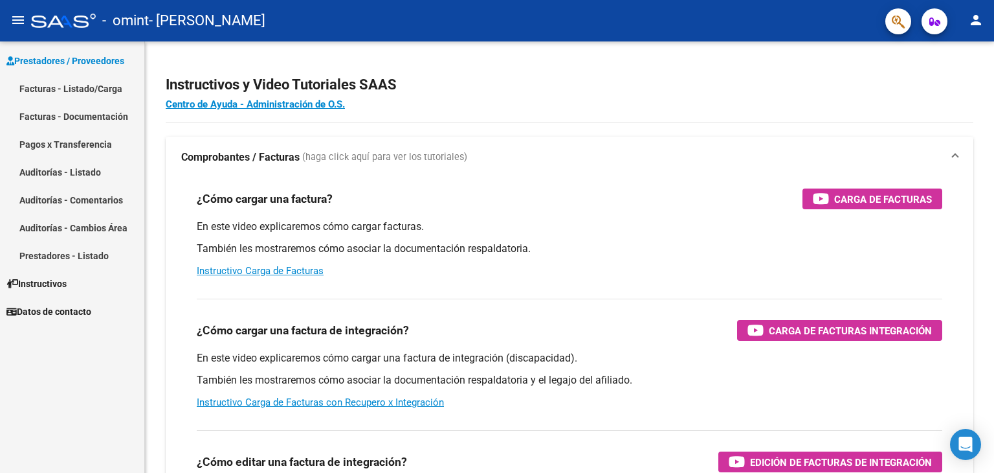
click at [972, 20] on mat-icon "person" at bounding box center [976, 20] width 16 height 16
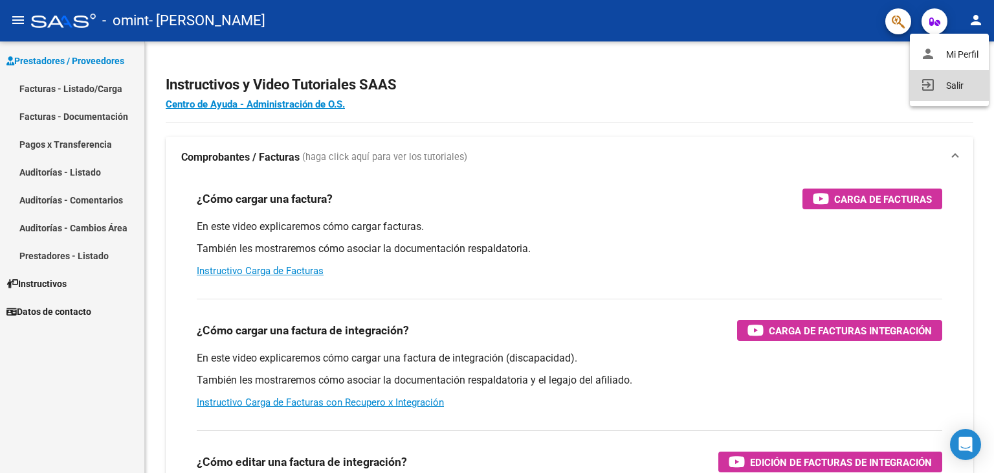
click at [954, 82] on button "exit_to_app Salir" at bounding box center [949, 85] width 79 height 31
